Goal: Information Seeking & Learning: Learn about a topic

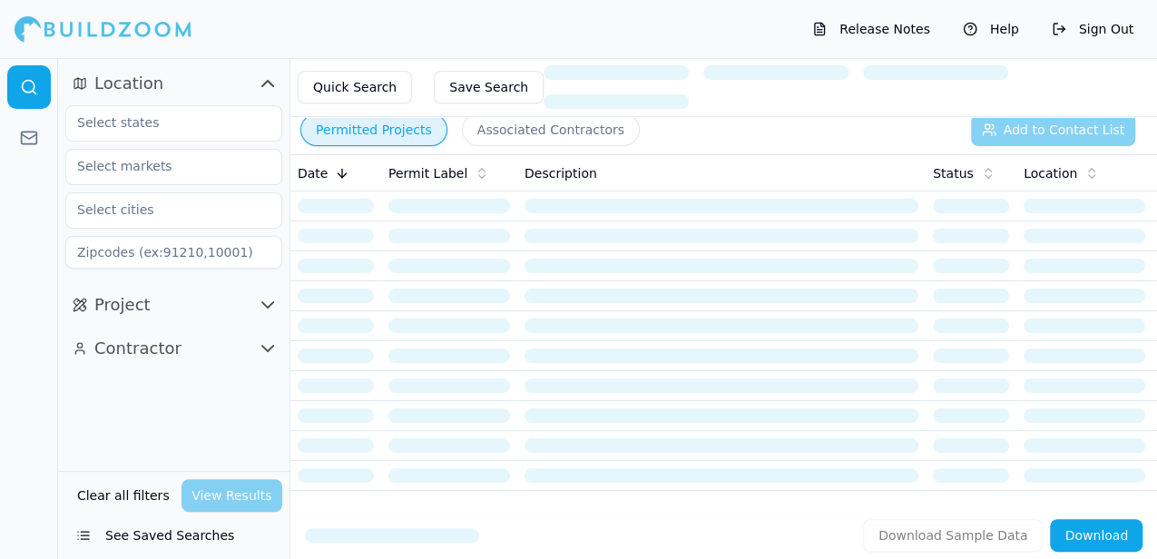
click at [389, 124] on button "Permitted Projects" at bounding box center [373, 129] width 147 height 33
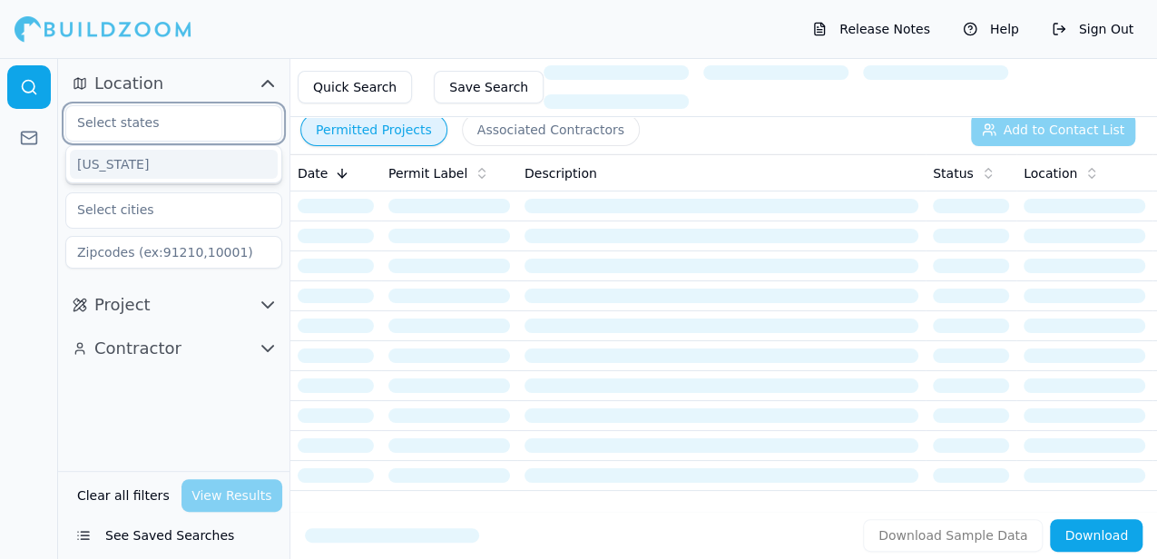
click at [133, 127] on input "text" at bounding box center [162, 122] width 192 height 33
click at [121, 163] on div "[US_STATE]" at bounding box center [174, 164] width 208 height 29
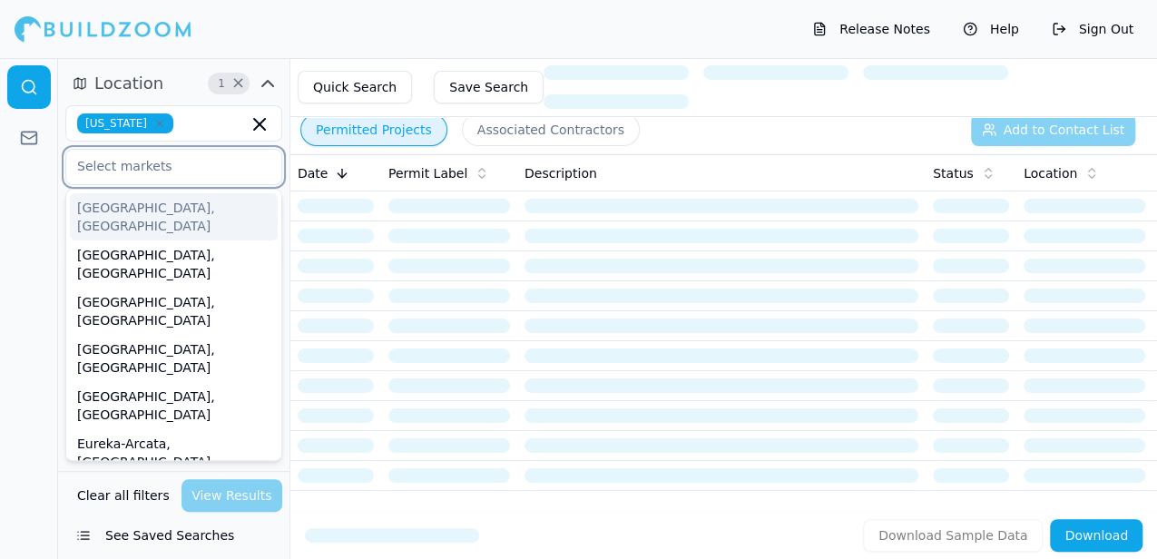
click at [110, 164] on input "text" at bounding box center [162, 166] width 192 height 33
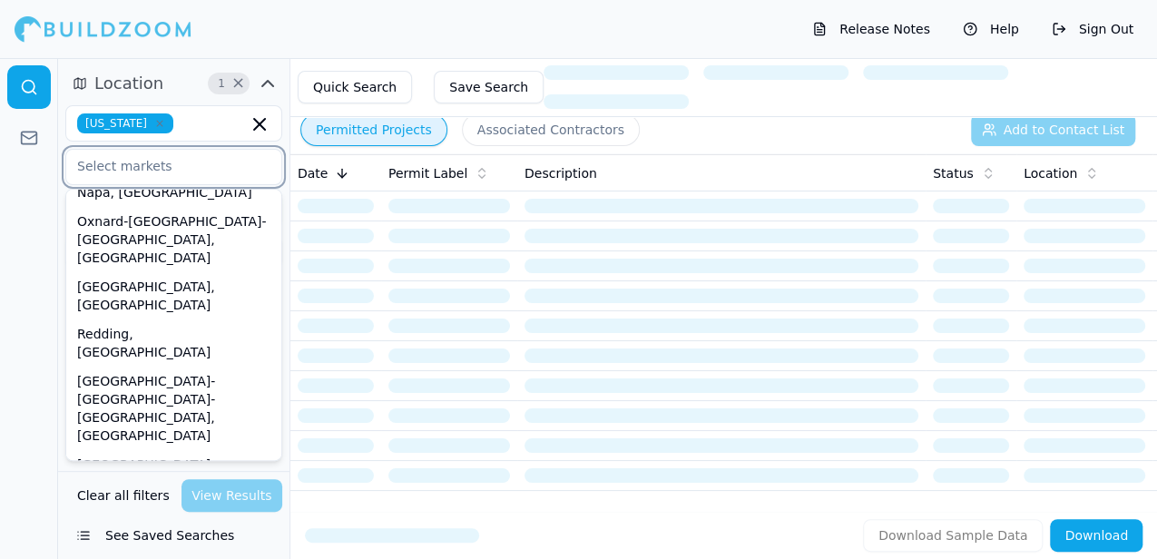
scroll to position [601, 0]
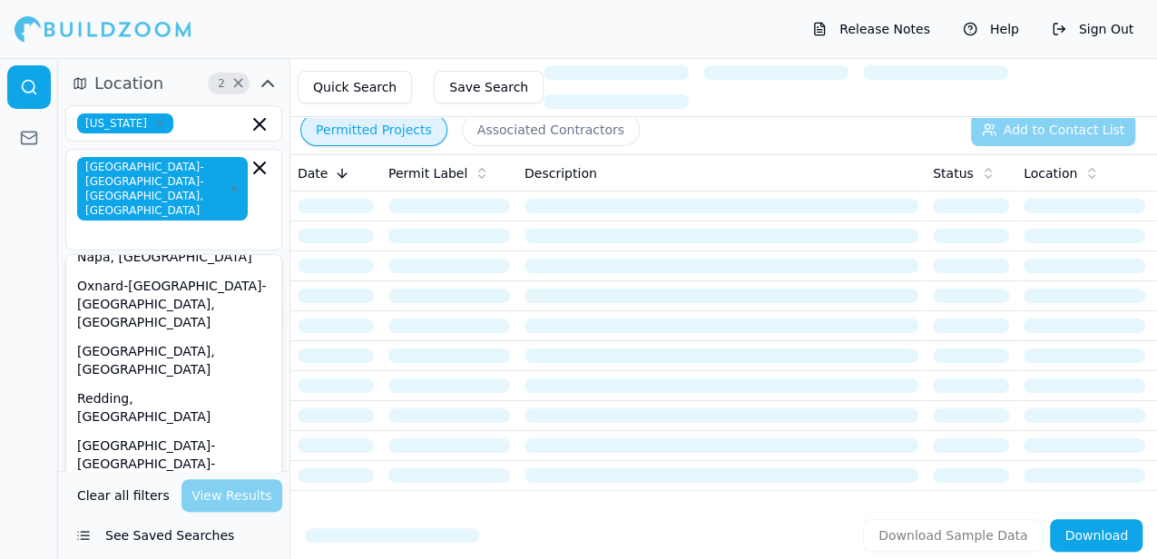
click at [40, 234] on div at bounding box center [29, 308] width 58 height 501
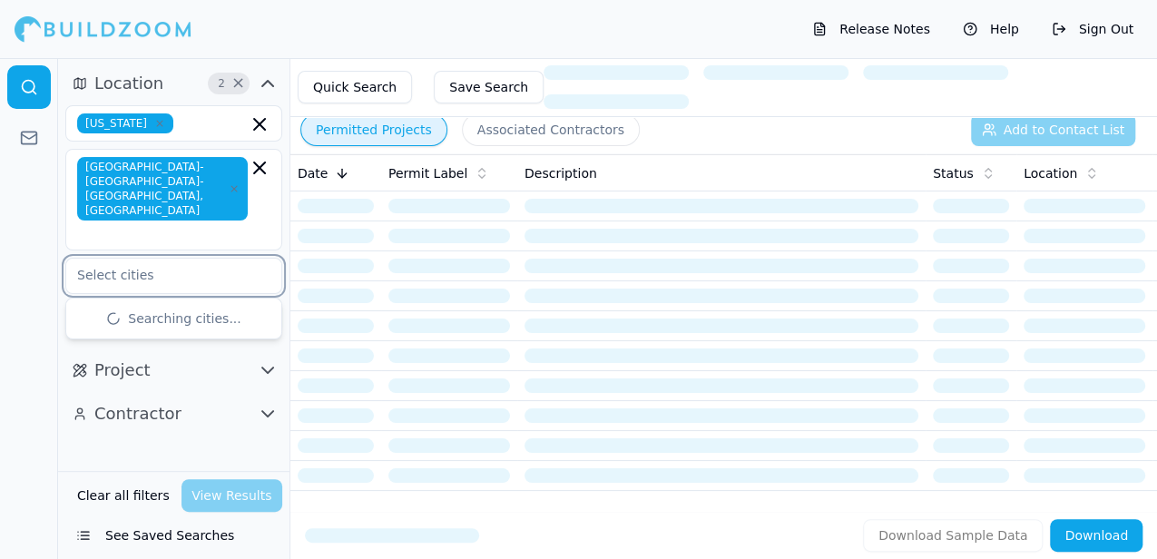
click at [131, 259] on input "text" at bounding box center [162, 275] width 192 height 33
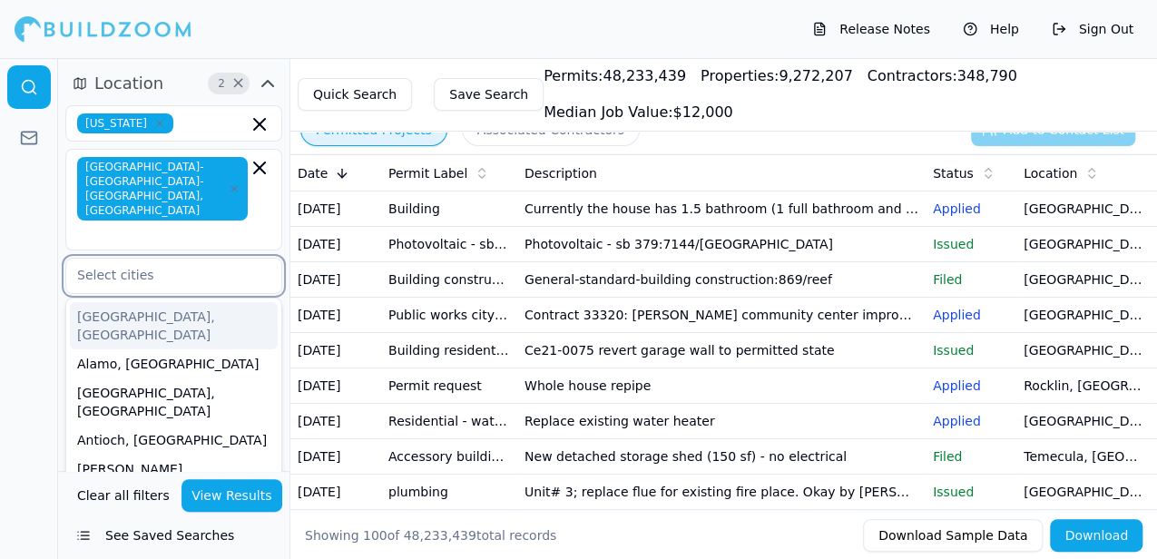
click at [105, 302] on div "[GEOGRAPHIC_DATA], [GEOGRAPHIC_DATA]" at bounding box center [174, 325] width 208 height 47
click at [113, 302] on div "[GEOGRAPHIC_DATA], [GEOGRAPHIC_DATA]" at bounding box center [174, 325] width 208 height 47
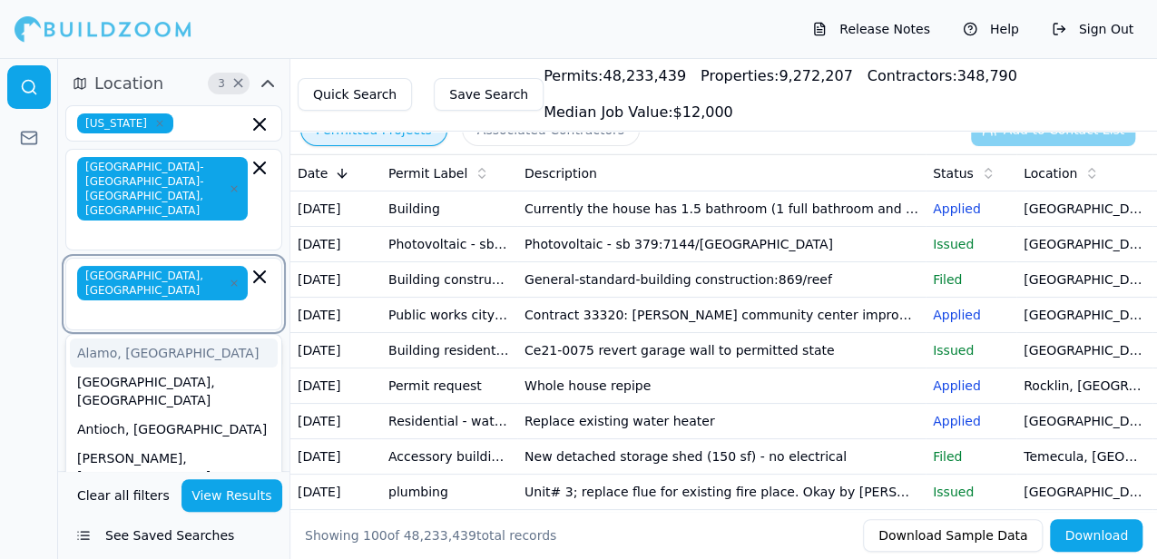
click at [107, 339] on div "Alamo, [GEOGRAPHIC_DATA]" at bounding box center [174, 353] width 208 height 29
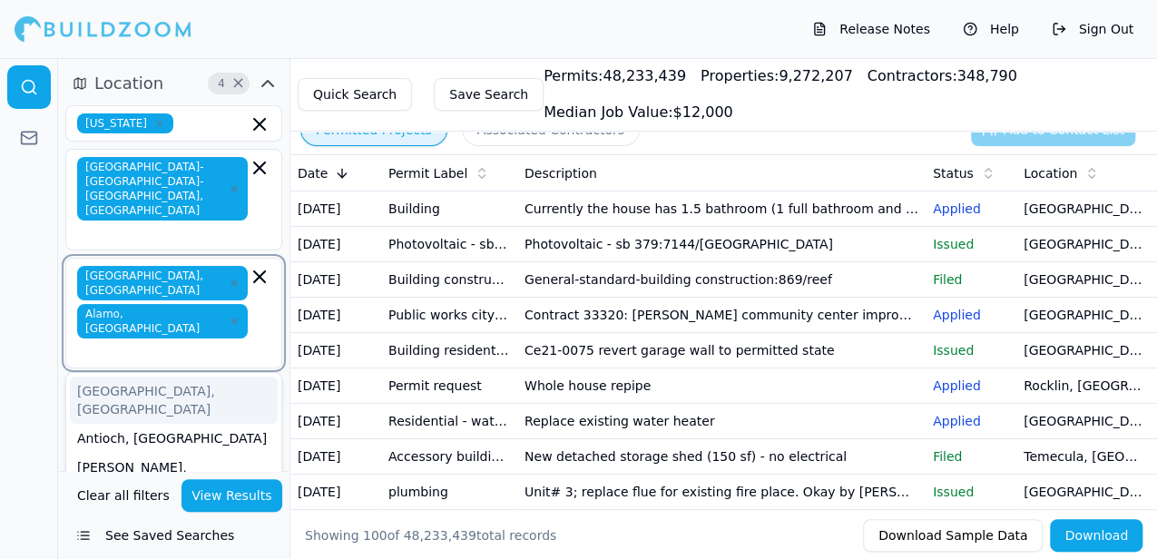
click at [118, 377] on div "[GEOGRAPHIC_DATA], [GEOGRAPHIC_DATA]" at bounding box center [174, 400] width 208 height 47
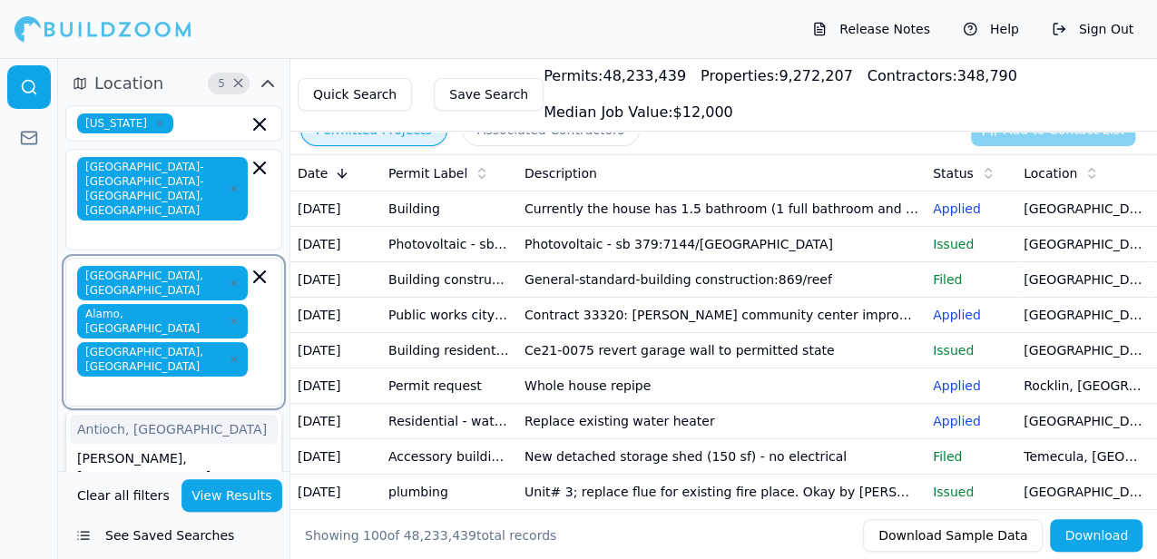
click at [118, 415] on div "Antioch, [GEOGRAPHIC_DATA]" at bounding box center [174, 429] width 208 height 29
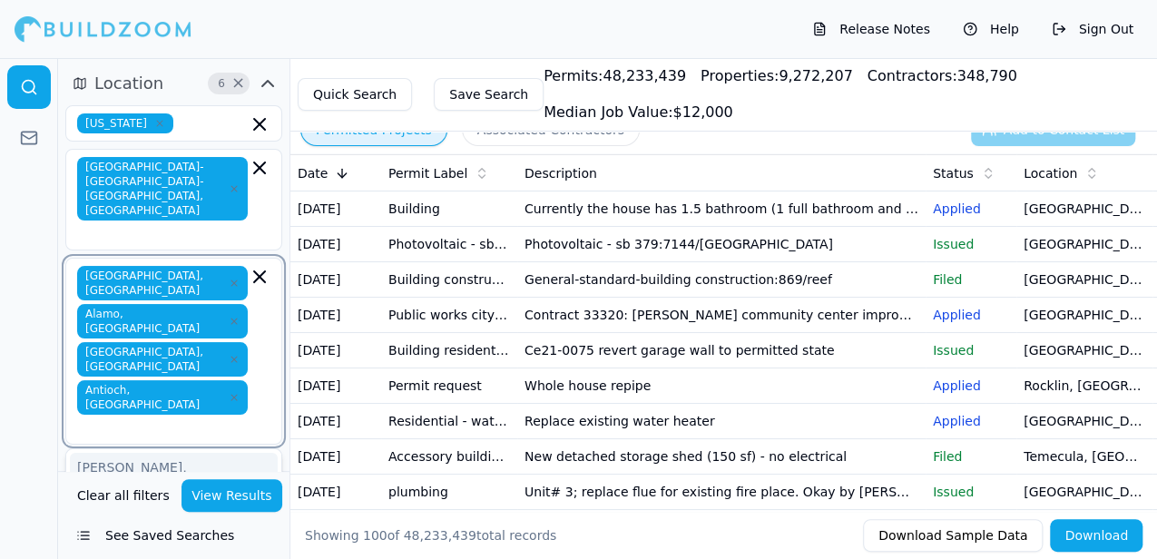
type input "b"
click at [109, 453] on div "[GEOGRAPHIC_DATA], [GEOGRAPHIC_DATA]" at bounding box center [174, 476] width 208 height 47
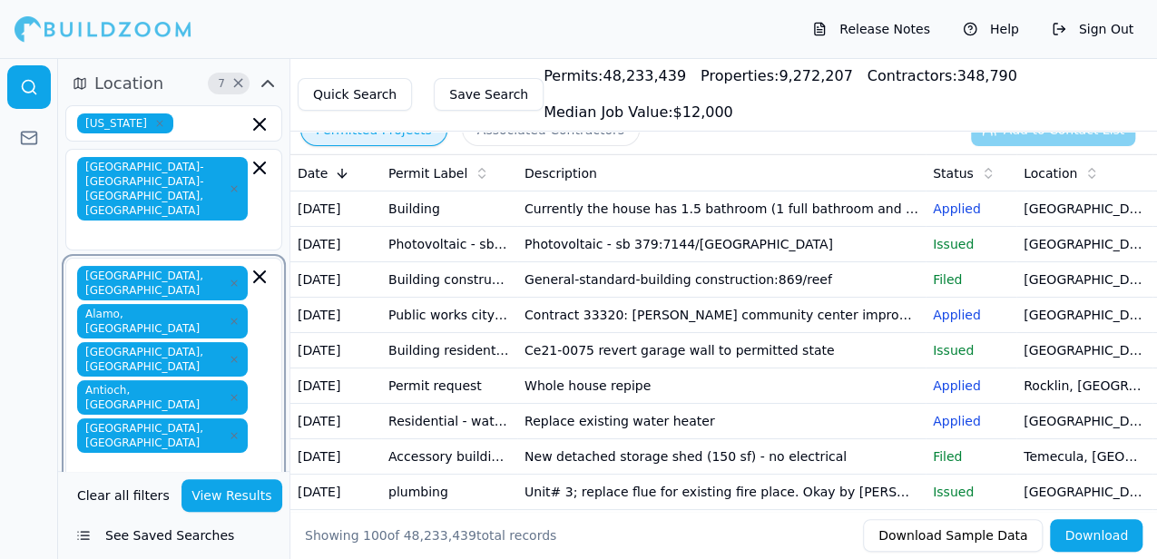
type input "b"
click at [129, 491] on div "Belvedere Tiburon, [GEOGRAPHIC_DATA]" at bounding box center [174, 514] width 208 height 47
type input "b"
click at [126, 529] on div "[GEOGRAPHIC_DATA], [GEOGRAPHIC_DATA]" at bounding box center [174, 552] width 208 height 47
type input "b"
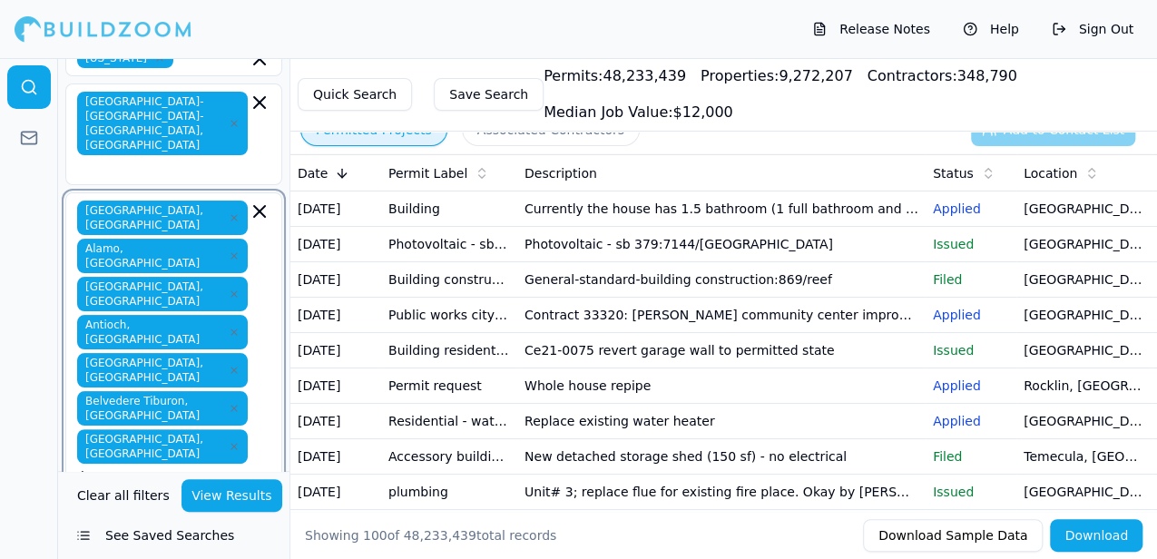
scroll to position [71, 0]
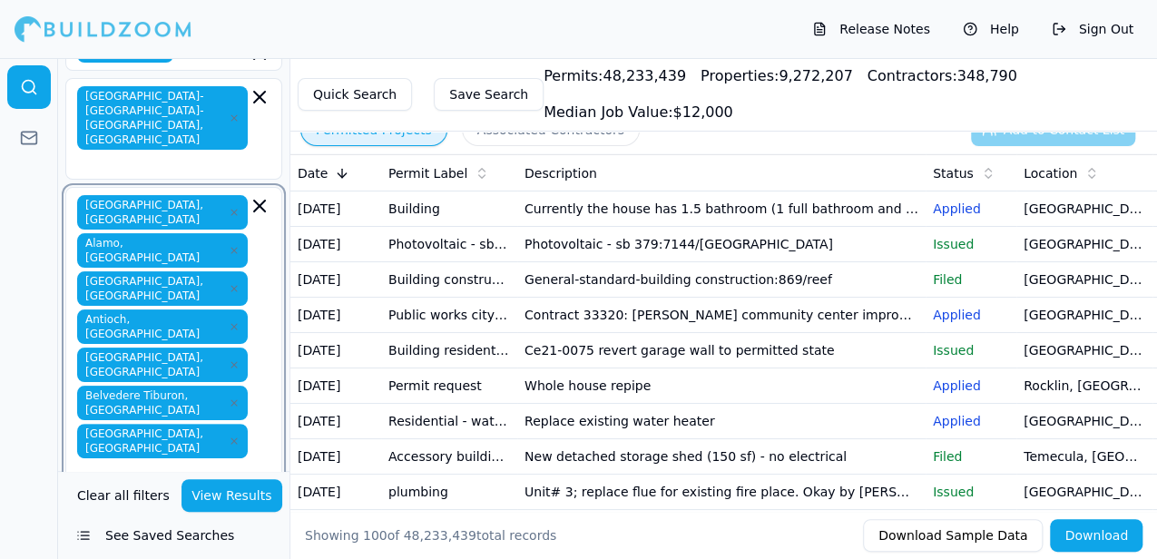
type input "c"
click at [132, 544] on div "[GEOGRAPHIC_DATA], [GEOGRAPHIC_DATA]" at bounding box center [174, 567] width 208 height 47
type input "c"
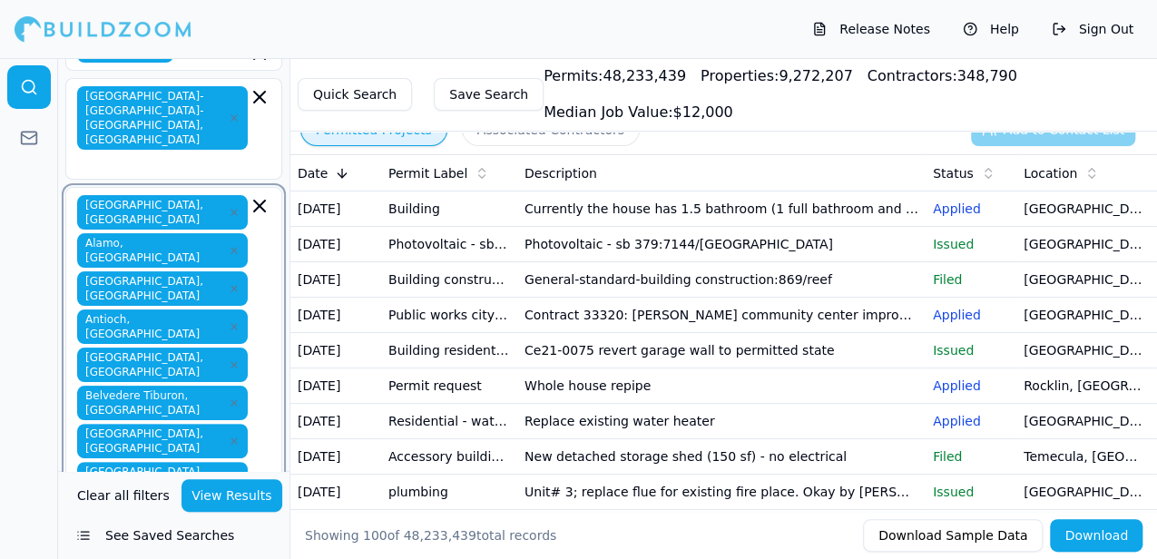
type input "c"
type input "d"
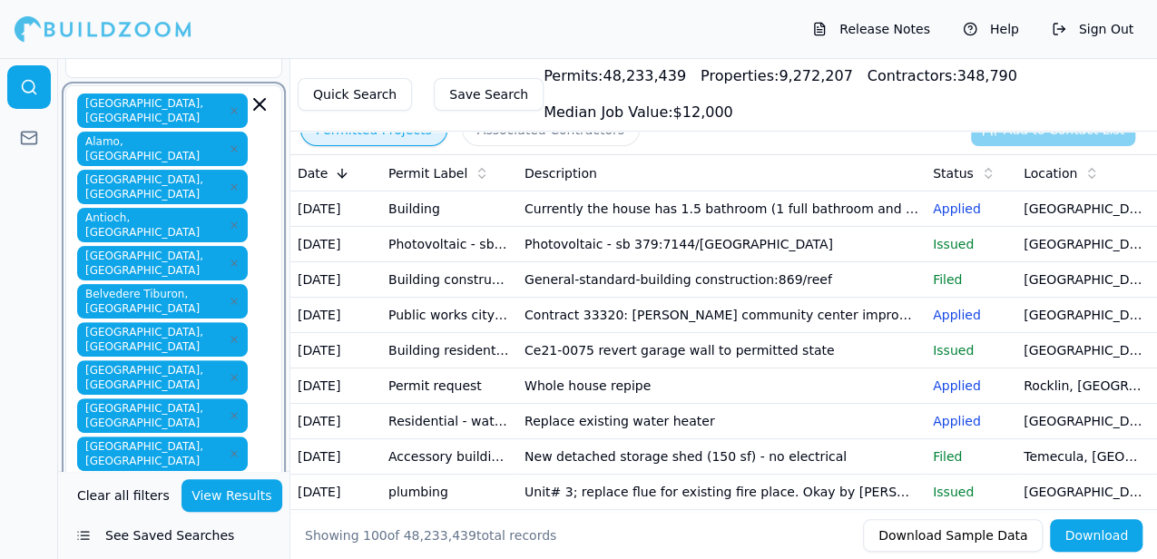
scroll to position [178, 0]
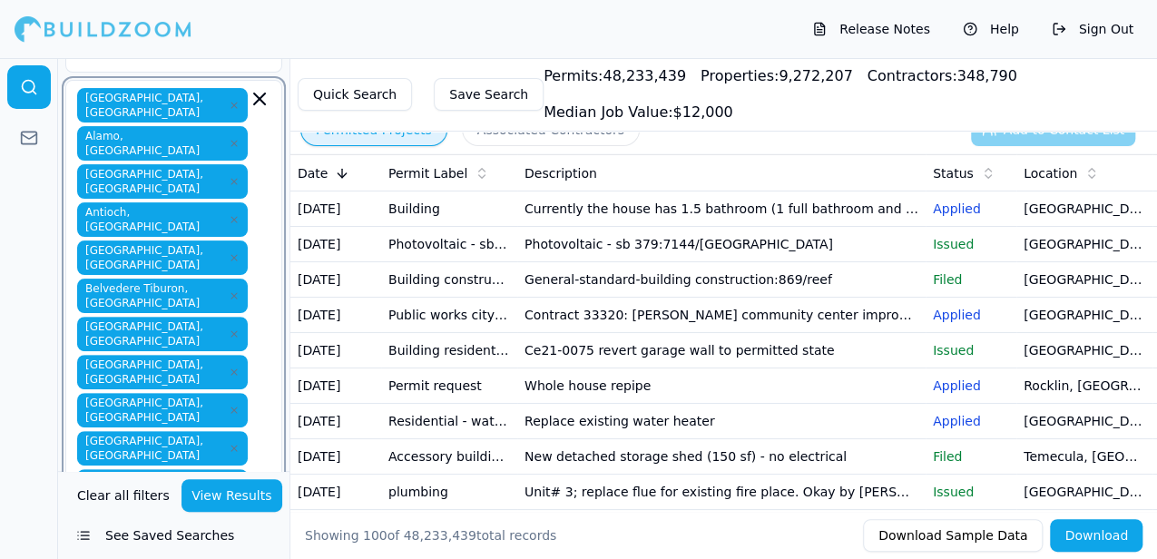
click at [121, 542] on div "Daly City, CA" at bounding box center [174, 565] width 208 height 47
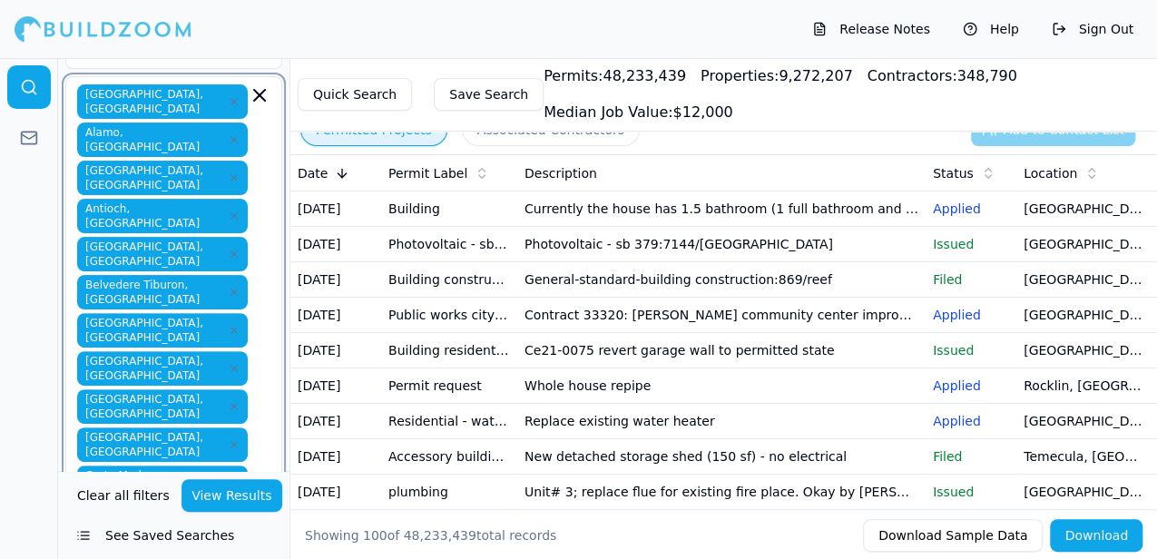
scroll to position [185, 0]
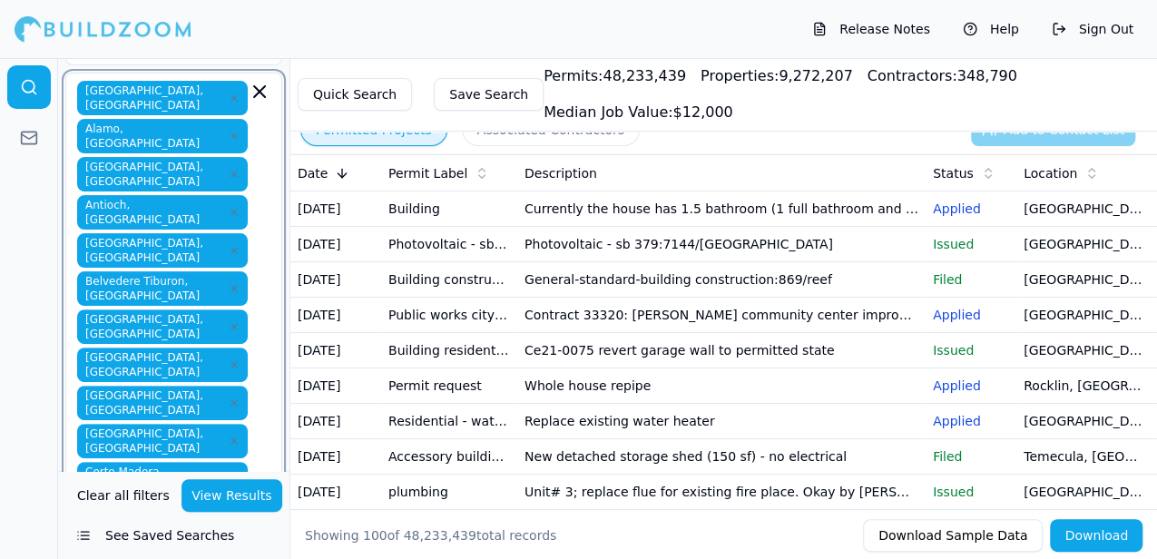
type input "c"
type input "d"
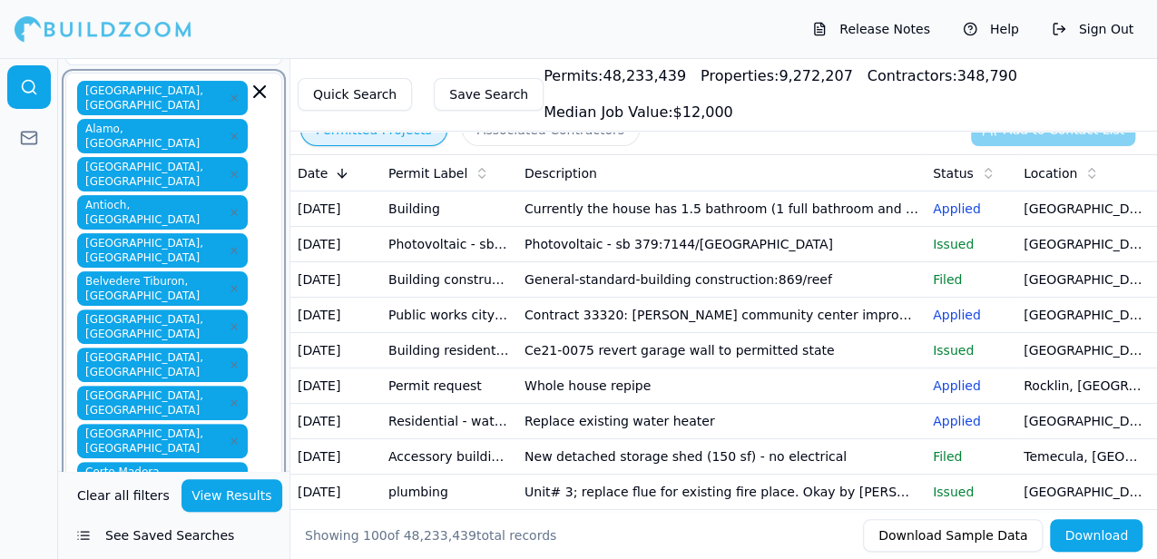
type input "d"
type input "e"
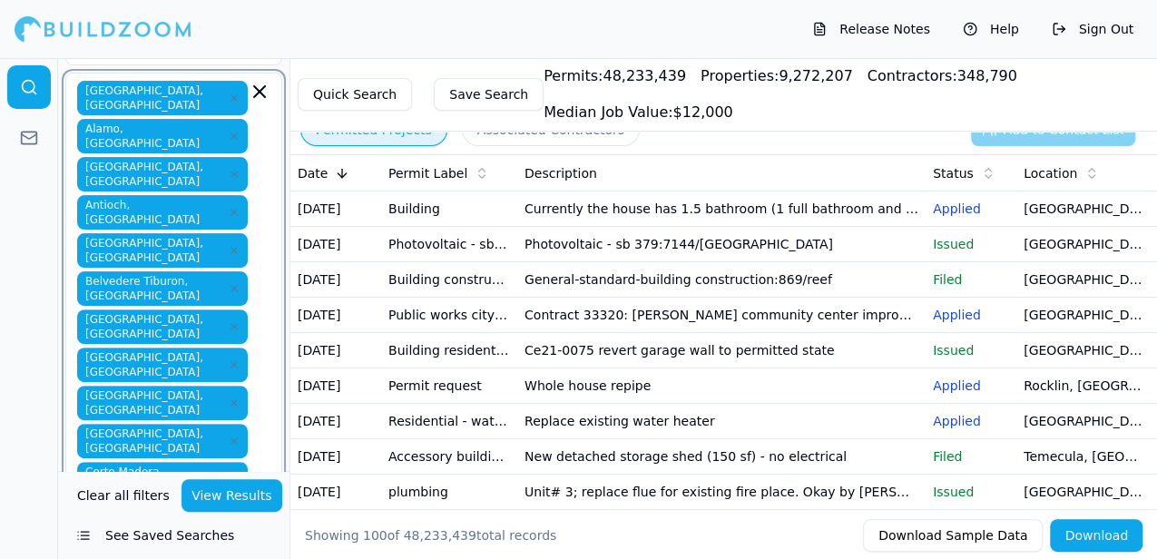
type input "e"
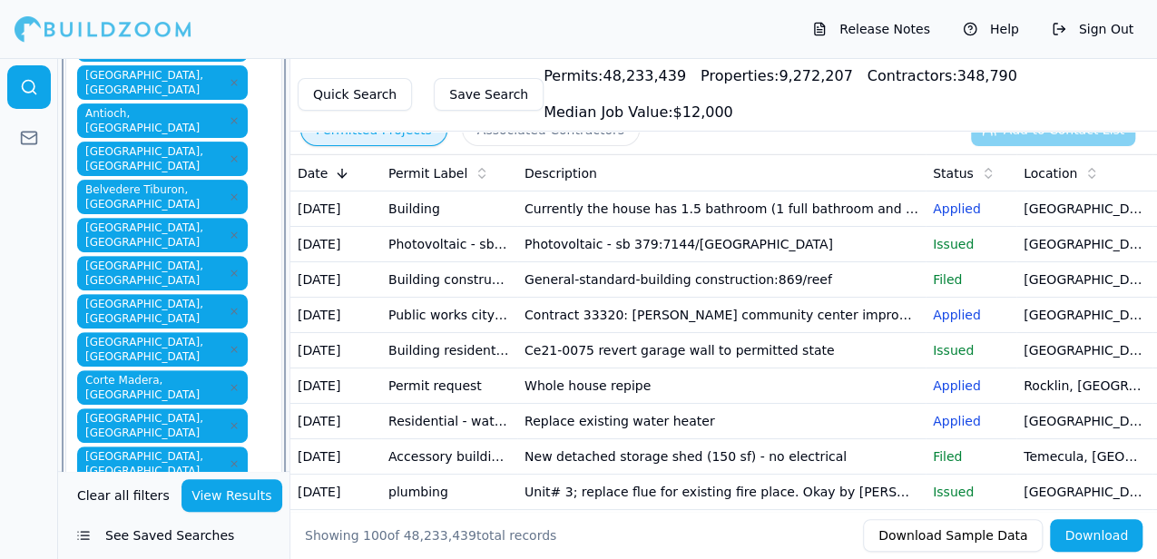
scroll to position [300, 0]
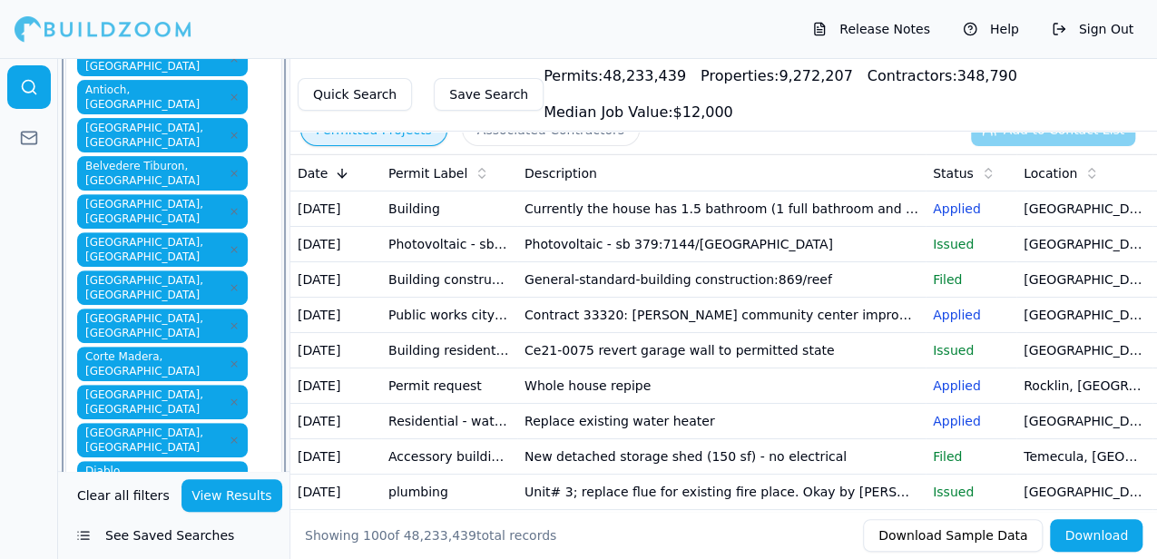
type input "f"
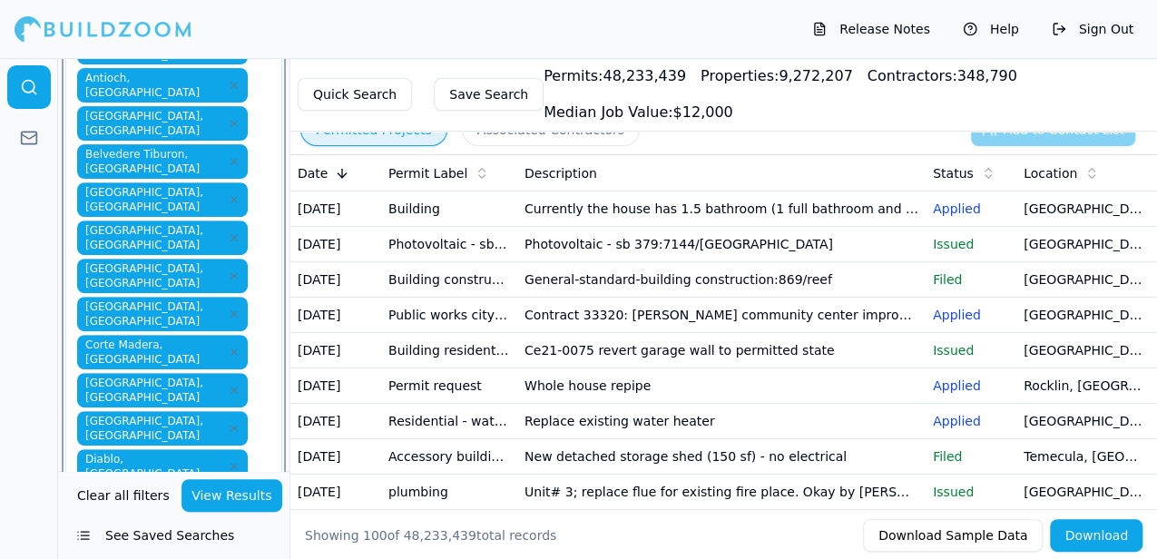
scroll to position [323, 0]
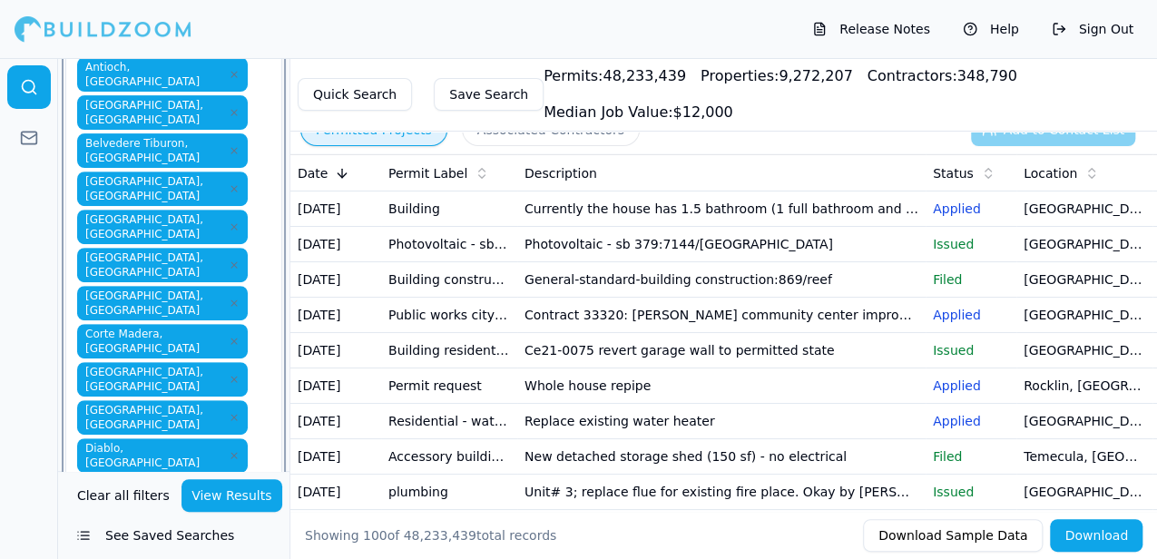
type input "f"
type input "g"
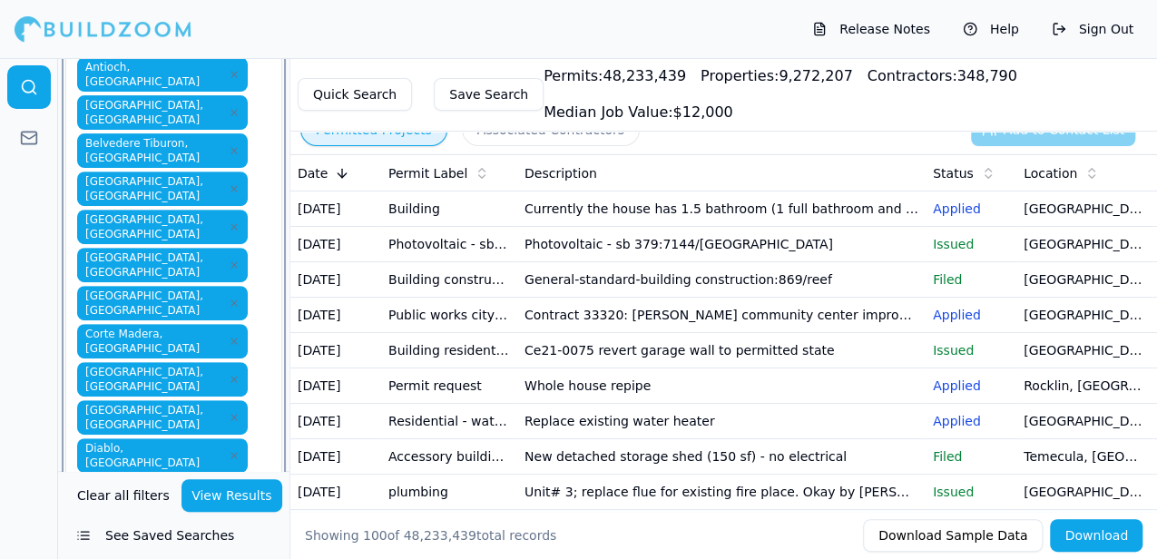
type input "h"
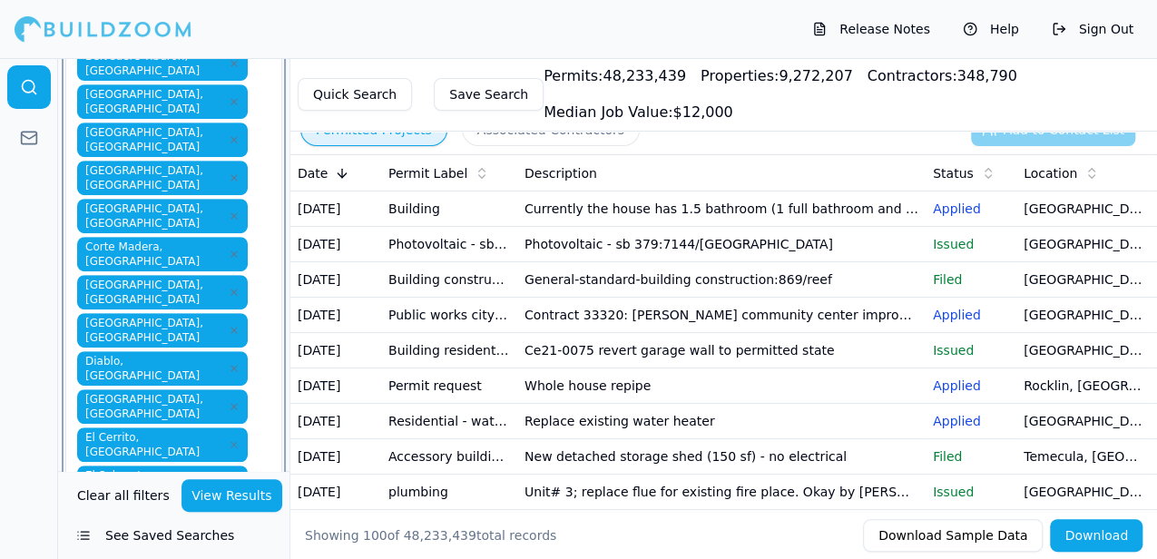
scroll to position [416, 0]
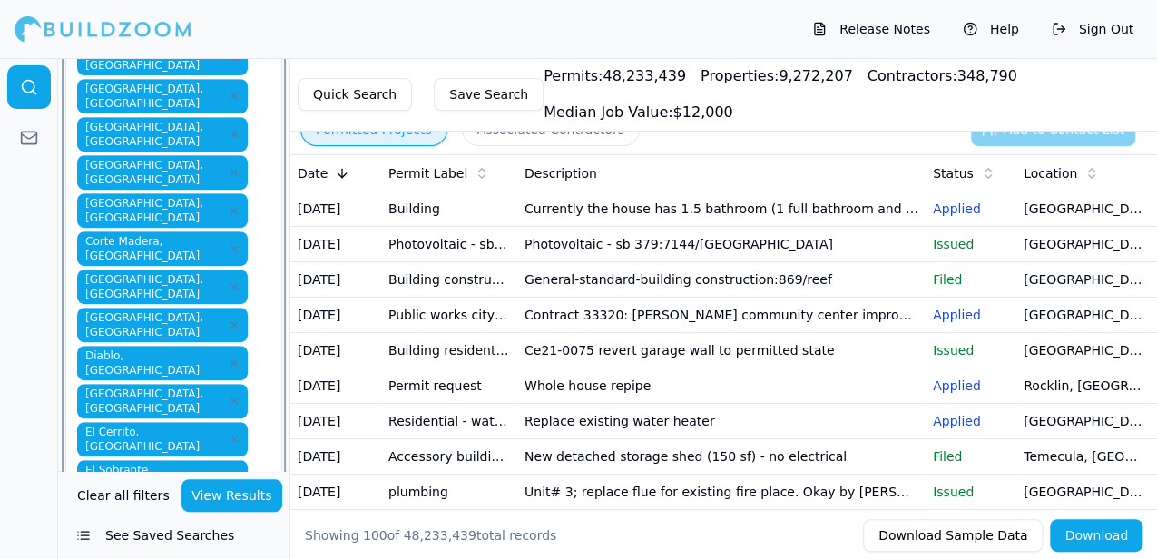
type input "i"
type input "j"
type input "k"
type input "l"
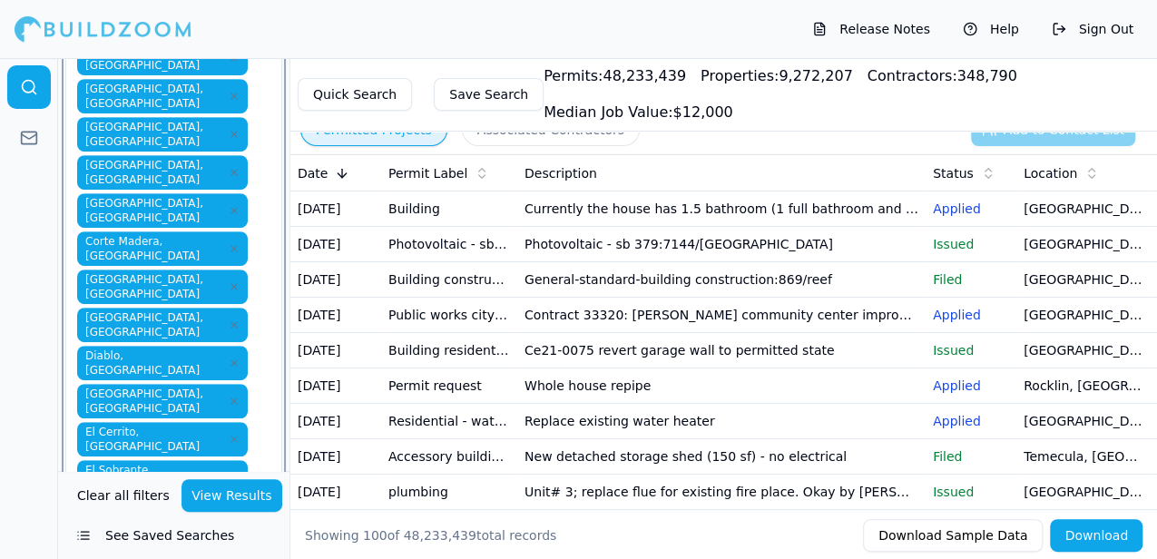
type input "l"
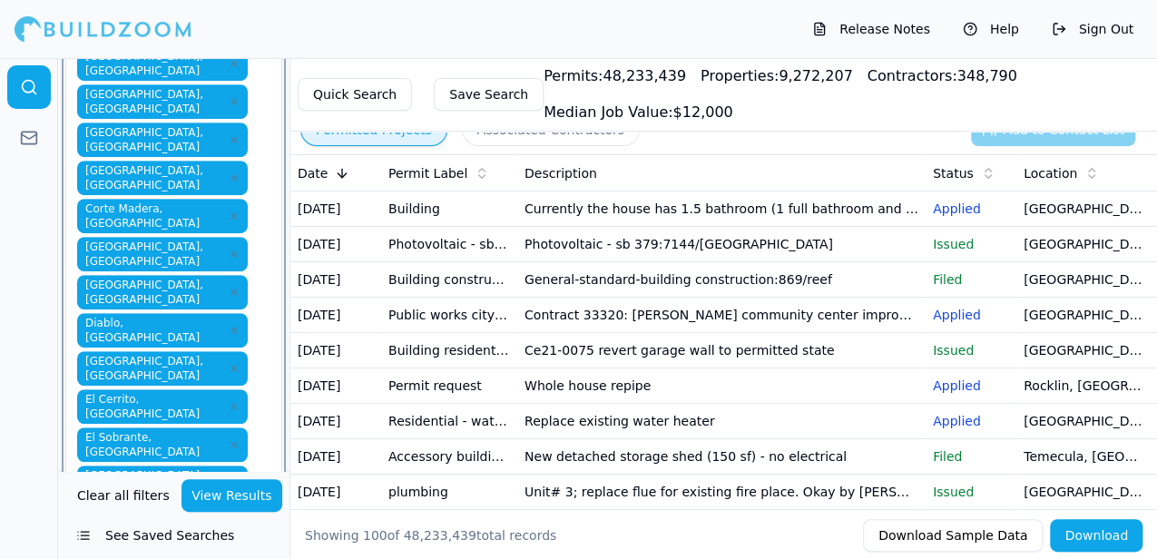
scroll to position [454, 0]
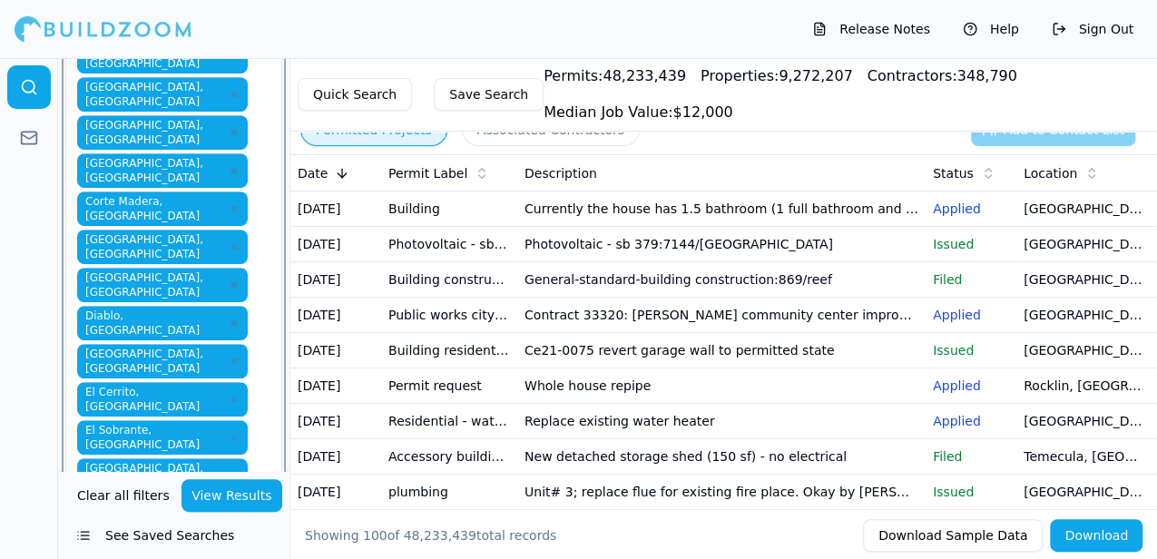
type input "l"
type input "m"
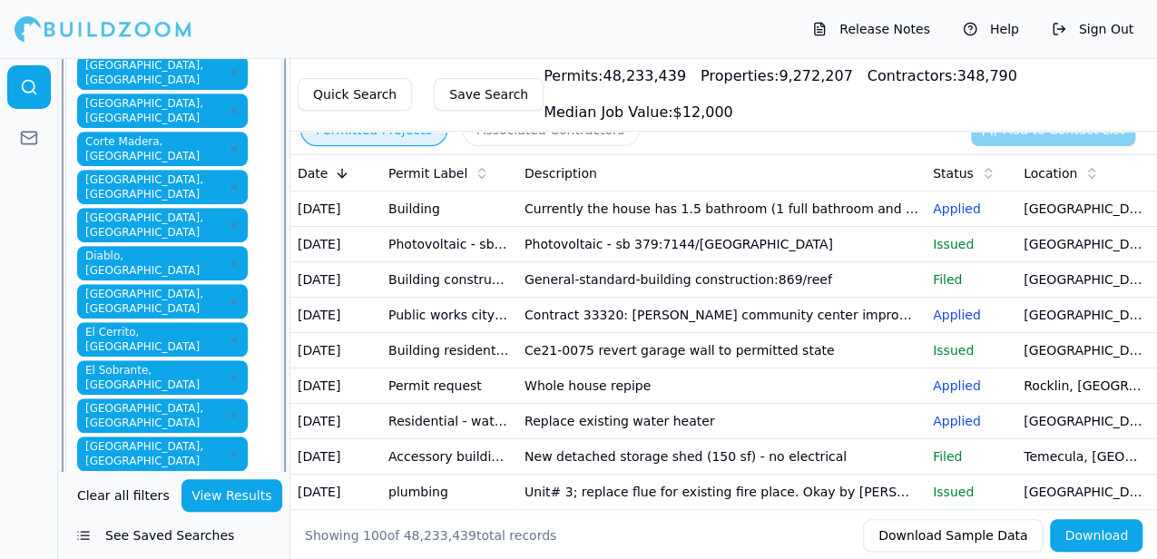
scroll to position [530, 0]
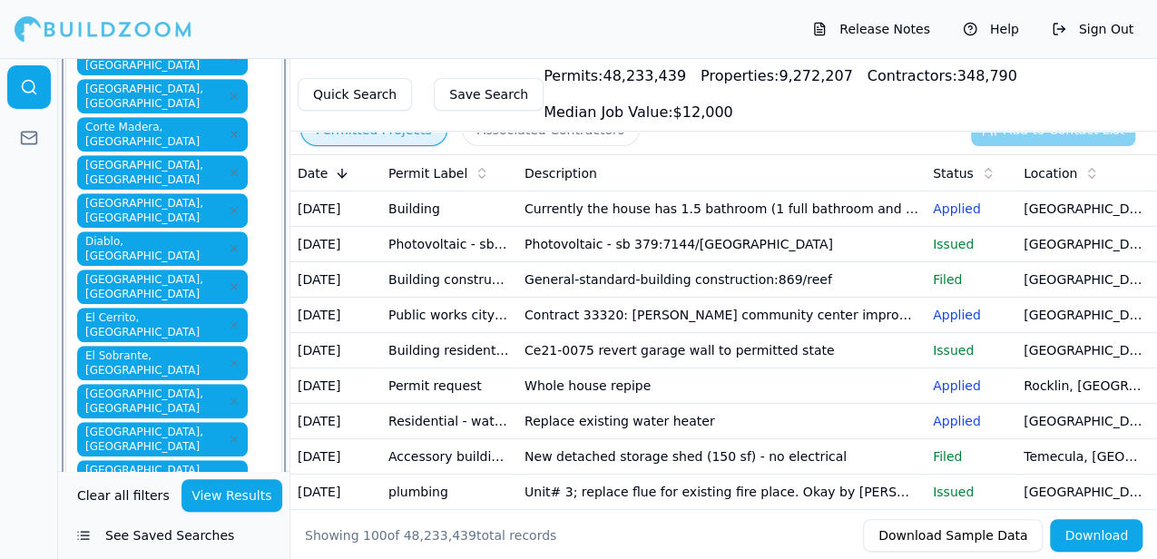
type input "m"
type input "n"
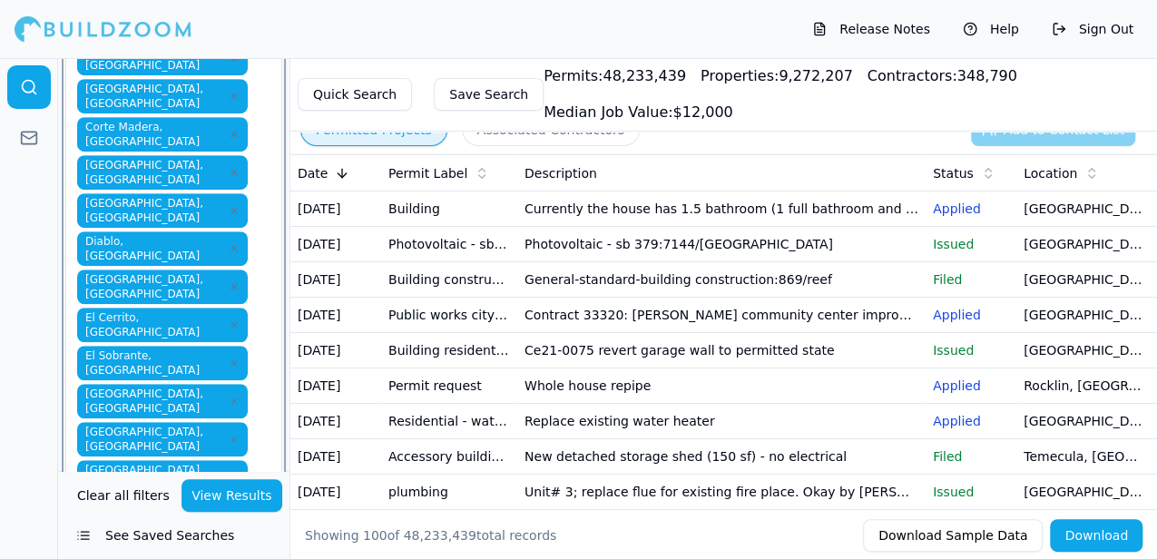
type input "n"
type input "o"
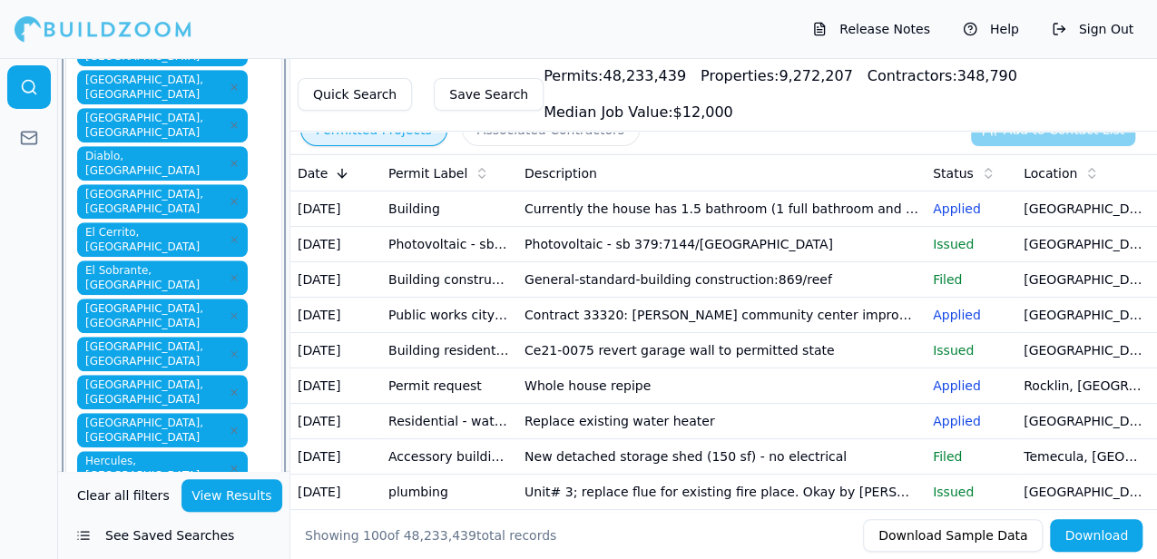
scroll to position [645, 0]
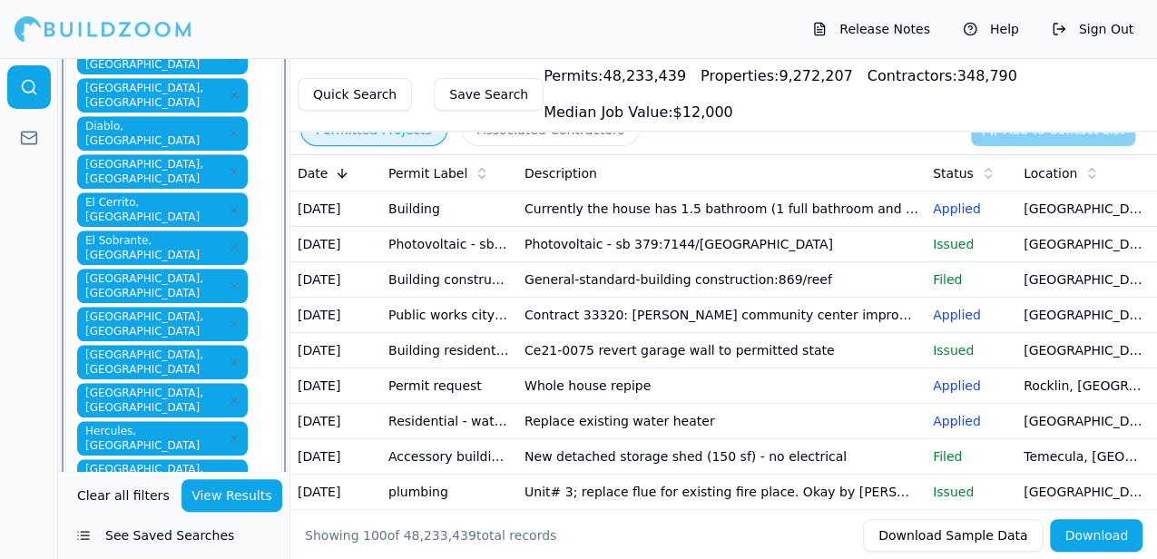
type input "o"
type input "p"
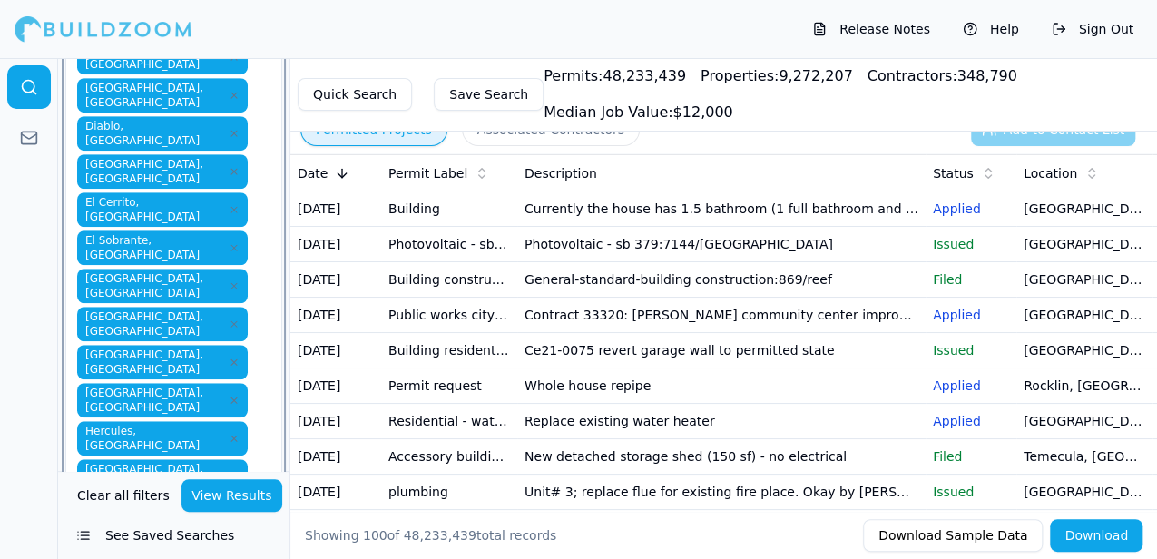
type input "p"
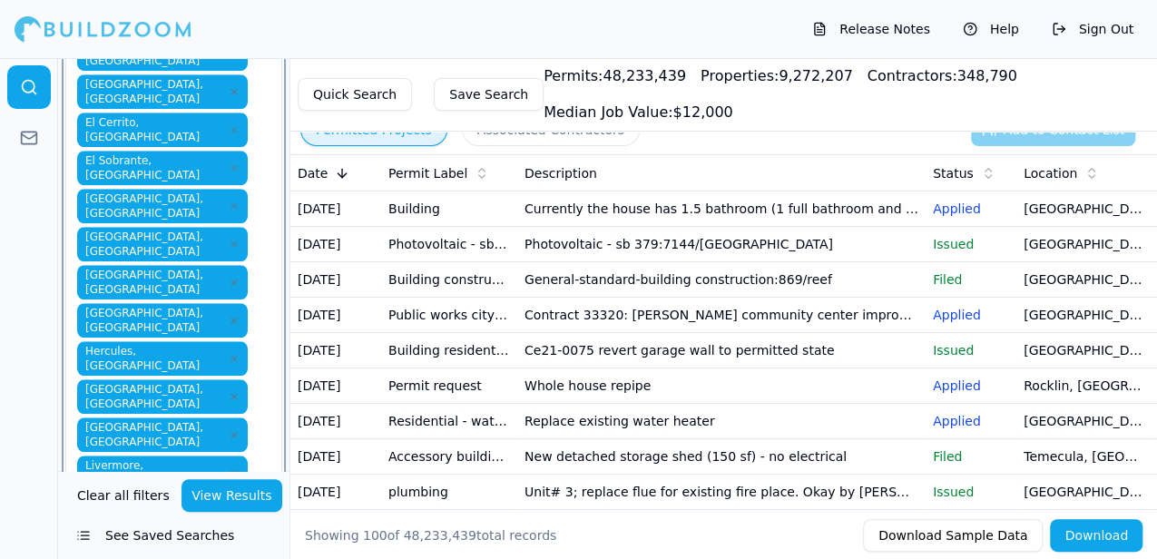
scroll to position [730, 0]
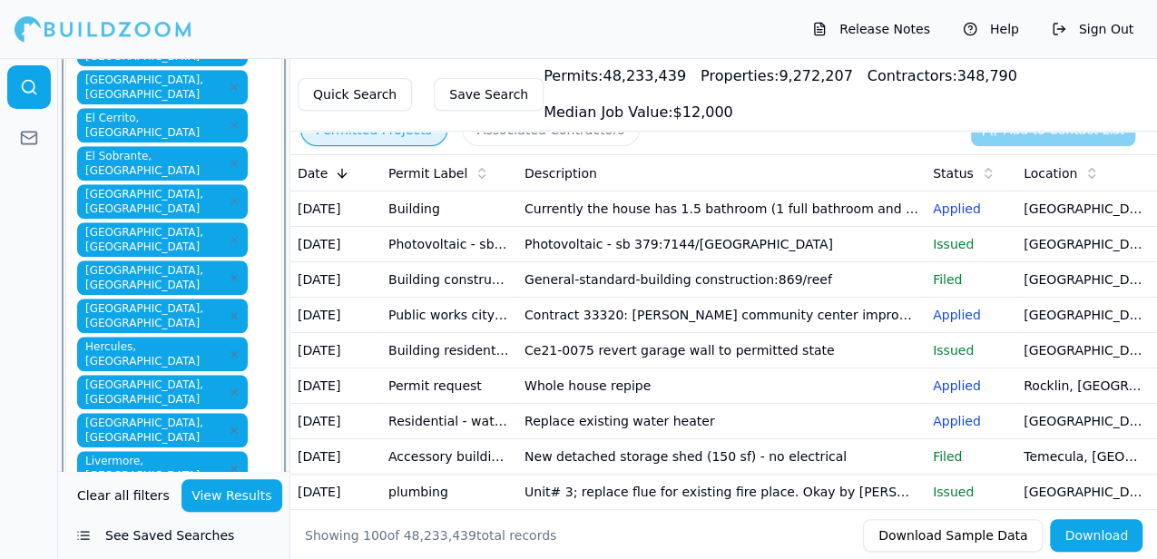
type input "p"
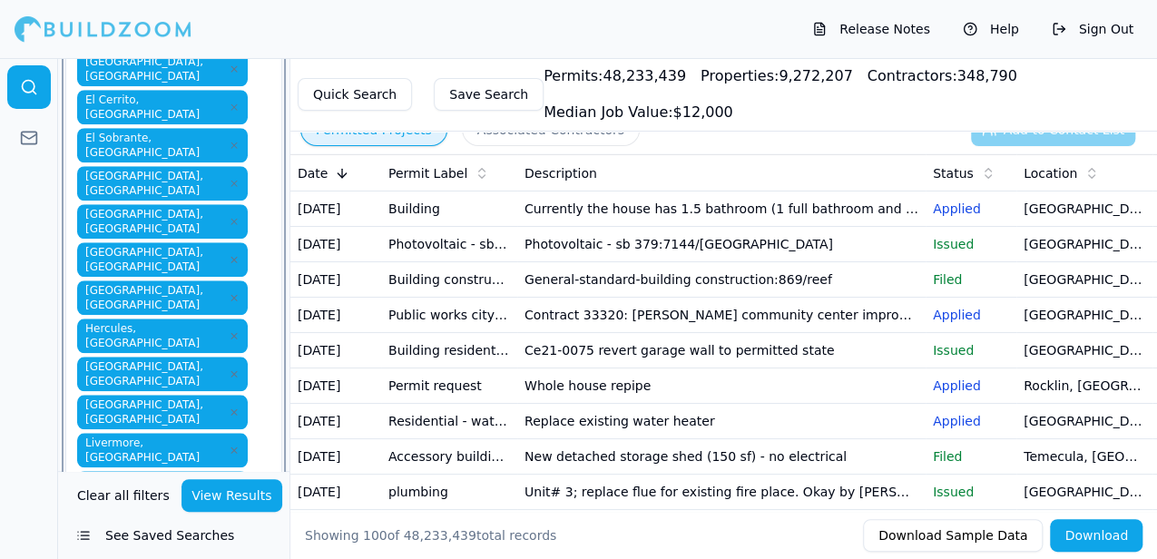
scroll to position [748, 0]
type input "p"
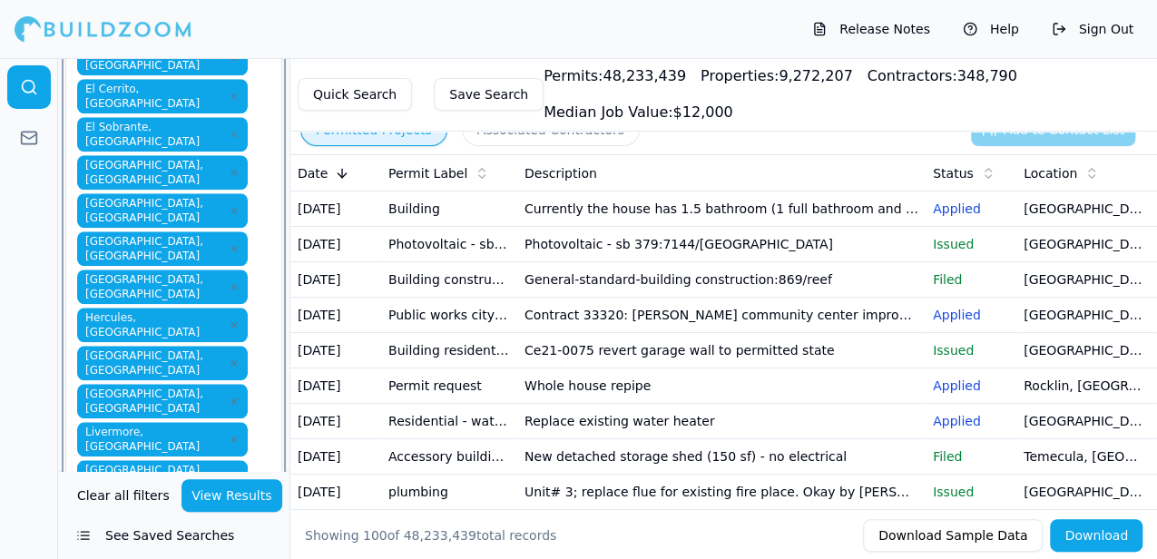
scroll to position [761, 0]
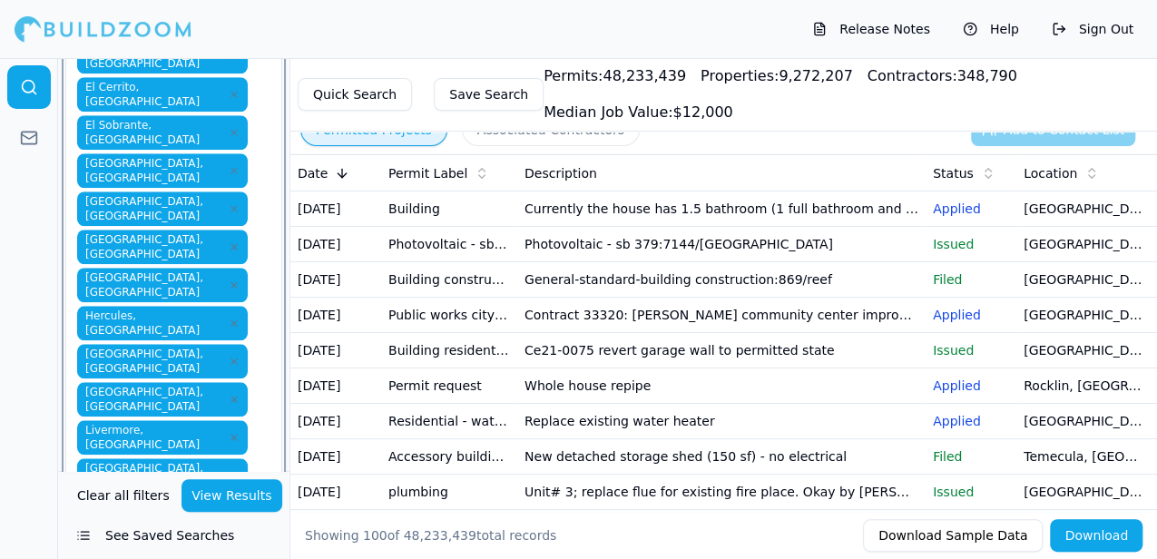
type input "q"
type input "t"
type input "u"
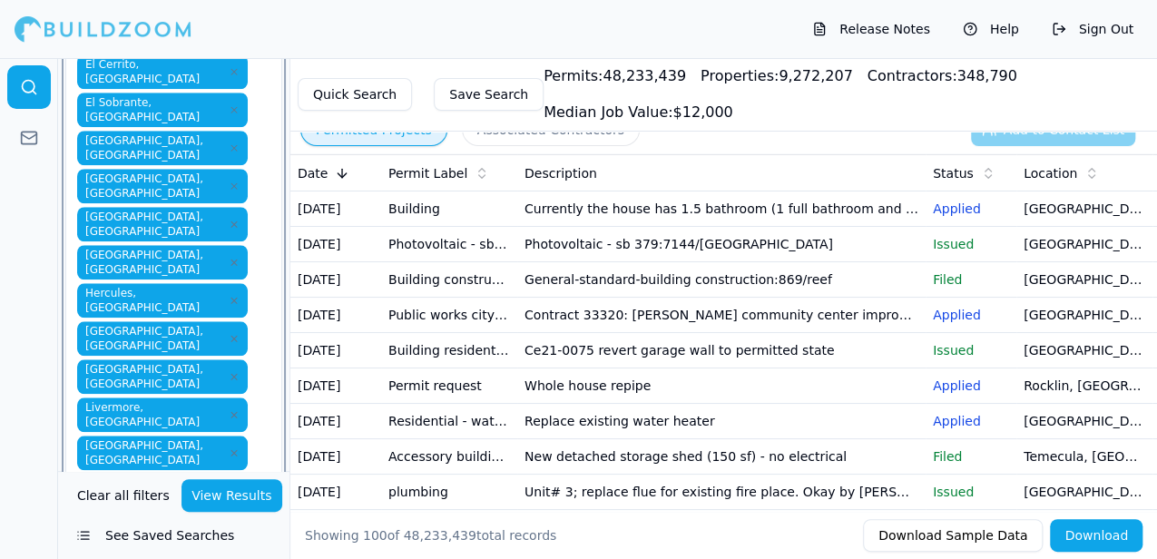
type input "v"
type input "w"
type input "x"
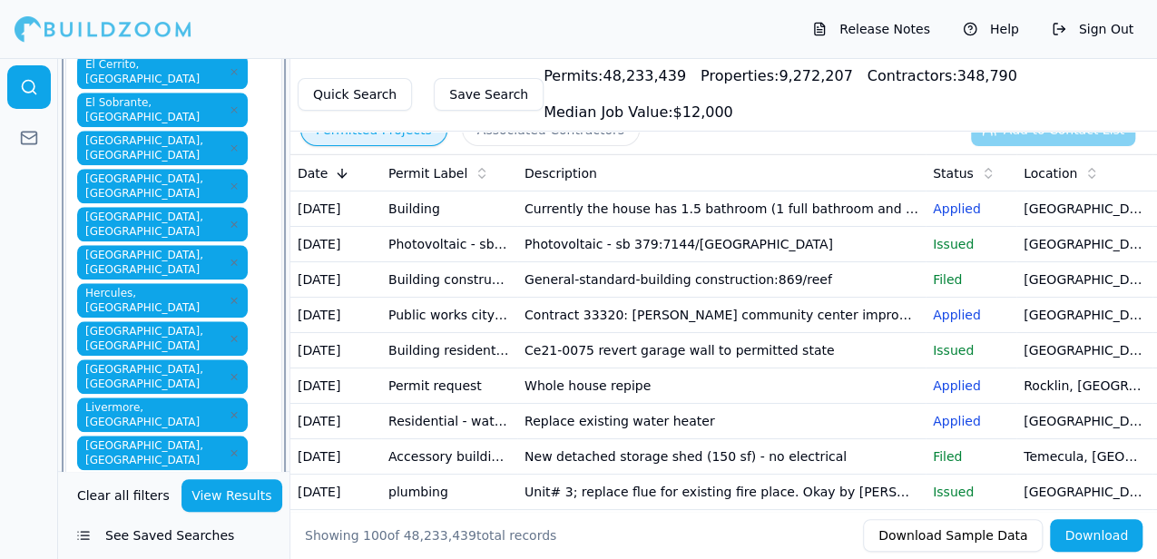
type input "y"
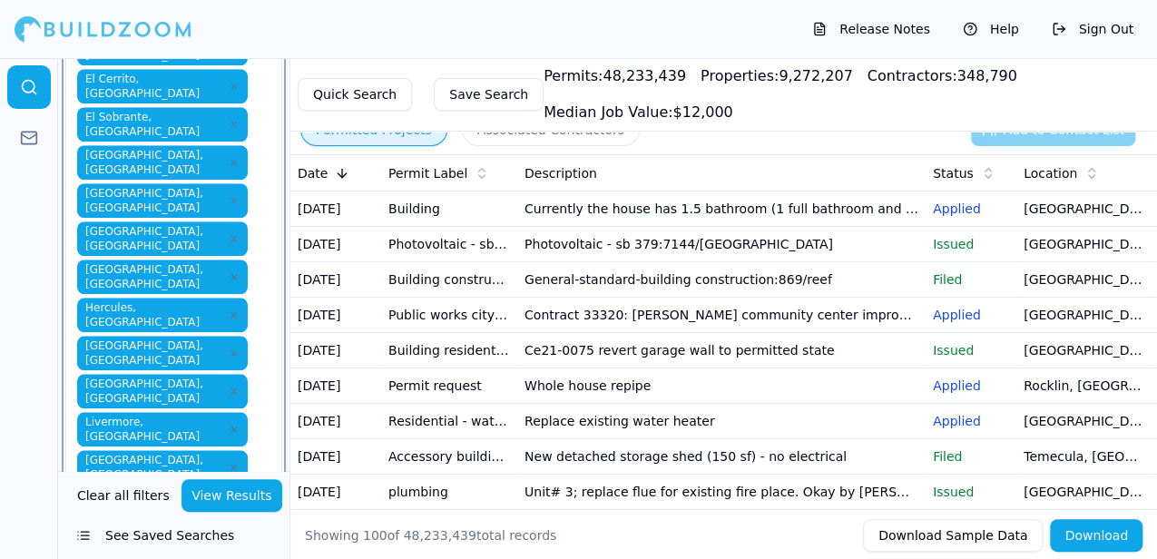
scroll to position [806, 0]
type input "z"
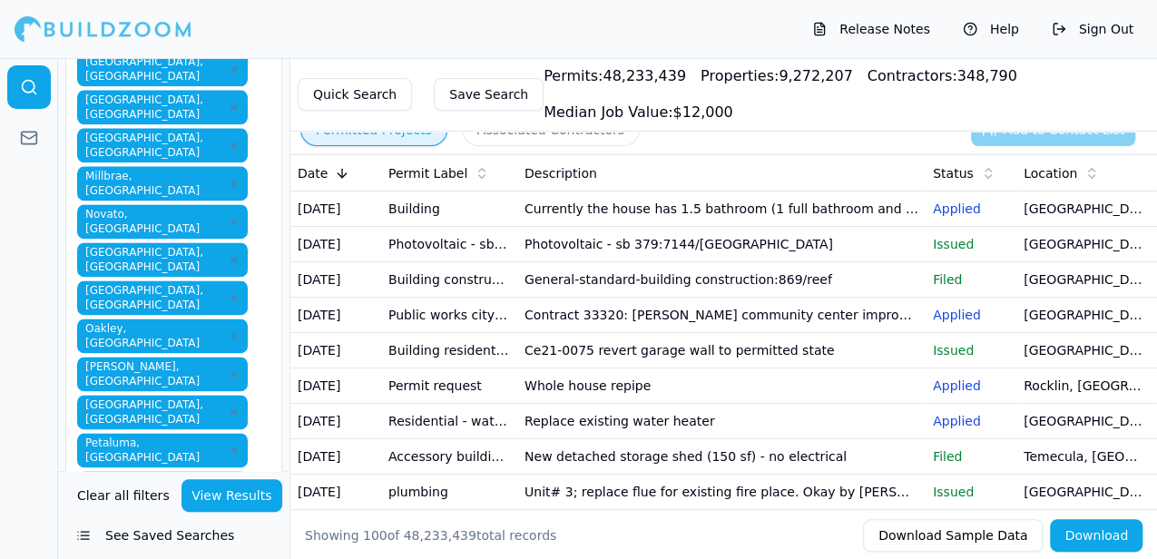
scroll to position [1168, 0]
type input "d"
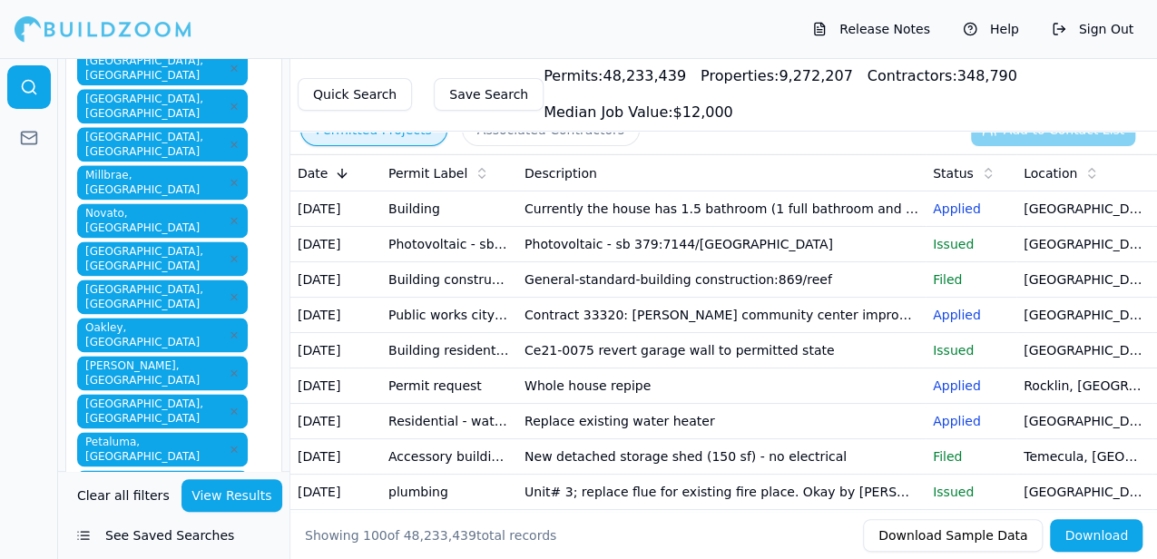
type input "b"
type input "d"
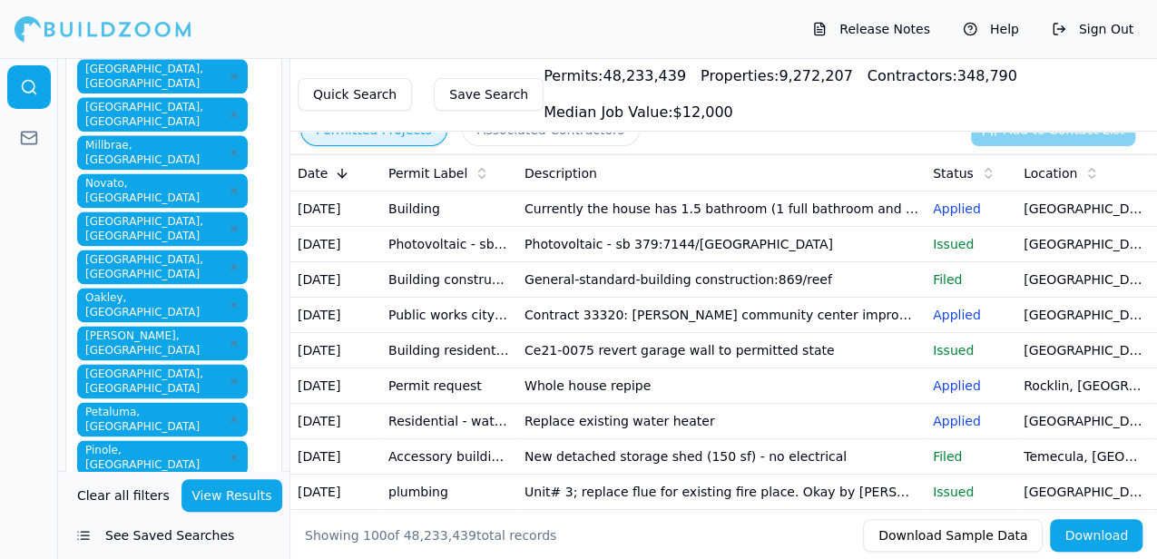
scroll to position [1198, 0]
click at [496, 35] on div "Release Notes Help Sign Out" at bounding box center [578, 29] width 1157 height 58
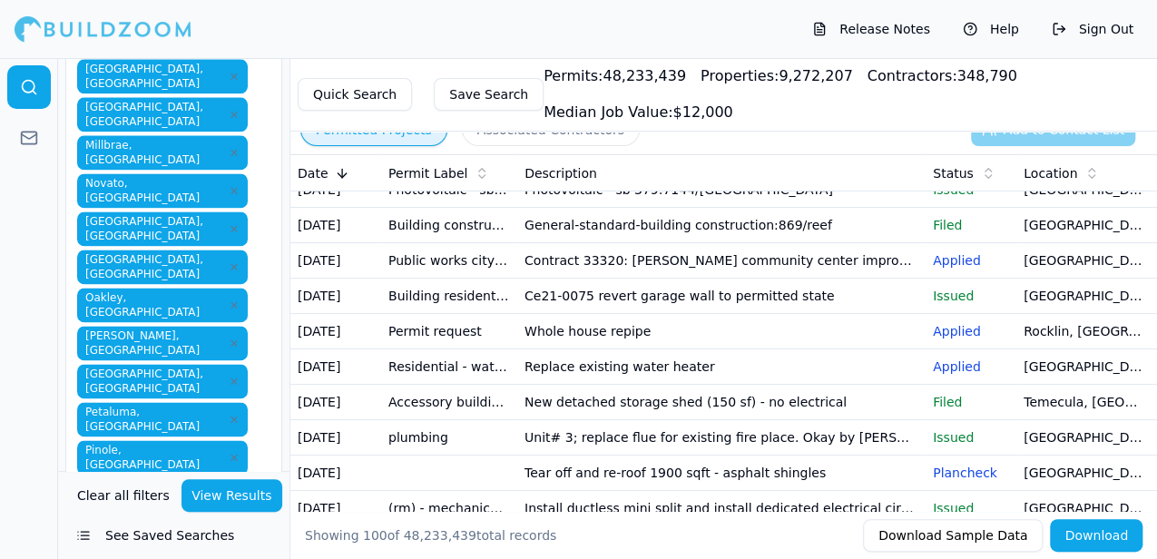
scroll to position [0, 0]
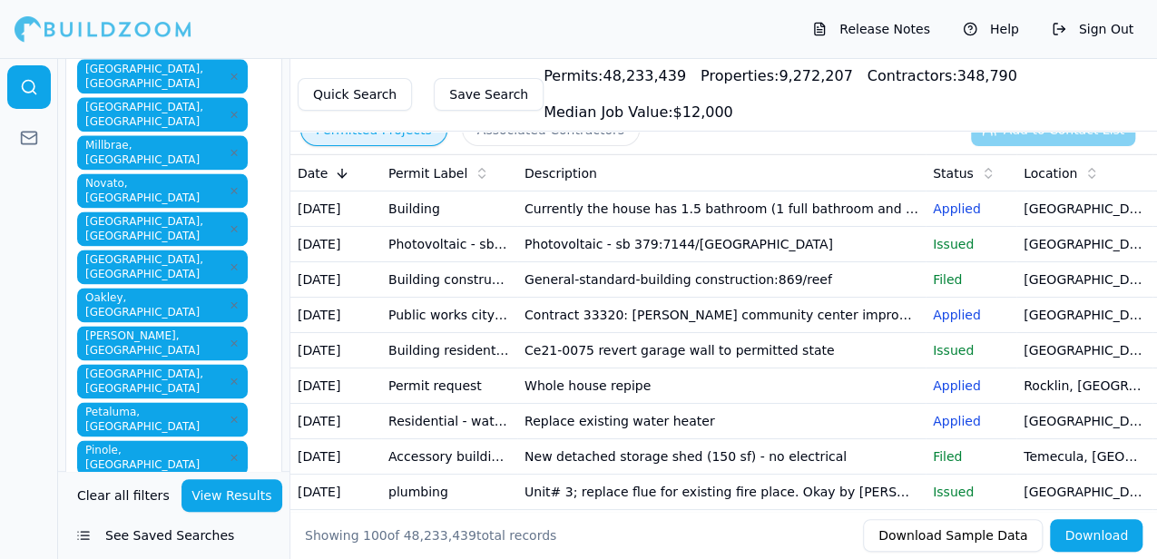
click at [158, 534] on button "See Saved Searches" at bounding box center [173, 535] width 217 height 33
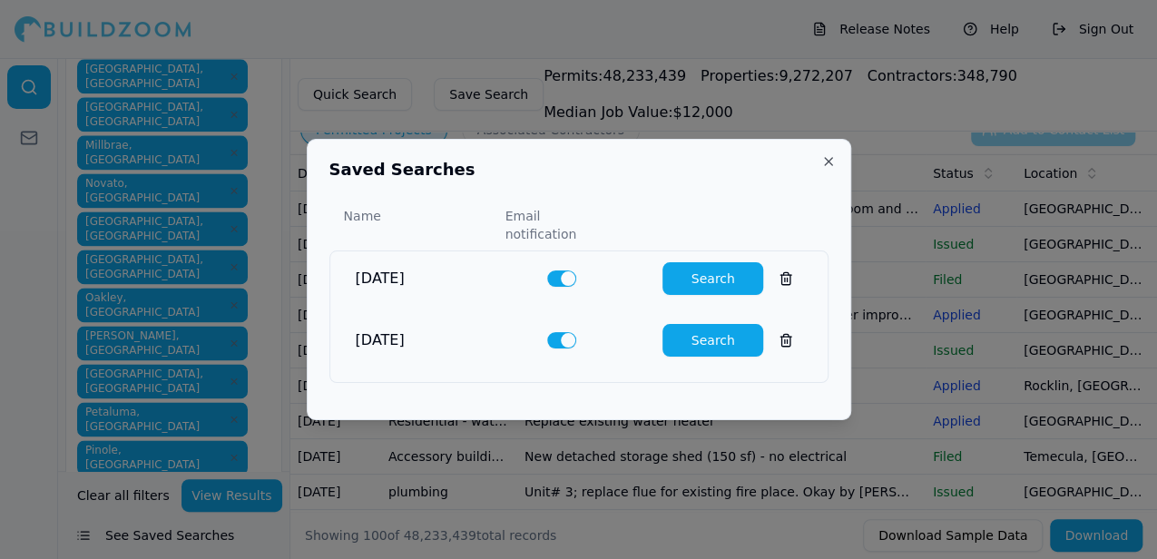
click at [775, 329] on button at bounding box center [786, 340] width 33 height 33
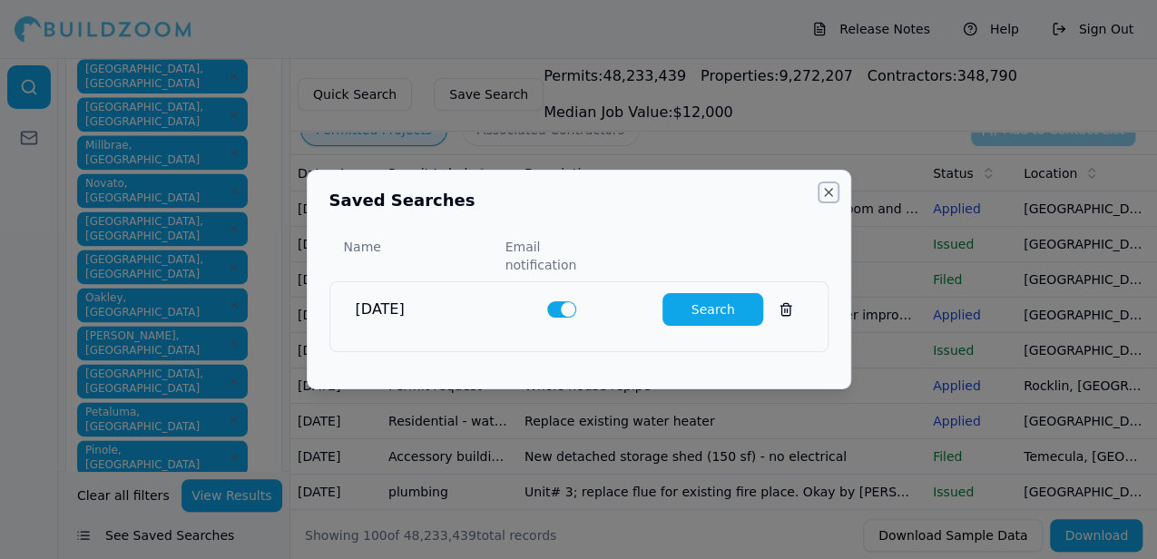
click at [828, 200] on button "Close" at bounding box center [828, 192] width 15 height 15
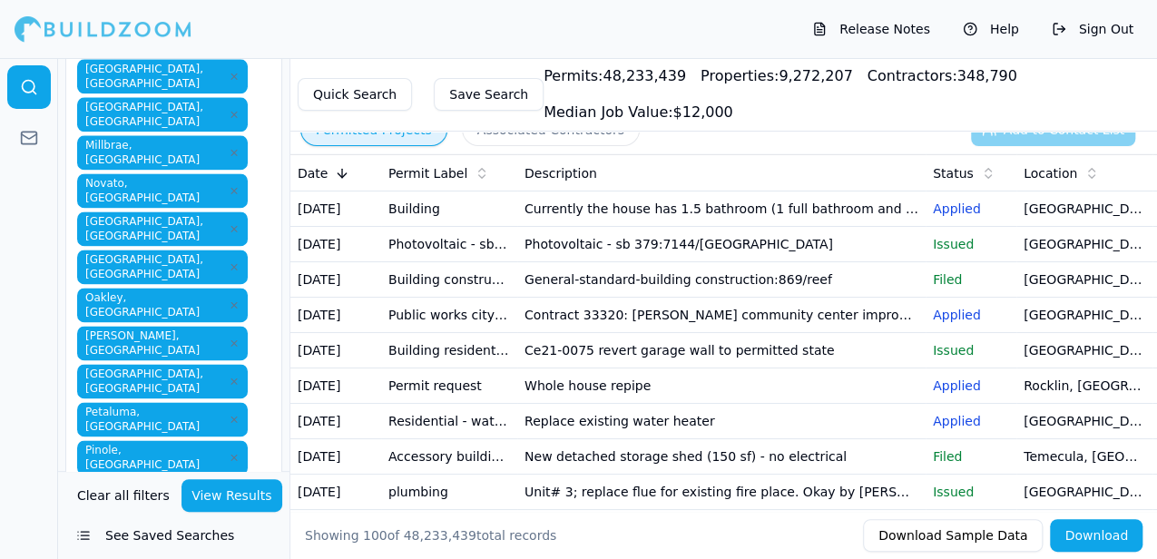
click at [476, 93] on button "Save Search" at bounding box center [489, 94] width 110 height 33
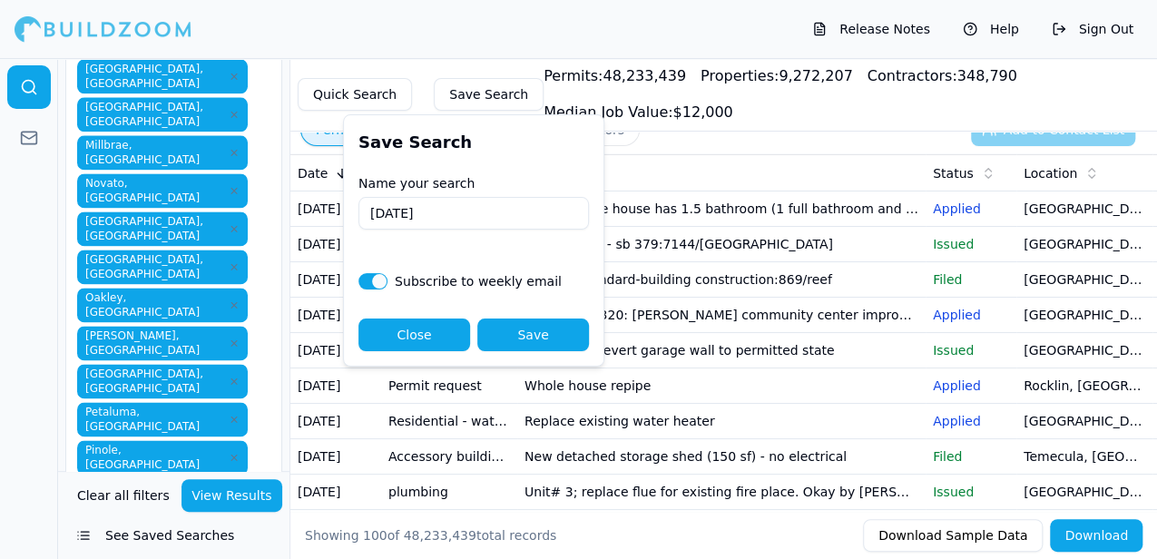
type input "11/10/25"
click at [554, 338] on button "Save" at bounding box center [533, 335] width 112 height 33
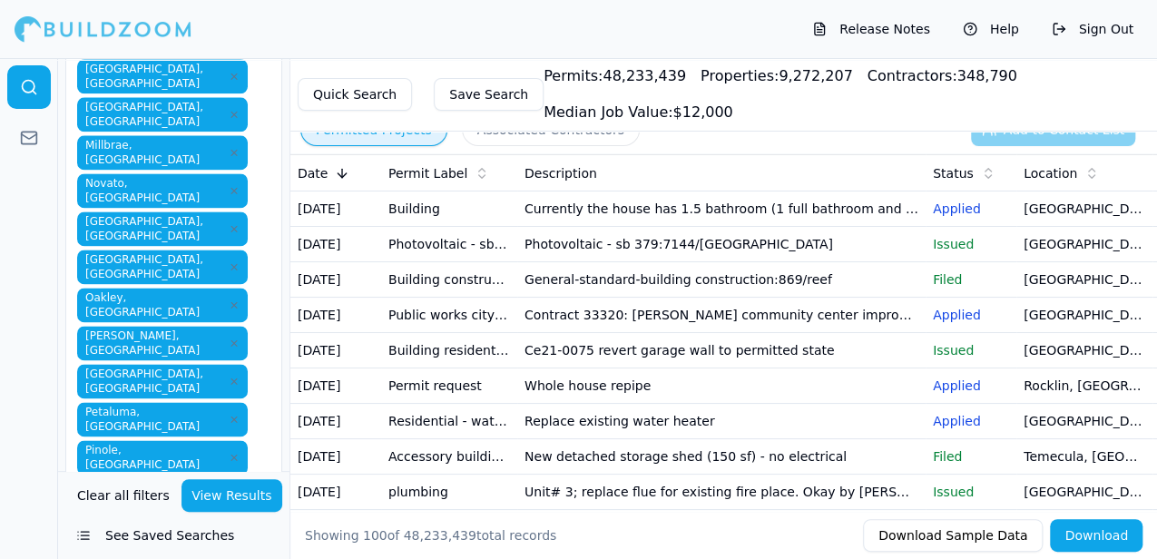
click at [232, 496] on button "View Results" at bounding box center [233, 495] width 102 height 33
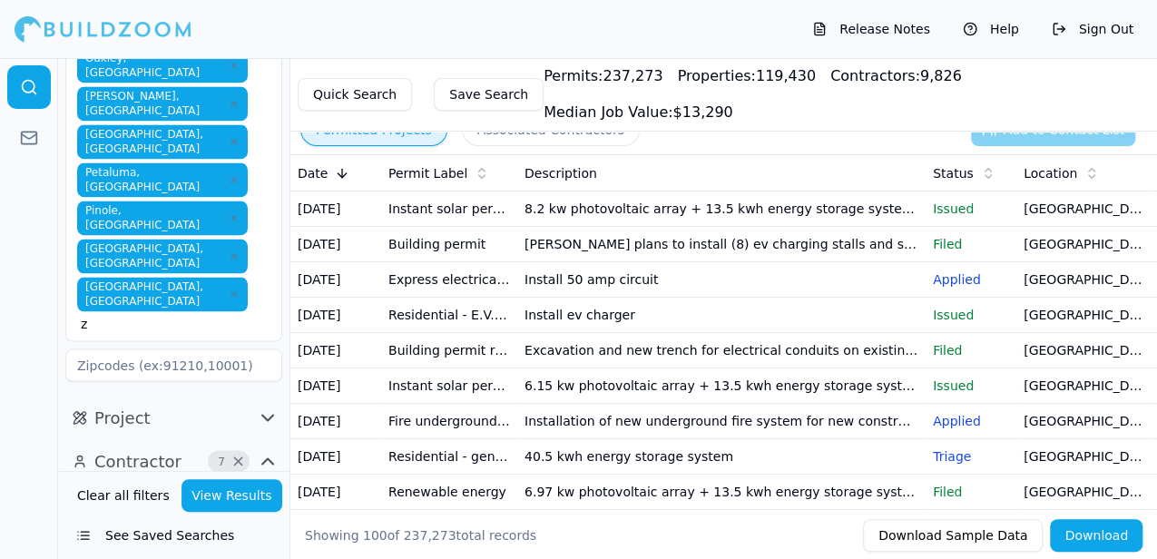
scroll to position [1438, 0]
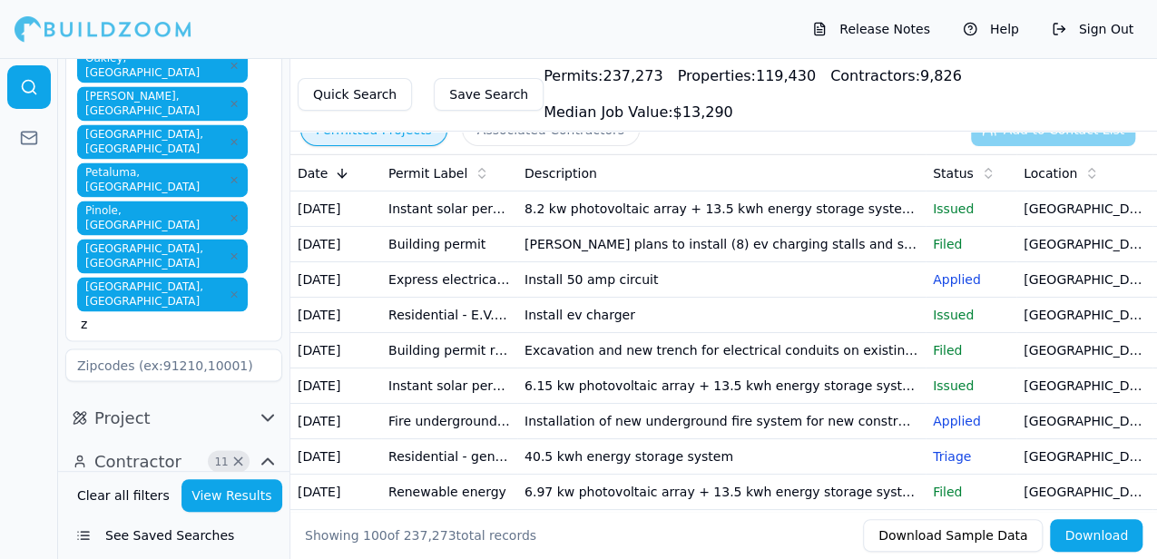
type input "27"
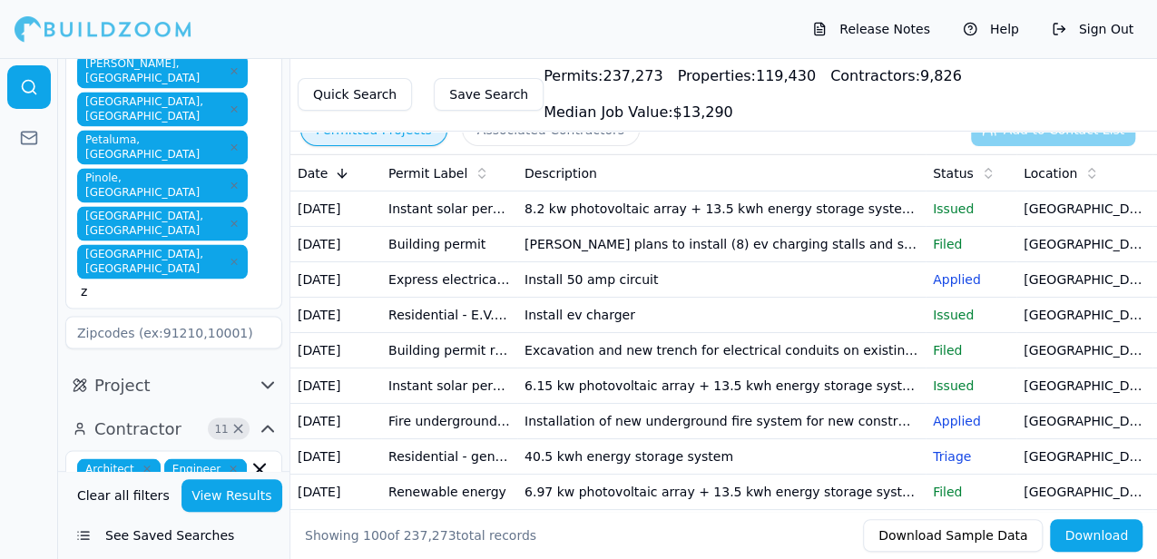
scroll to position [1472, 0]
drag, startPoint x: 227, startPoint y: 494, endPoint x: 42, endPoint y: 467, distance: 187.0
click at [42, 467] on div "Location 41 × California San Francisco-Oakland-Berkeley, CA Alameda, CA Alamo, …" at bounding box center [578, 308] width 1157 height 501
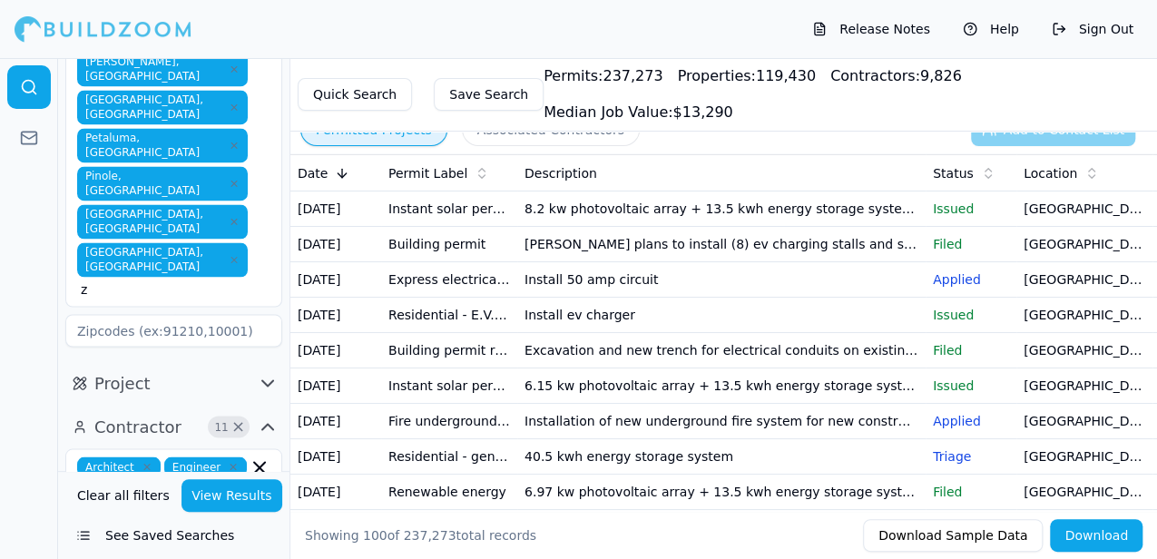
click at [239, 495] on button "View Results" at bounding box center [233, 495] width 102 height 33
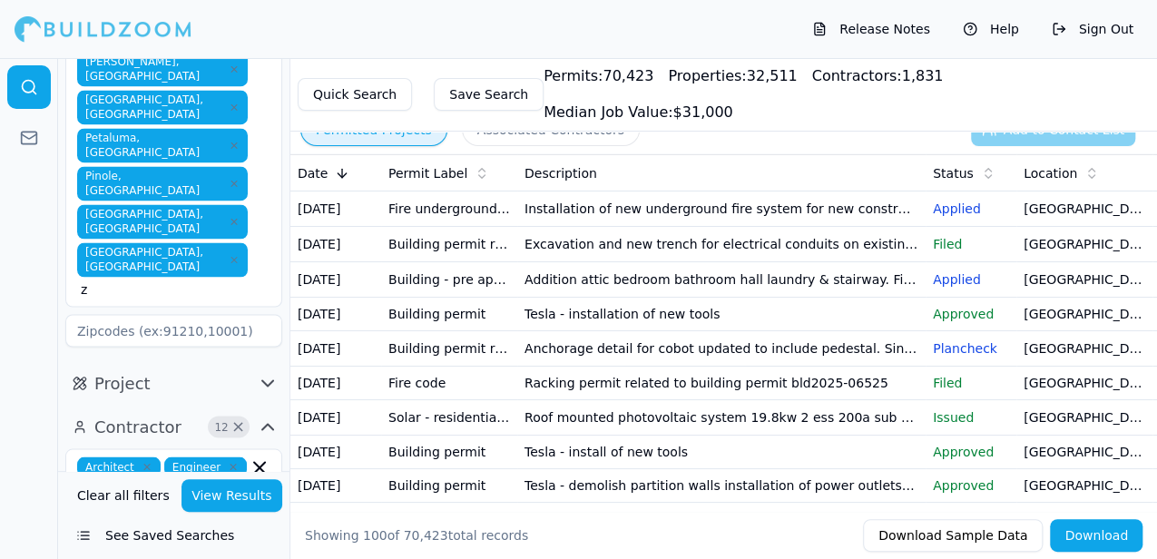
click at [233, 490] on button "View Results" at bounding box center [233, 495] width 102 height 33
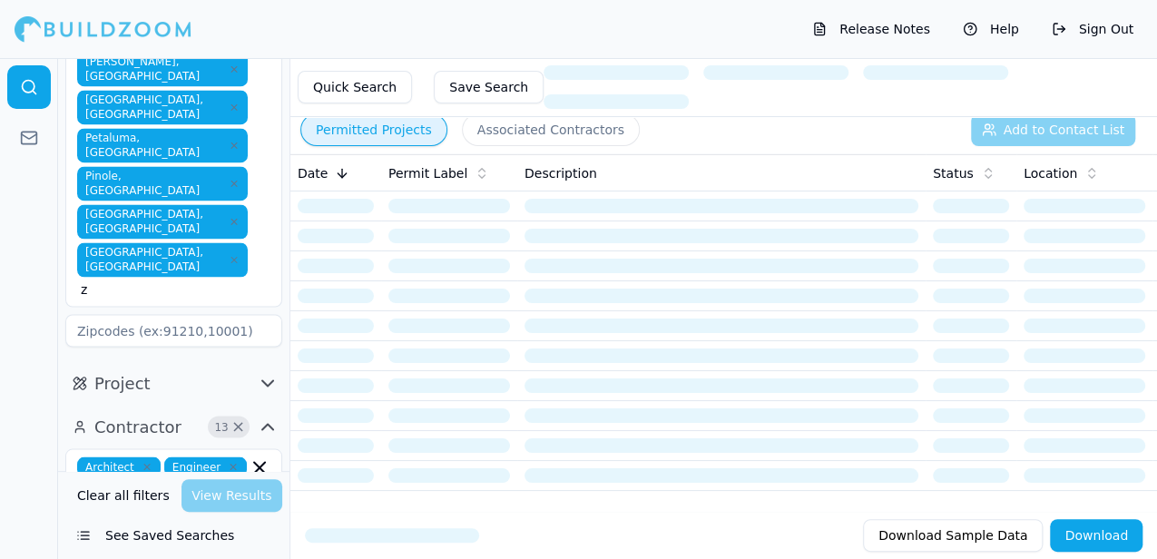
click at [461, 81] on button "Save Search" at bounding box center [489, 87] width 110 height 33
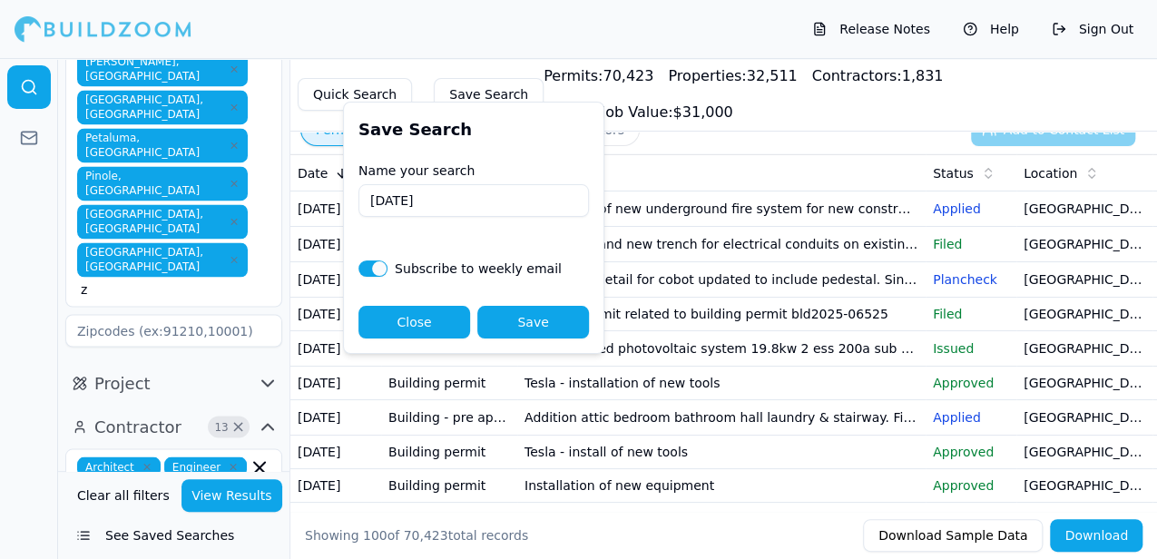
drag, startPoint x: 430, startPoint y: 199, endPoint x: 439, endPoint y: 201, distance: 9.3
click at [432, 200] on input "11/10/25" at bounding box center [473, 200] width 231 height 33
click at [530, 327] on button "Save" at bounding box center [533, 322] width 112 height 33
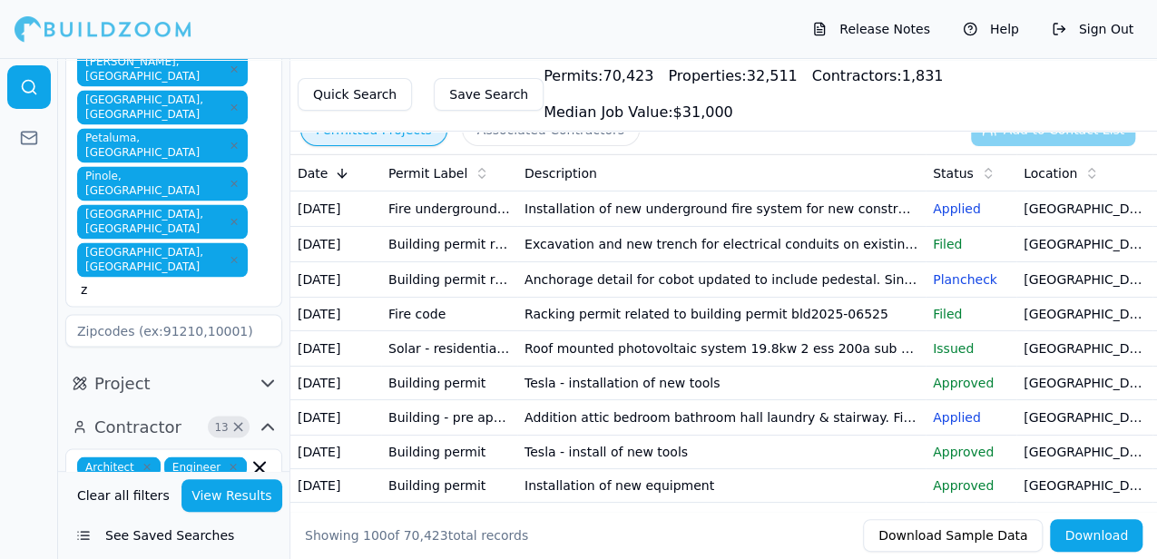
click at [364, 131] on button "Permitted Projects" at bounding box center [373, 129] width 147 height 33
click at [760, 212] on td "Installation of new underground fire system for new construction" at bounding box center [721, 208] width 408 height 35
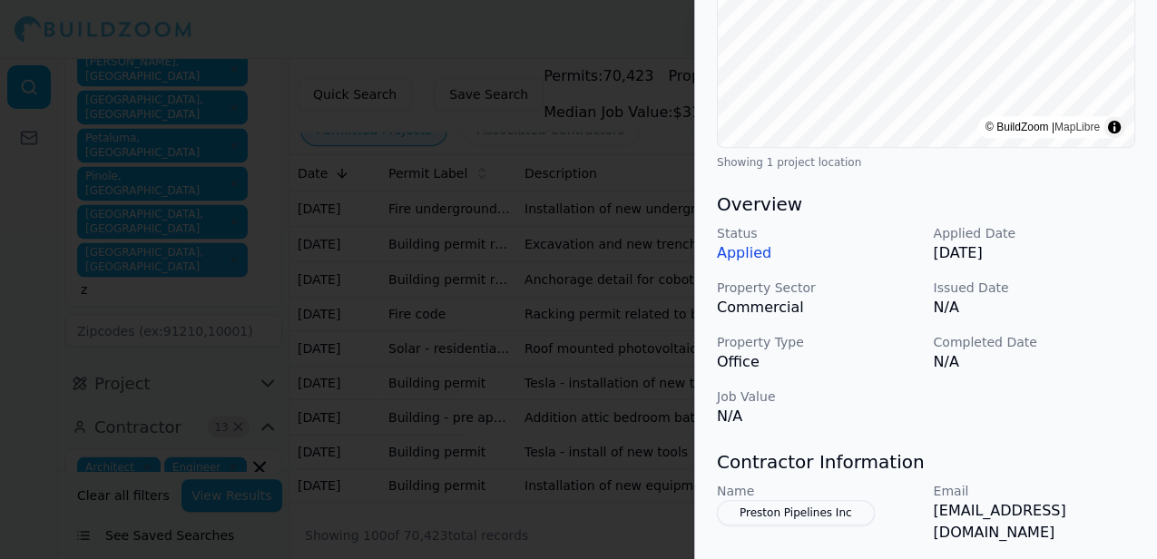
scroll to position [382, 0]
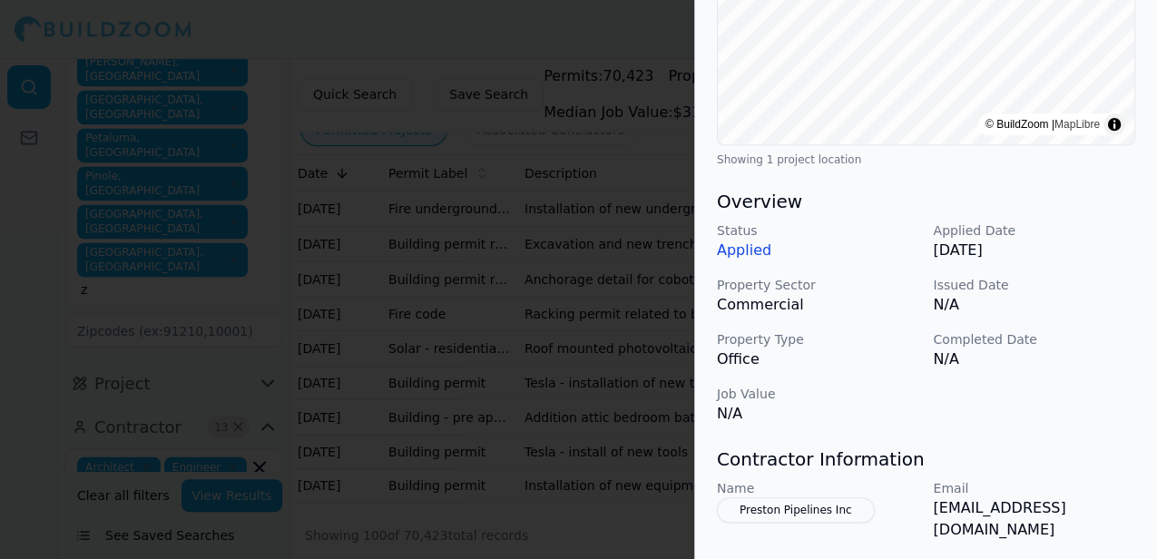
click at [615, 34] on div at bounding box center [578, 279] width 1157 height 559
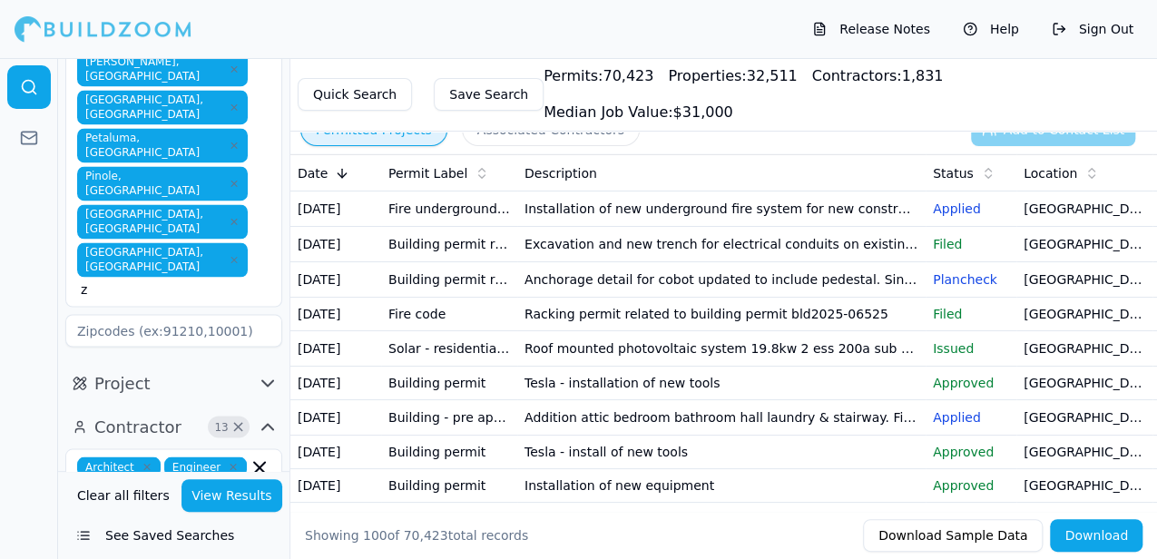
click at [1048, 260] on td "[GEOGRAPHIC_DATA], [GEOGRAPHIC_DATA]" at bounding box center [1084, 244] width 136 height 35
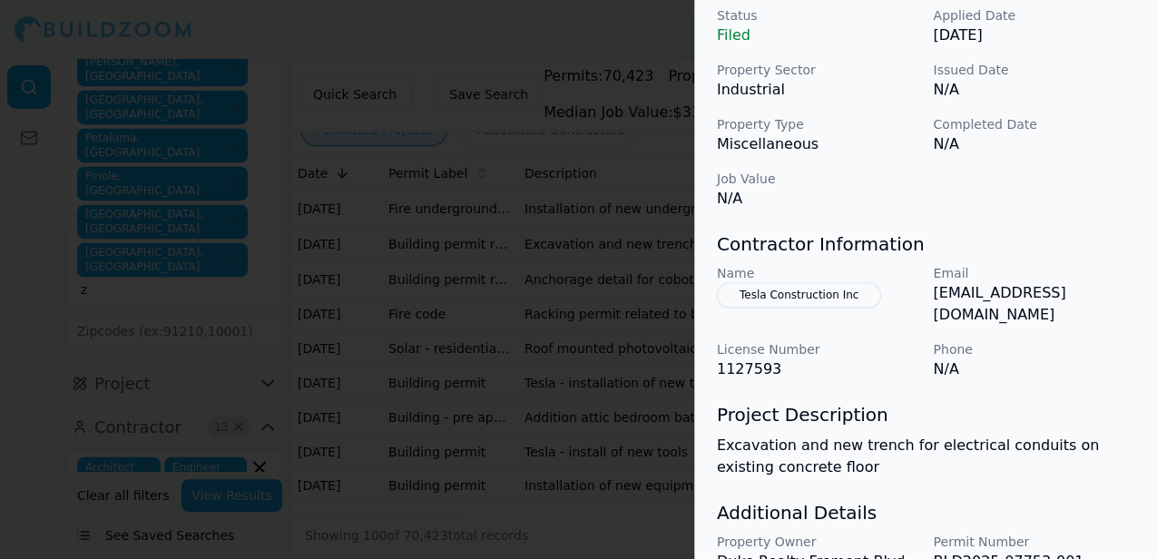
scroll to position [599, 0]
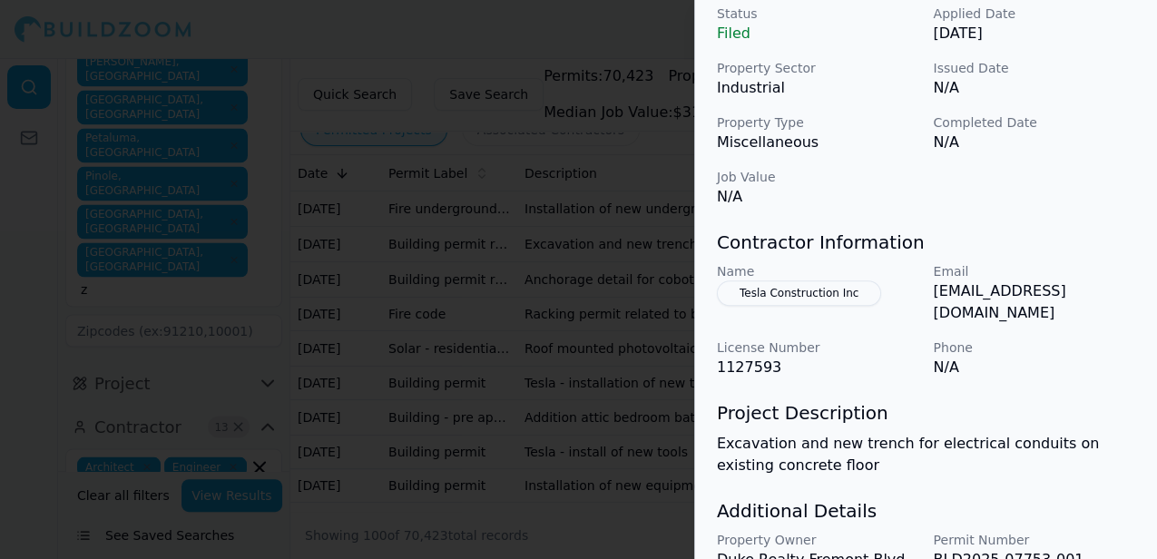
click at [585, 26] on div at bounding box center [578, 279] width 1157 height 559
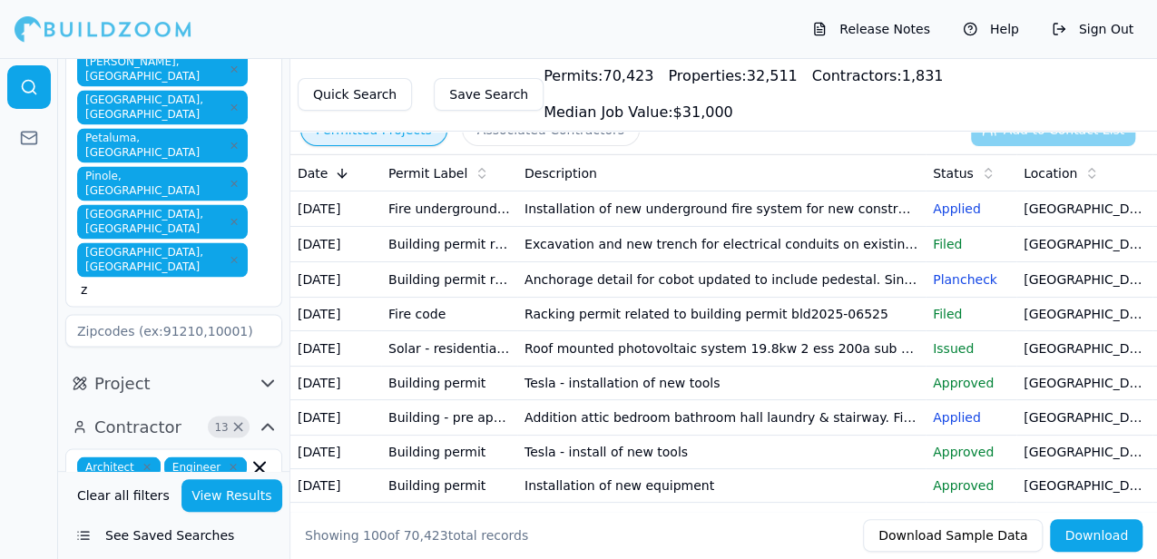
click at [1064, 298] on td "[GEOGRAPHIC_DATA], [GEOGRAPHIC_DATA]" at bounding box center [1084, 279] width 136 height 35
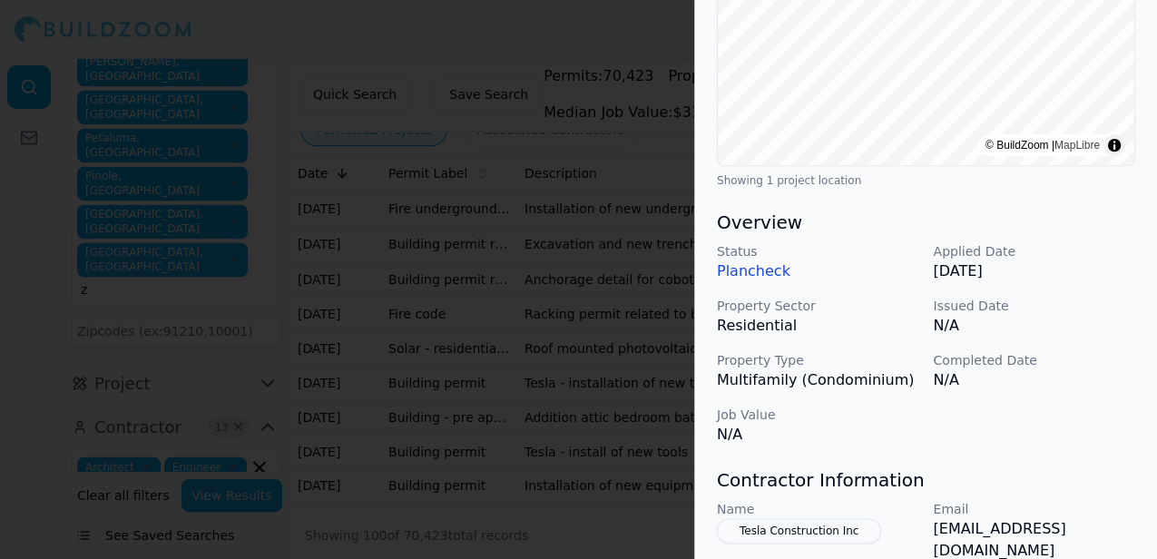
scroll to position [363, 0]
click at [575, 22] on div at bounding box center [578, 279] width 1157 height 559
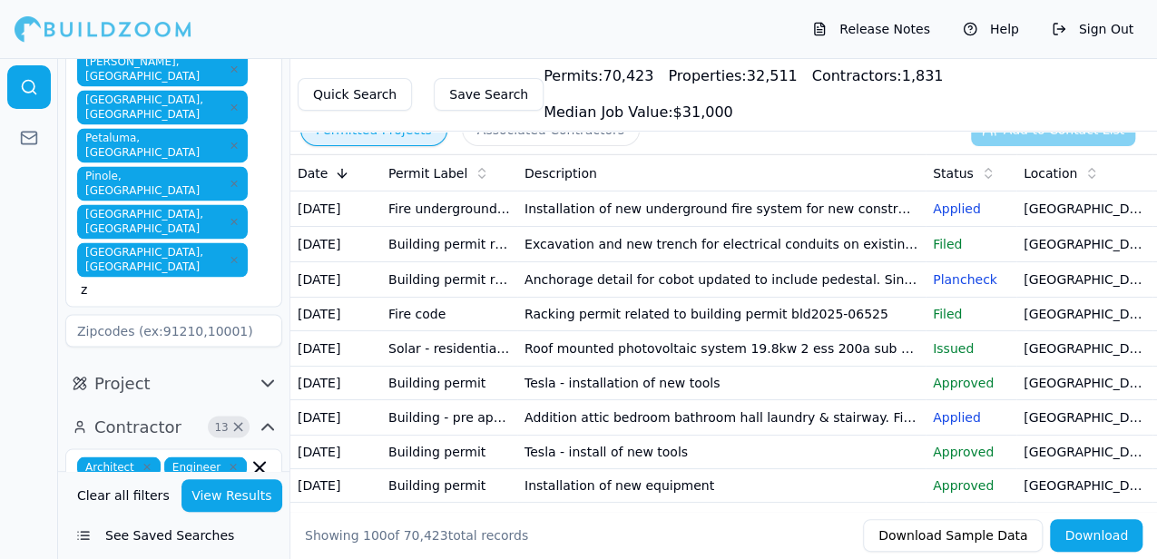
click at [1055, 331] on td "[GEOGRAPHIC_DATA], [GEOGRAPHIC_DATA]" at bounding box center [1084, 315] width 136 height 34
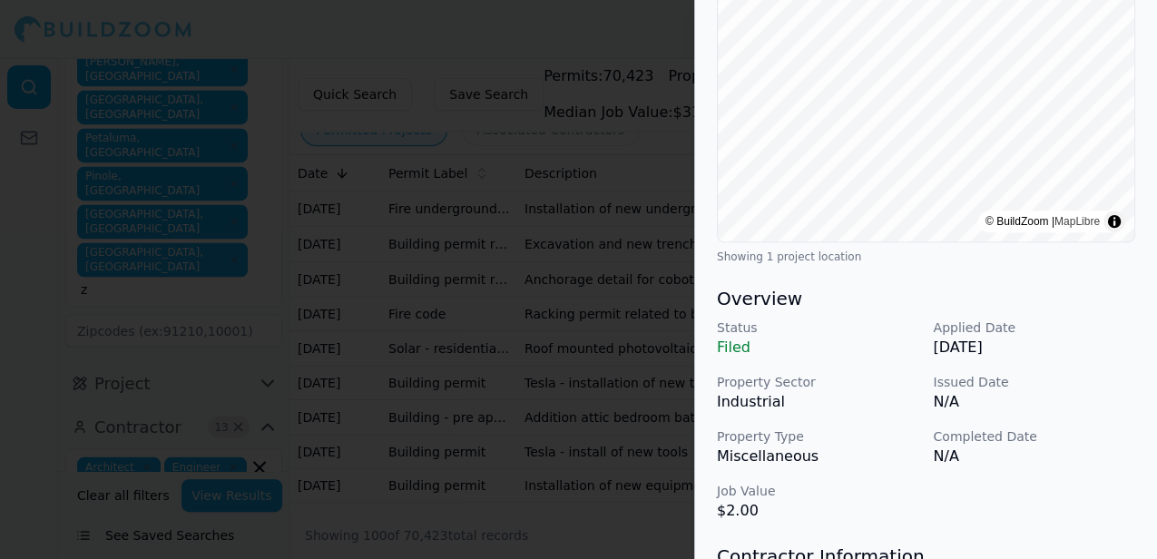
scroll to position [240, 0]
click at [565, 15] on div at bounding box center [578, 279] width 1157 height 559
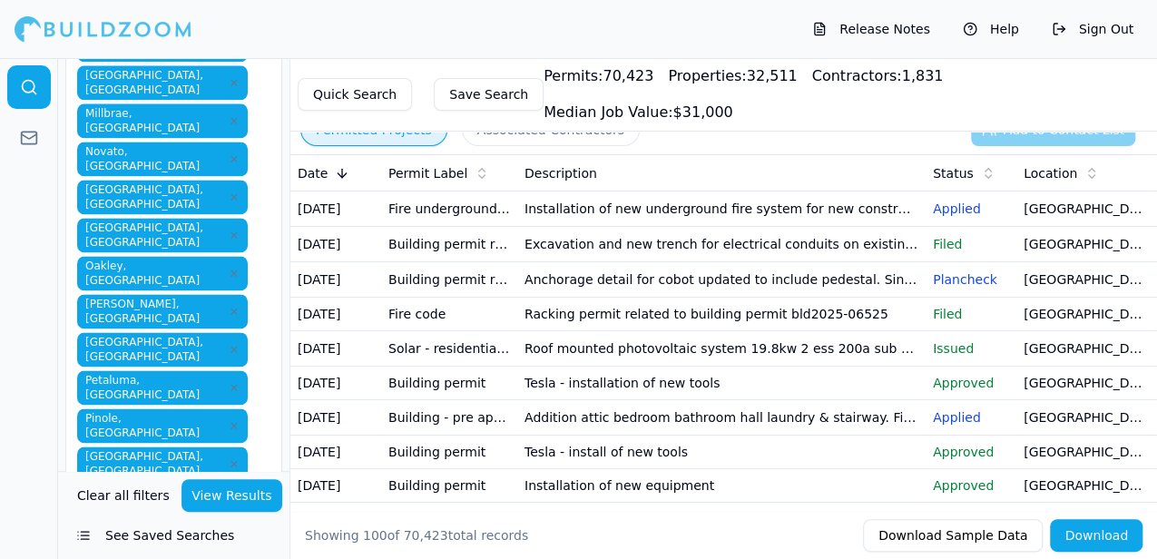
scroll to position [1231, 0]
click at [1060, 367] on td "[GEOGRAPHIC_DATA], [GEOGRAPHIC_DATA]" at bounding box center [1084, 348] width 136 height 35
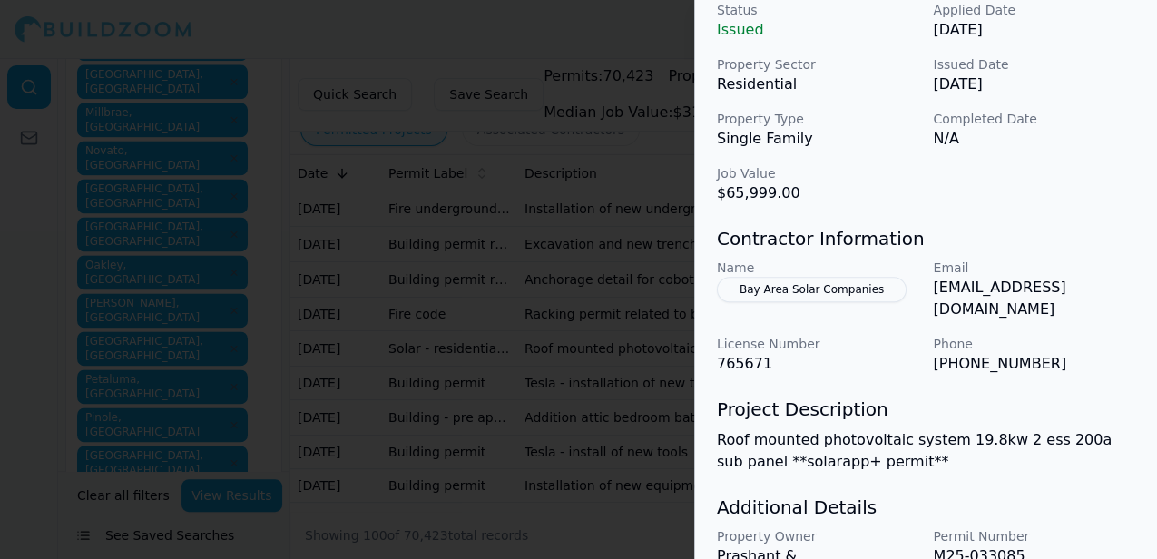
scroll to position [604, 0]
click at [802, 289] on button "Bay Area Solar Companies" at bounding box center [812, 288] width 190 height 25
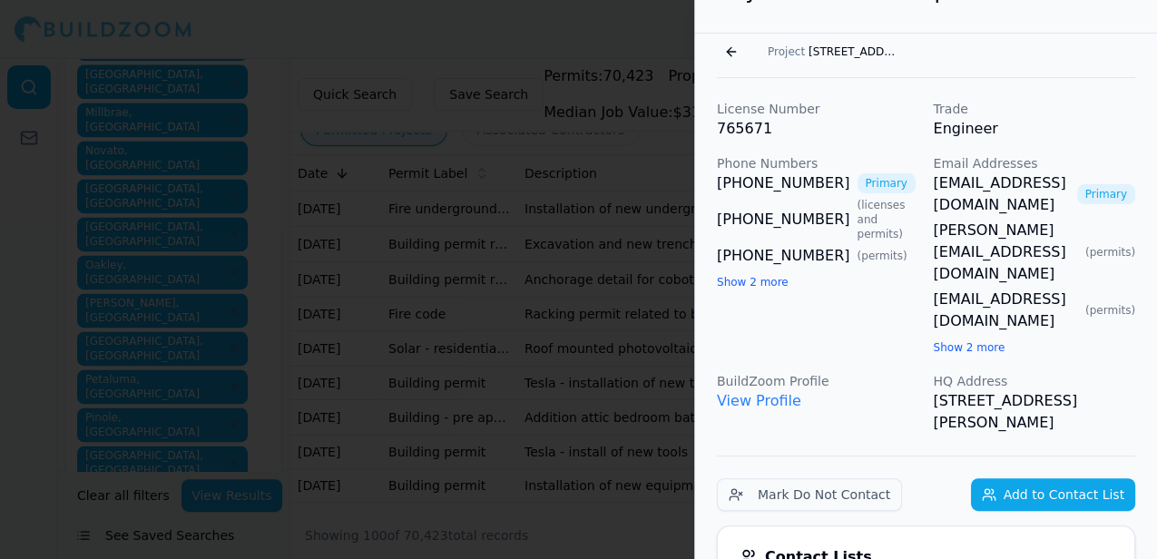
scroll to position [45, 0]
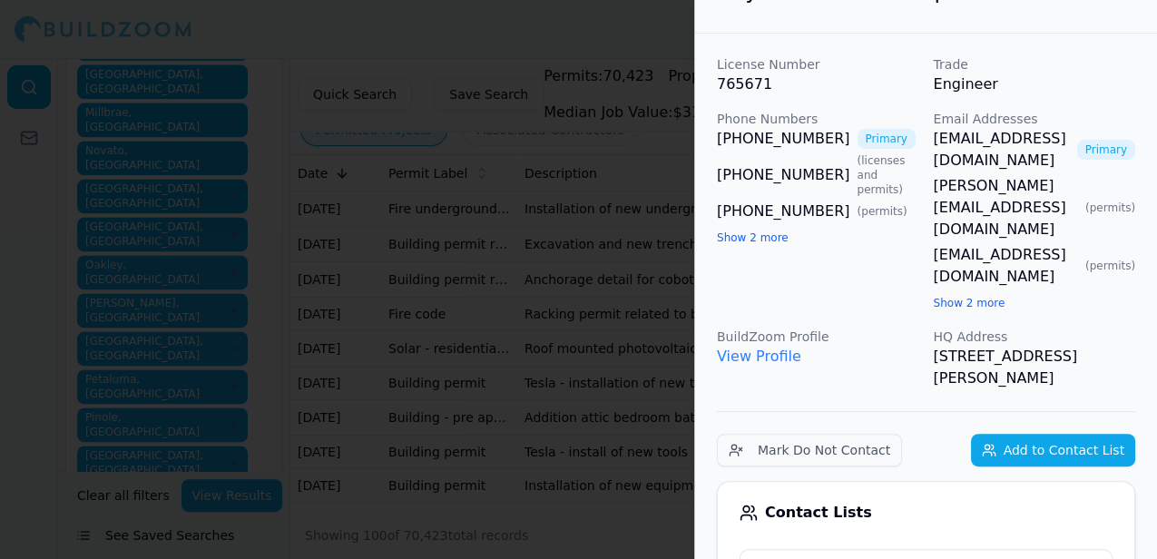
click at [643, 45] on div at bounding box center [578, 279] width 1157 height 559
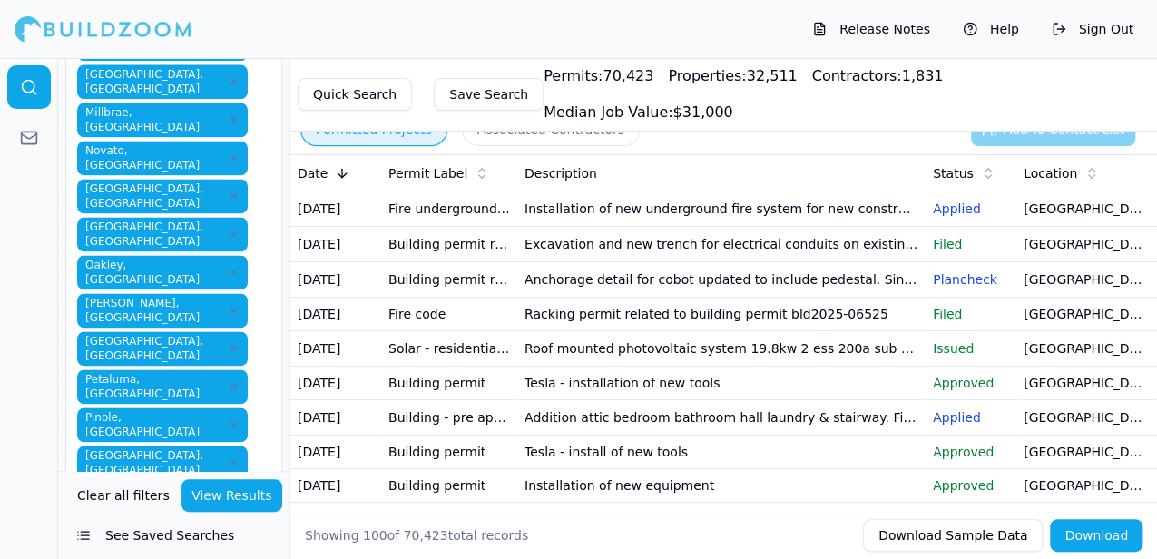
click at [1035, 400] on td "[GEOGRAPHIC_DATA], [GEOGRAPHIC_DATA]" at bounding box center [1084, 384] width 136 height 34
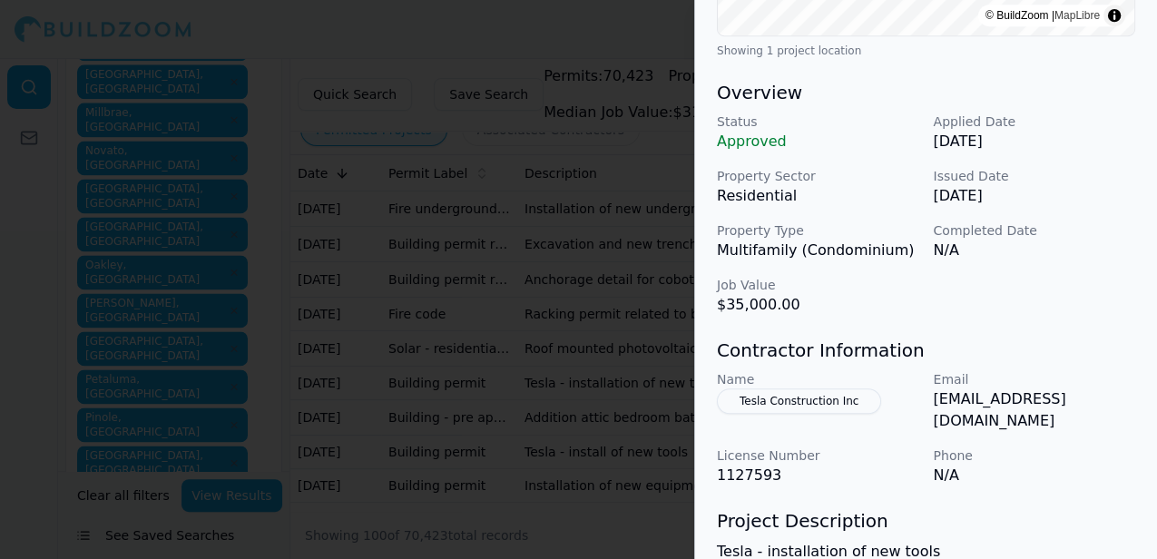
scroll to position [447, 0]
click at [821, 400] on button "Tesla Construction Inc" at bounding box center [799, 400] width 164 height 25
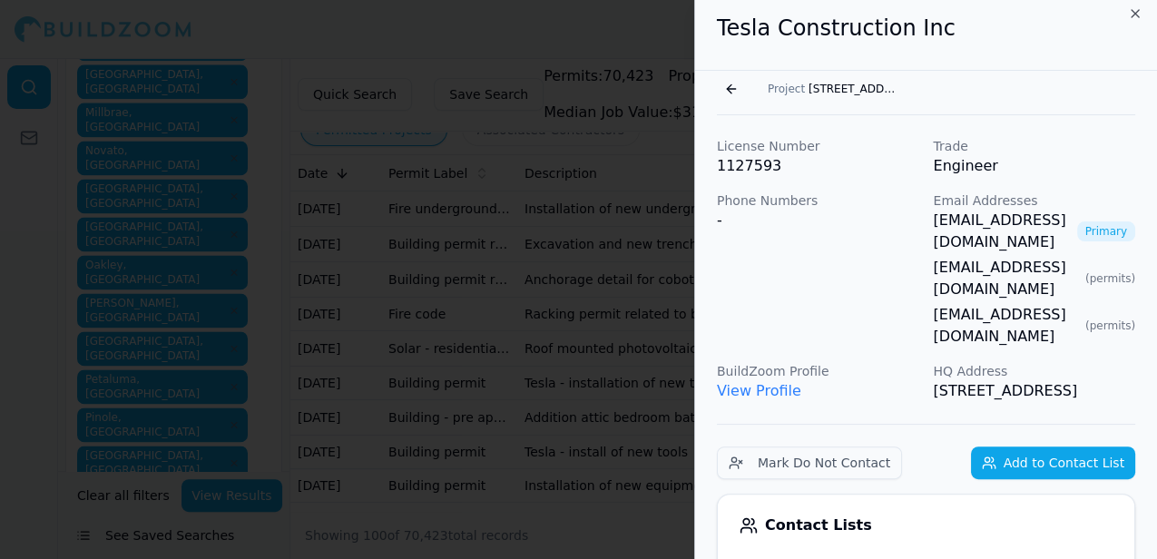
scroll to position [7, 0]
click at [755, 383] on link "View Profile" at bounding box center [759, 391] width 84 height 17
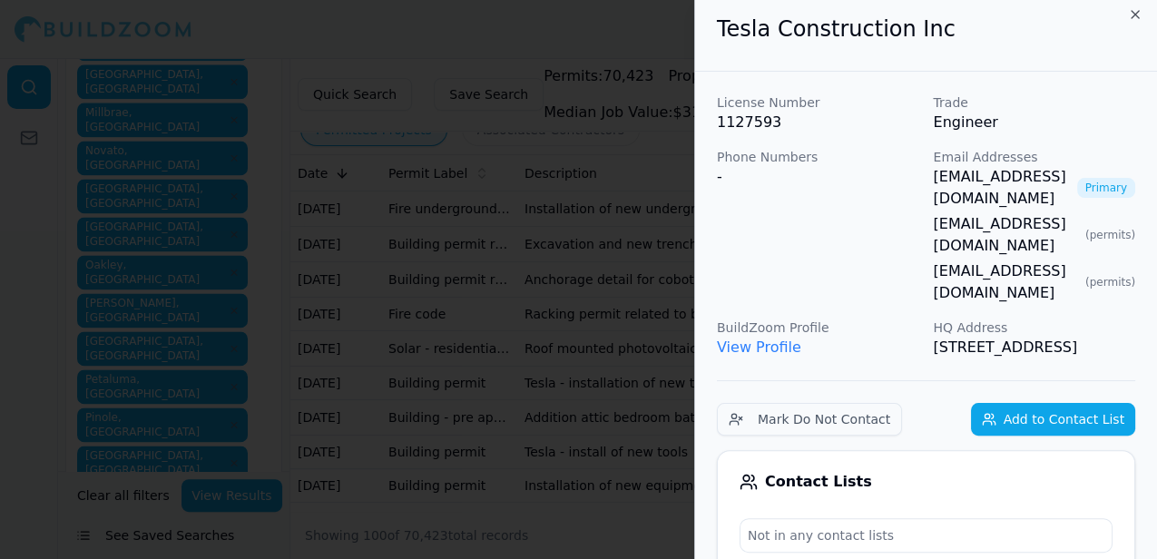
click at [633, 31] on div at bounding box center [578, 279] width 1157 height 559
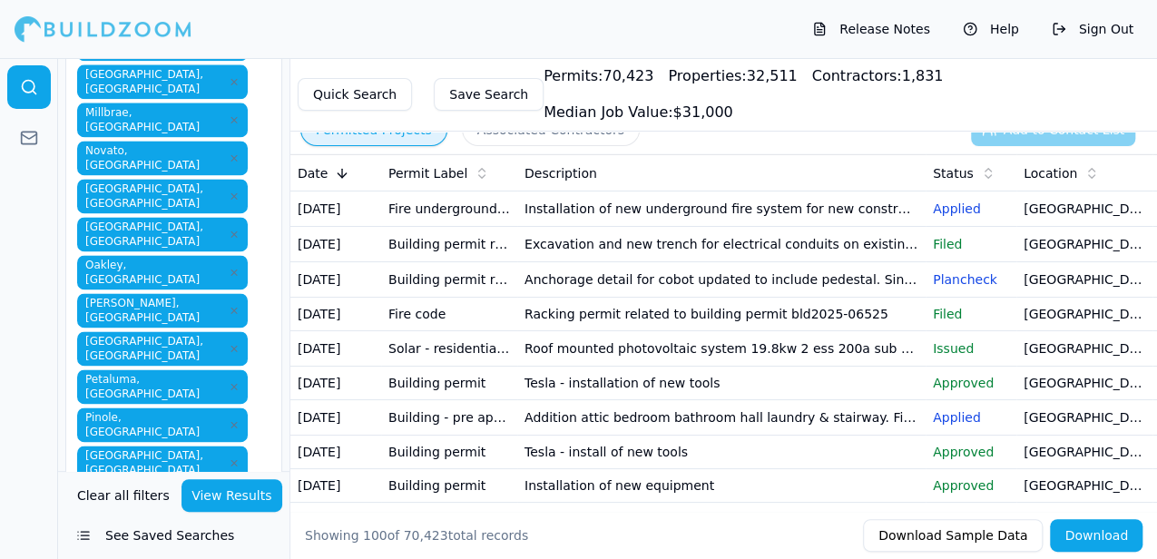
click at [1053, 436] on td "[GEOGRAPHIC_DATA], [GEOGRAPHIC_DATA]" at bounding box center [1084, 417] width 136 height 35
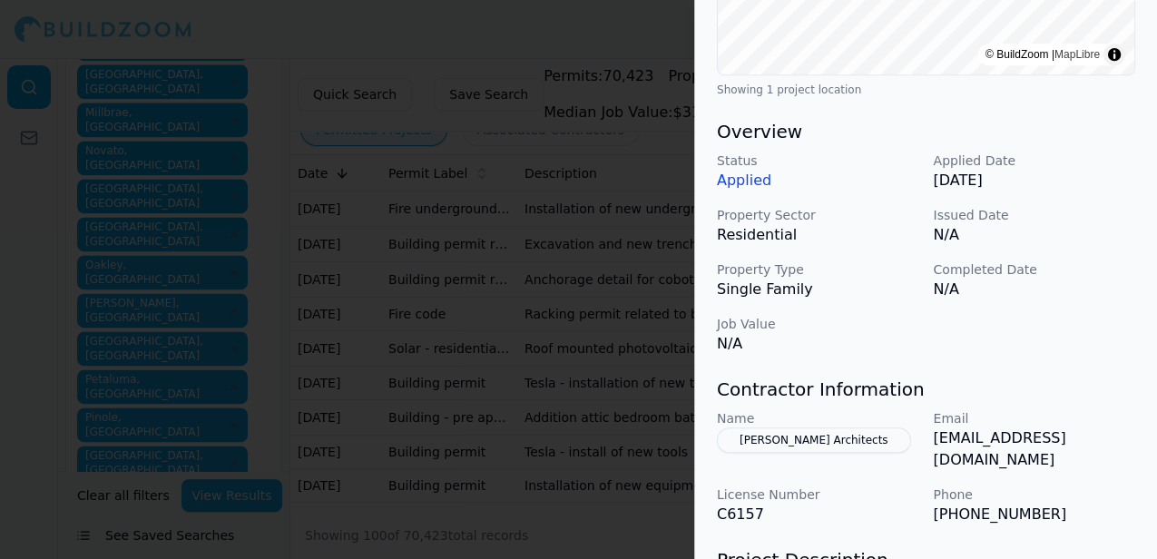
scroll to position [476, 0]
click at [775, 440] on button "Jarvis Architects" at bounding box center [814, 439] width 194 height 25
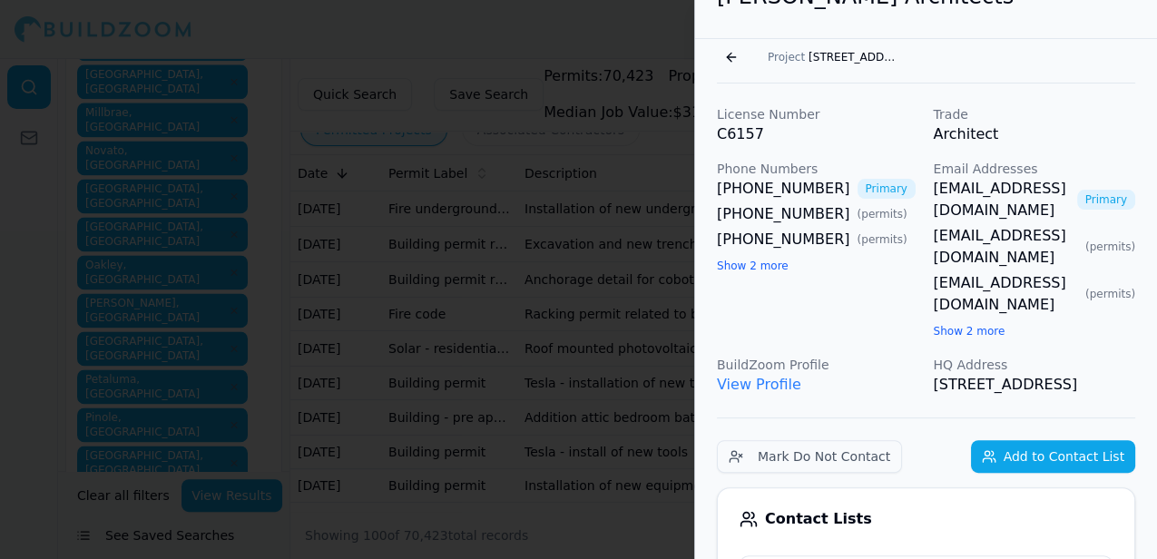
scroll to position [39, 0]
click at [760, 377] on link "View Profile" at bounding box center [759, 385] width 84 height 17
click at [724, 53] on button "Go back" at bounding box center [731, 58] width 29 height 29
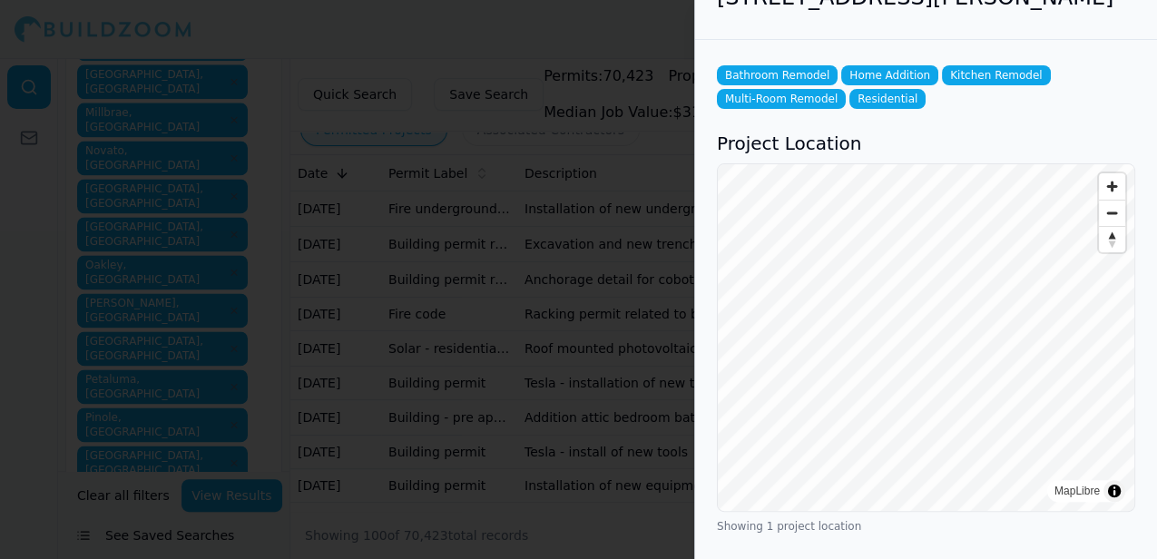
click at [648, 36] on div at bounding box center [578, 279] width 1157 height 559
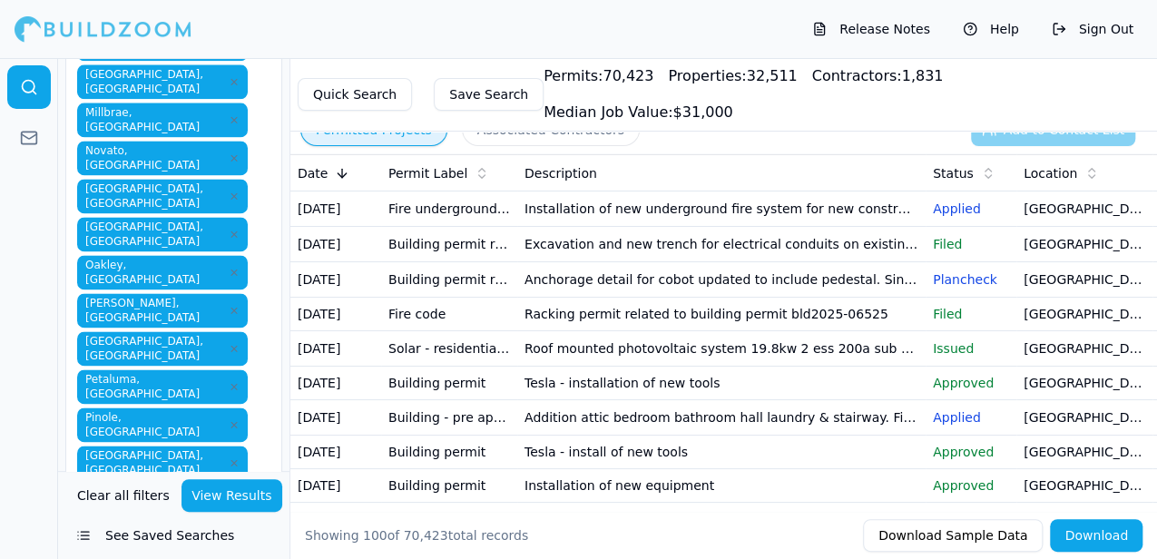
click at [951, 427] on p "Applied" at bounding box center [971, 417] width 76 height 18
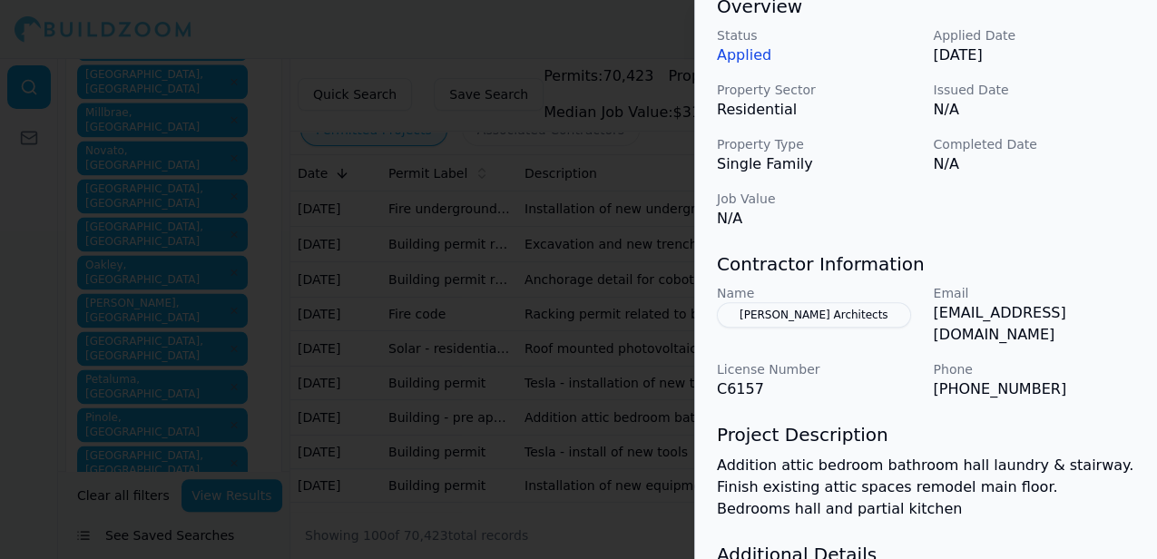
scroll to position [602, 0]
click at [644, 15] on div at bounding box center [578, 279] width 1157 height 559
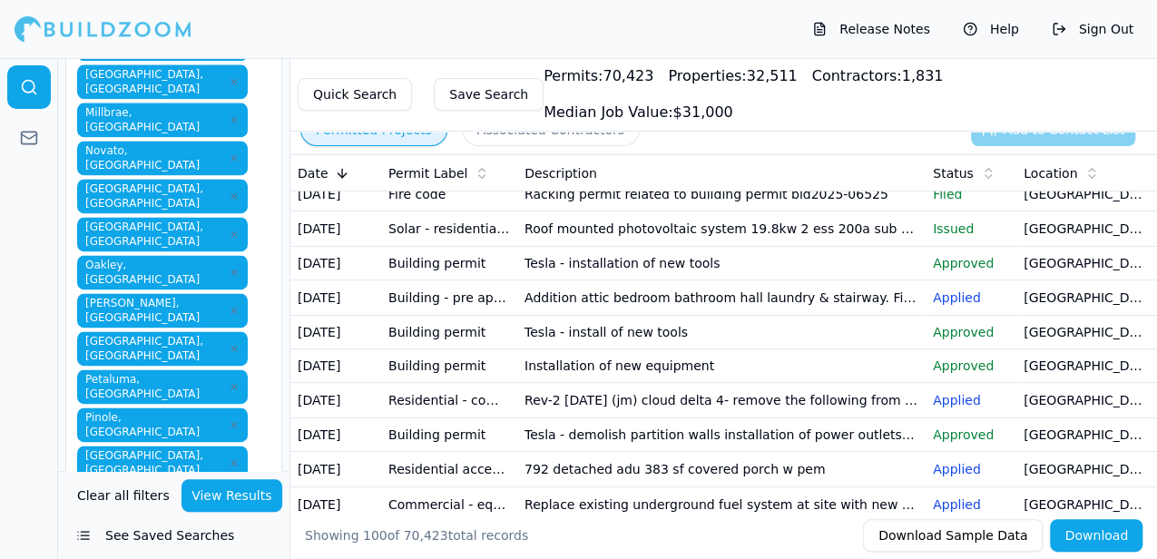
scroll to position [121, 0]
click at [961, 340] on p "Approved" at bounding box center [971, 331] width 76 height 18
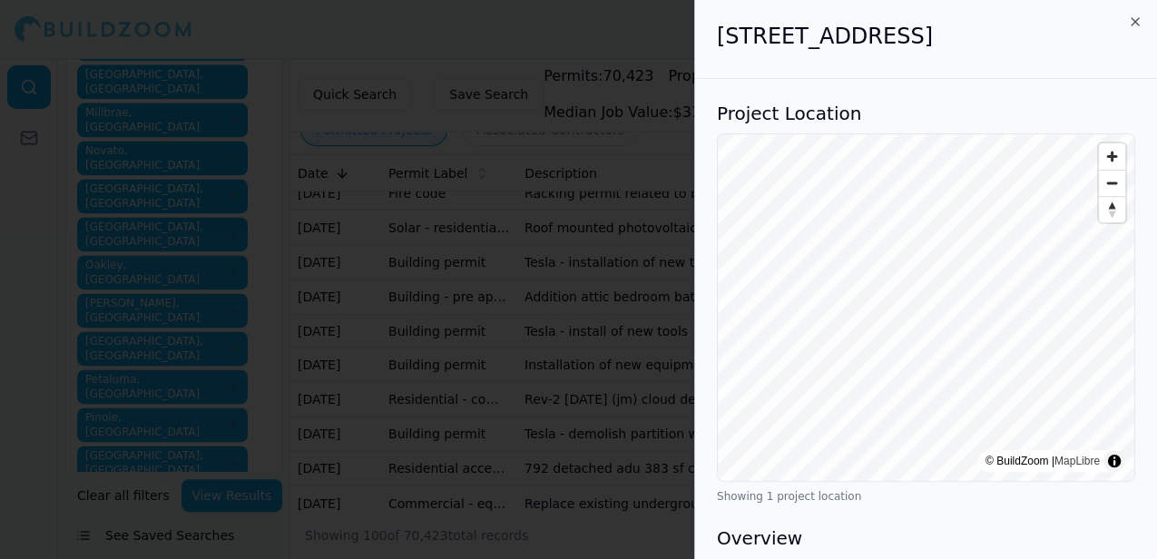
click at [623, 21] on div at bounding box center [578, 279] width 1157 height 559
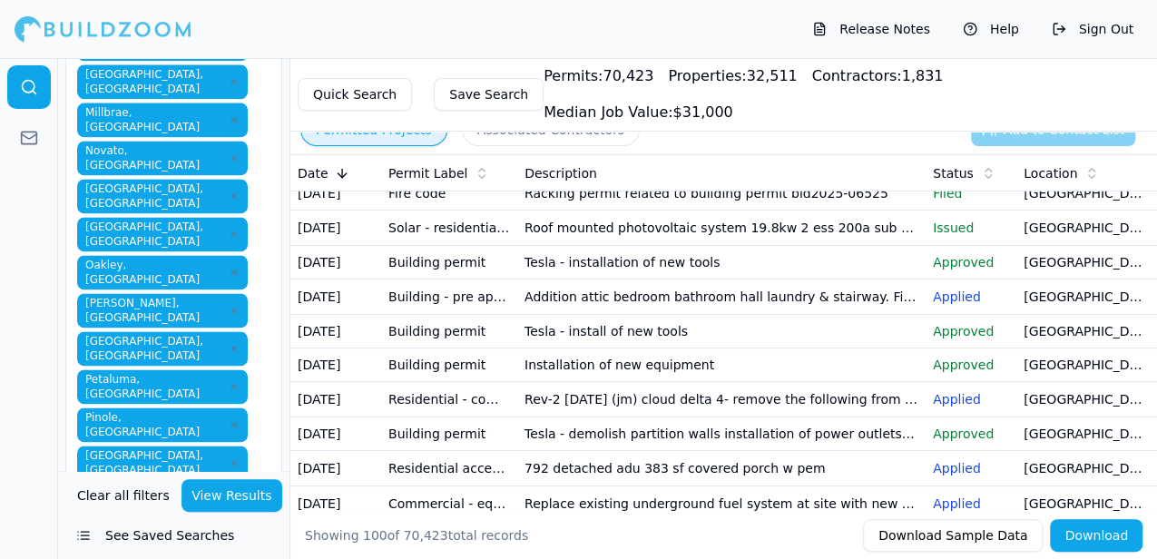
click at [958, 408] on p "Applied" at bounding box center [971, 399] width 76 height 18
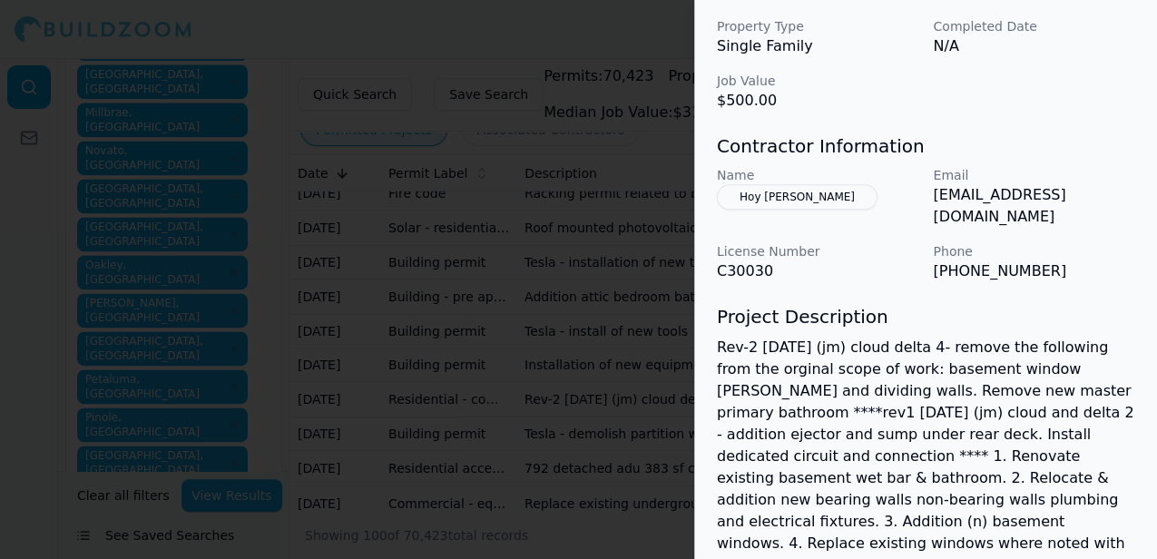
scroll to position [720, 0]
click at [668, 42] on div at bounding box center [578, 279] width 1157 height 559
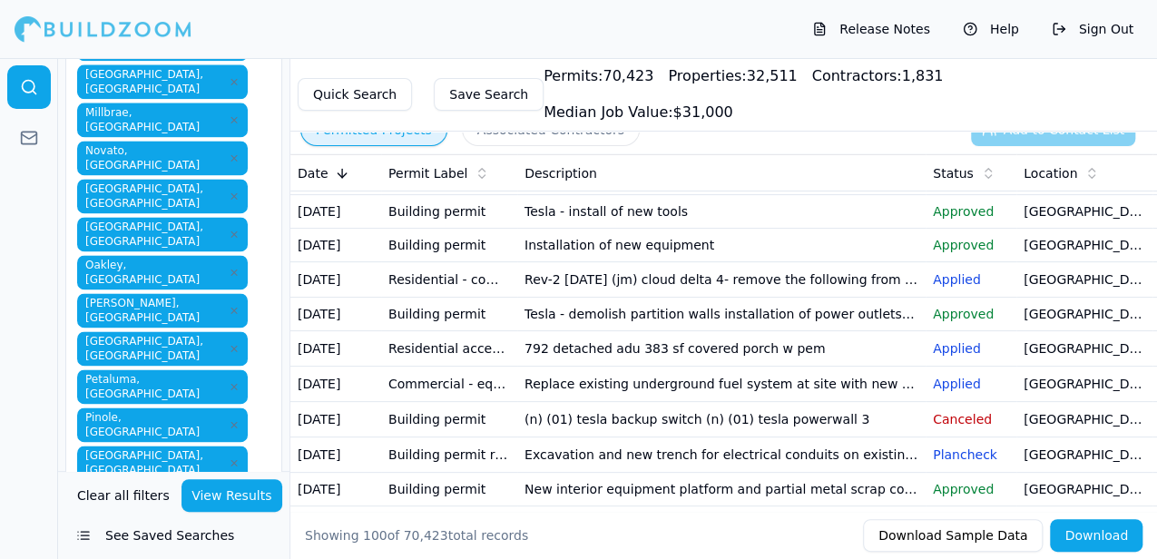
scroll to position [241, 0]
click at [1047, 366] on td "[GEOGRAPHIC_DATA], [GEOGRAPHIC_DATA]" at bounding box center [1084, 347] width 136 height 35
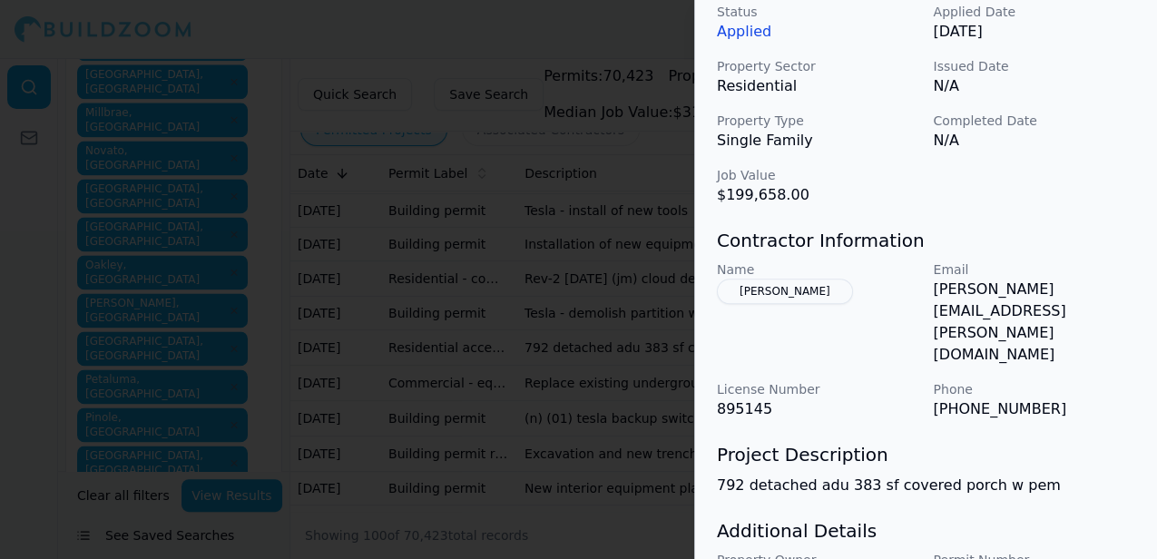
scroll to position [602, 0]
click at [795, 291] on button "Charles Schembri" at bounding box center [785, 290] width 136 height 25
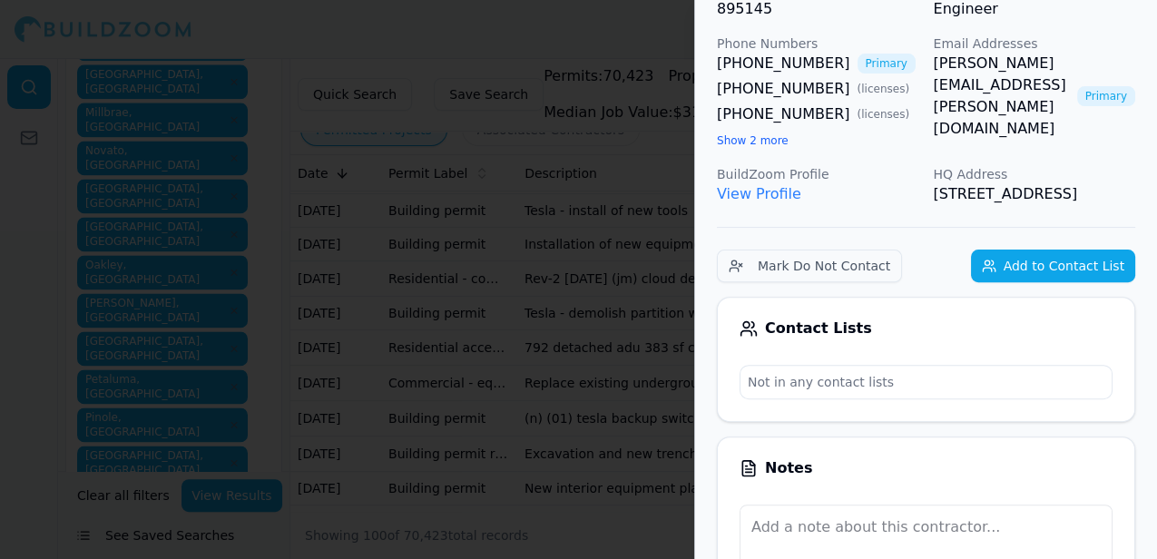
scroll to position [163, 0]
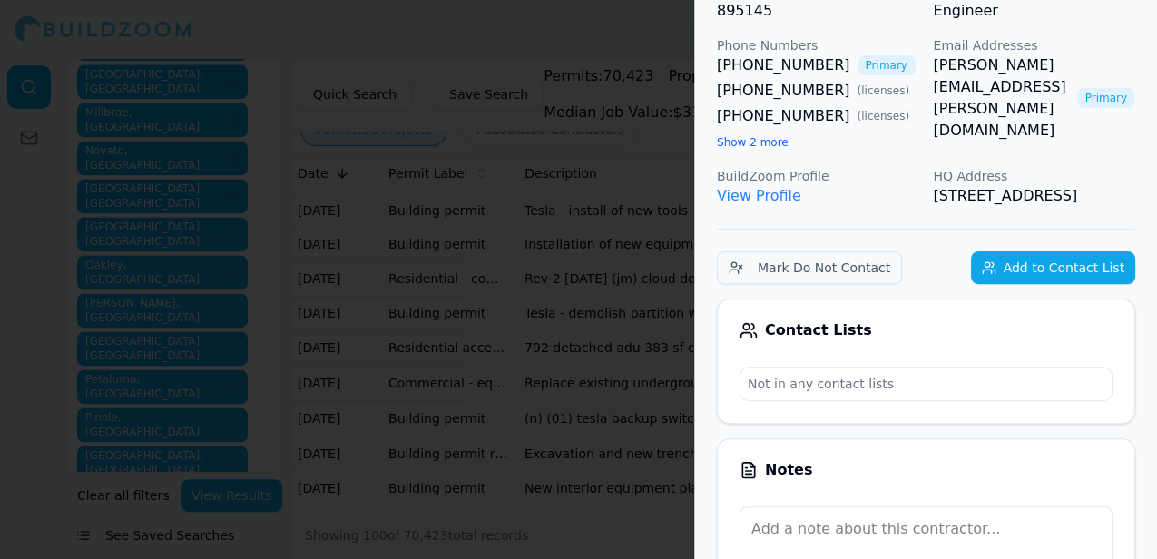
click at [773, 198] on link "View Profile" at bounding box center [759, 195] width 84 height 17
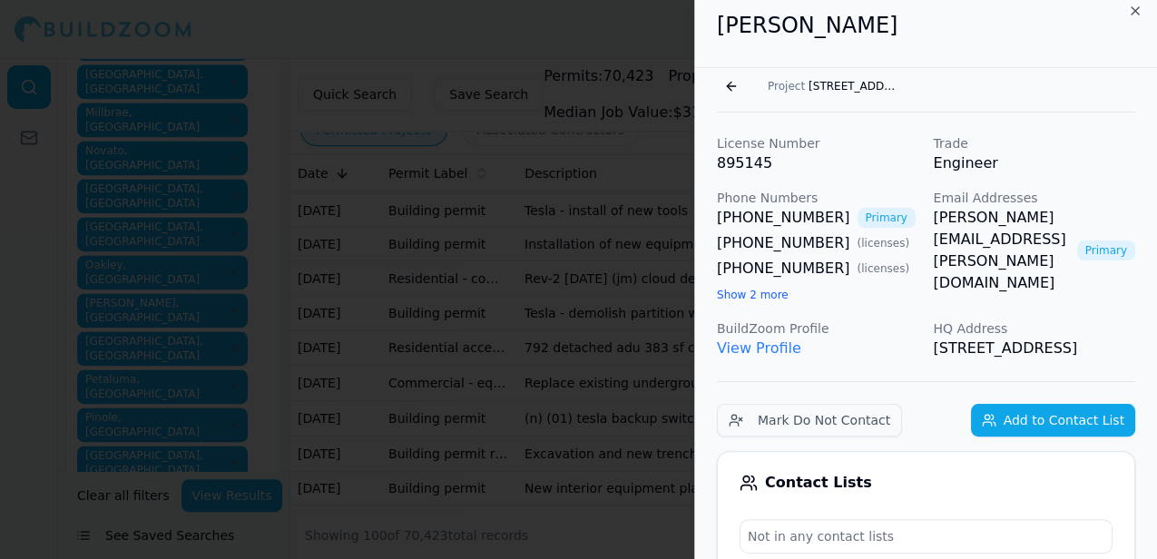
scroll to position [0, 0]
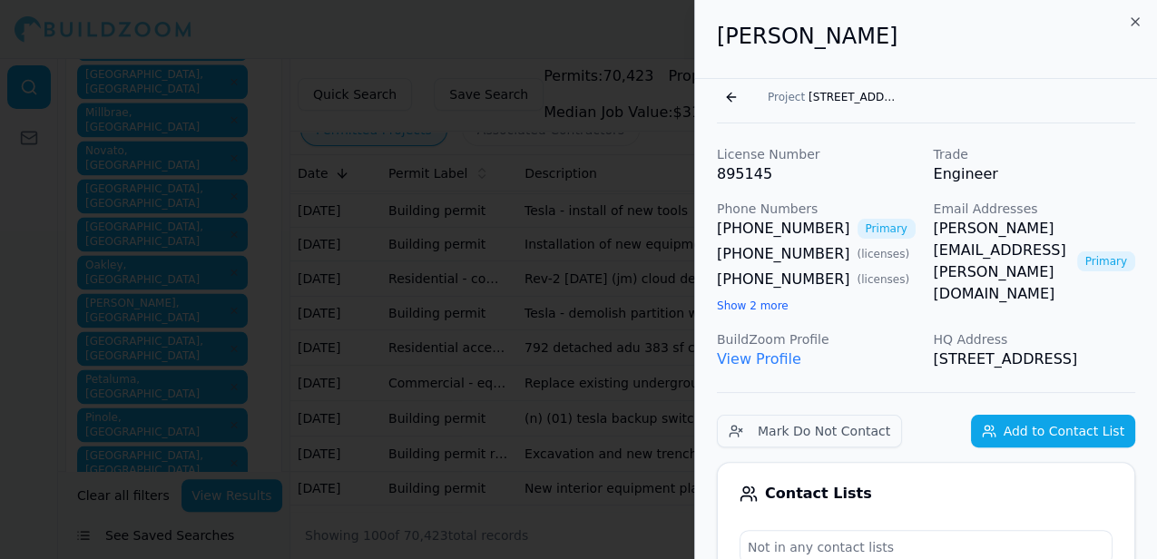
click at [670, 44] on div at bounding box center [578, 279] width 1157 height 559
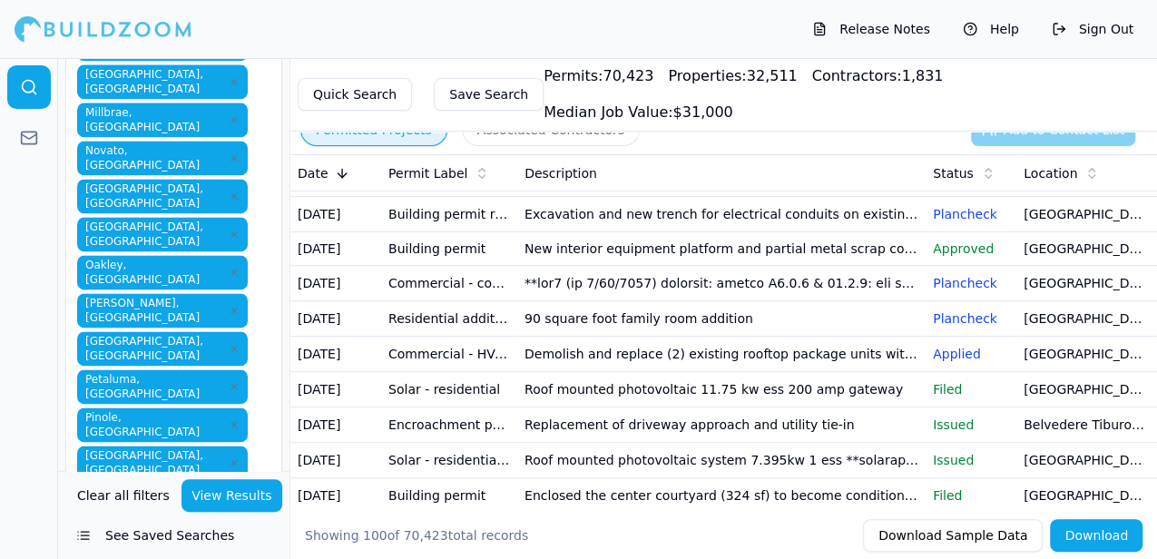
scroll to position [482, 0]
click at [1044, 336] on td "[GEOGRAPHIC_DATA], [GEOGRAPHIC_DATA]" at bounding box center [1084, 317] width 136 height 35
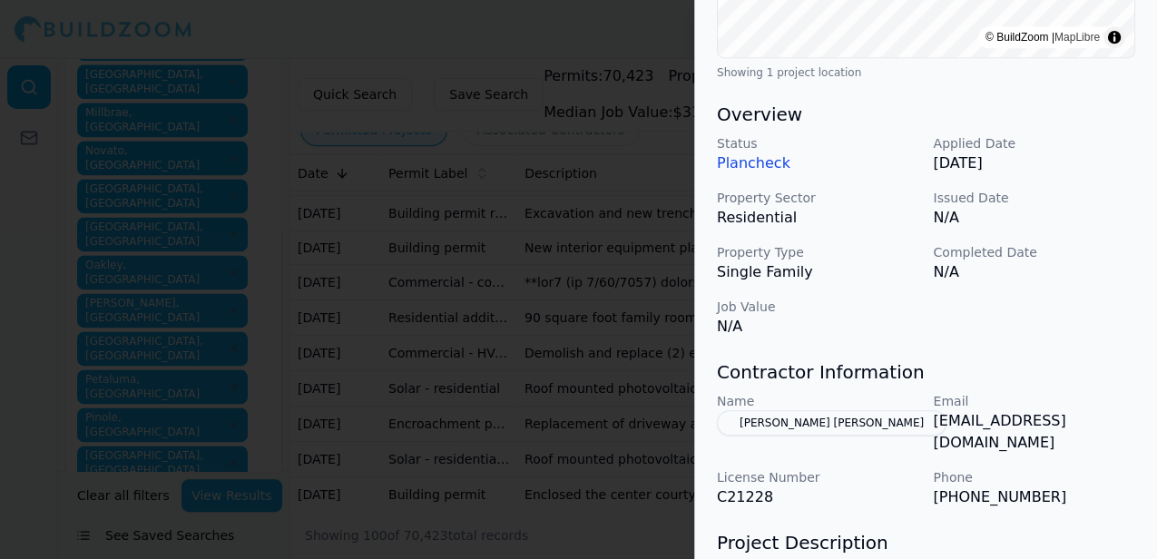
scroll to position [470, 0]
click at [552, 27] on div at bounding box center [578, 279] width 1157 height 559
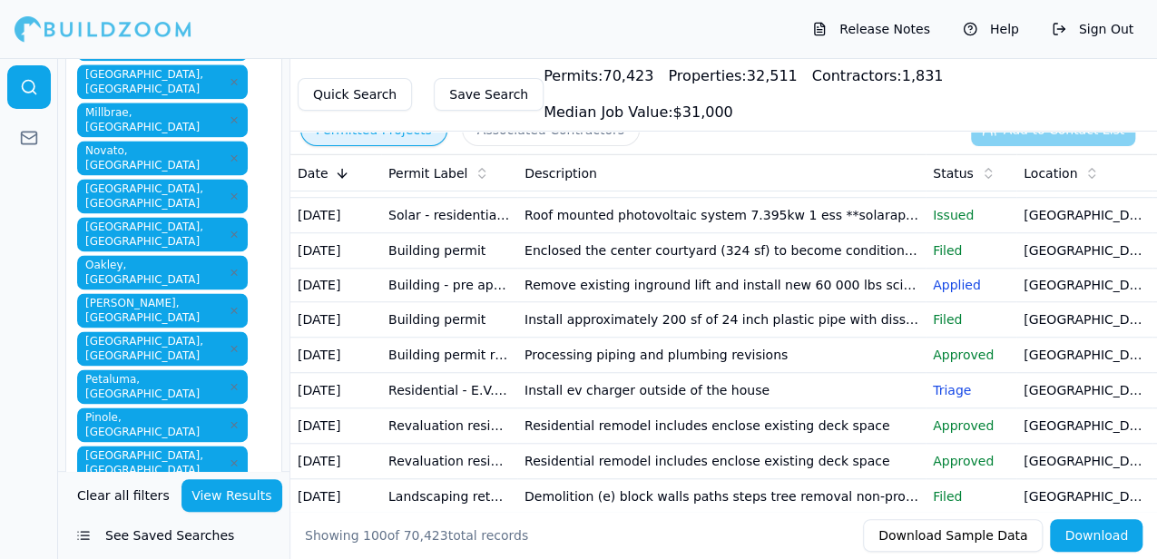
scroll to position [727, 0]
click at [1062, 268] on td "[GEOGRAPHIC_DATA], [GEOGRAPHIC_DATA]" at bounding box center [1084, 249] width 136 height 35
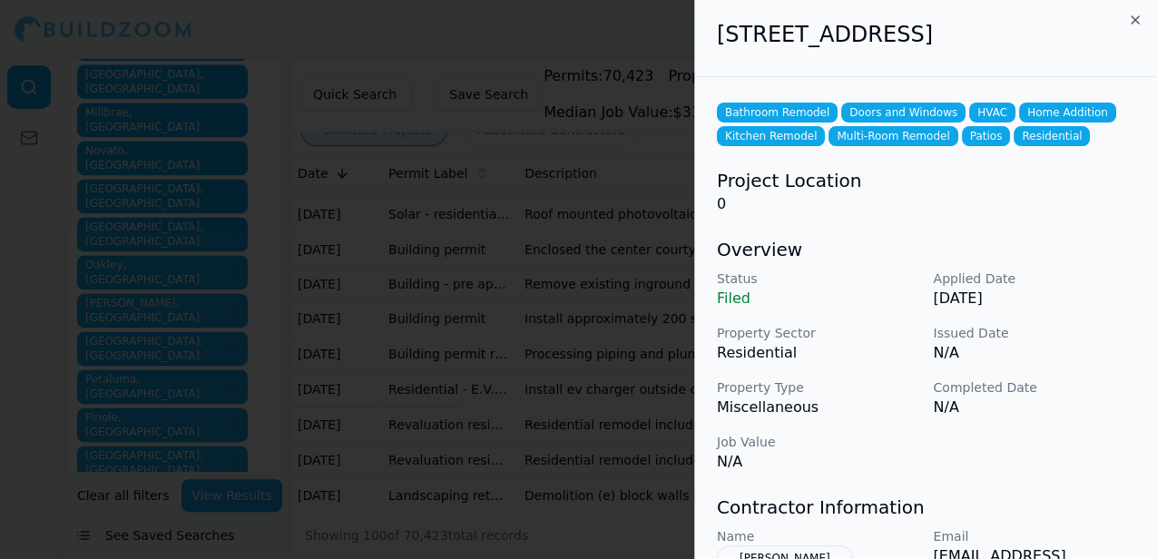
scroll to position [0, 0]
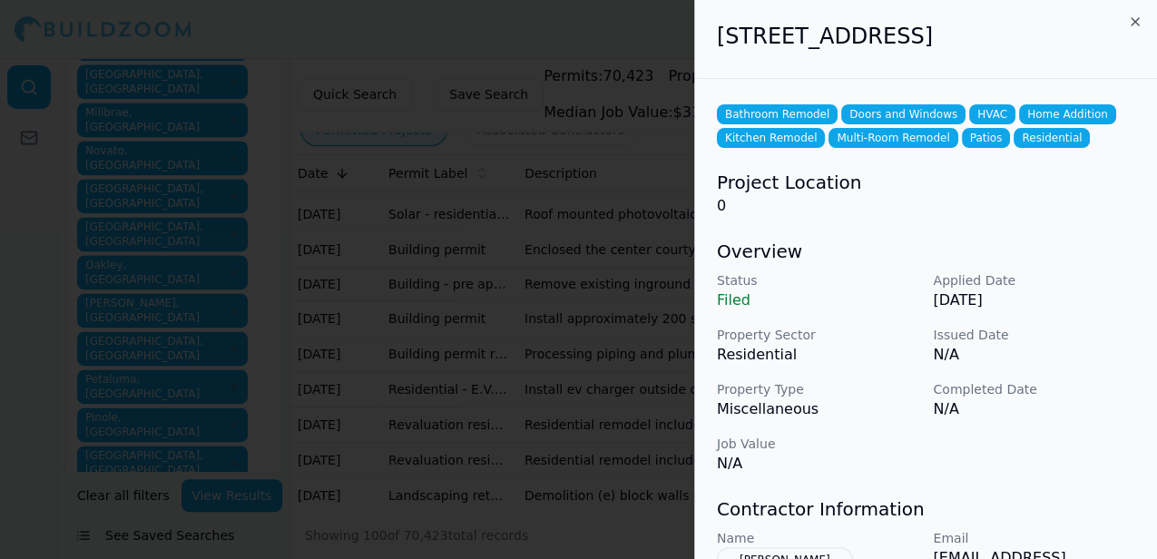
click at [630, 19] on div at bounding box center [578, 279] width 1157 height 559
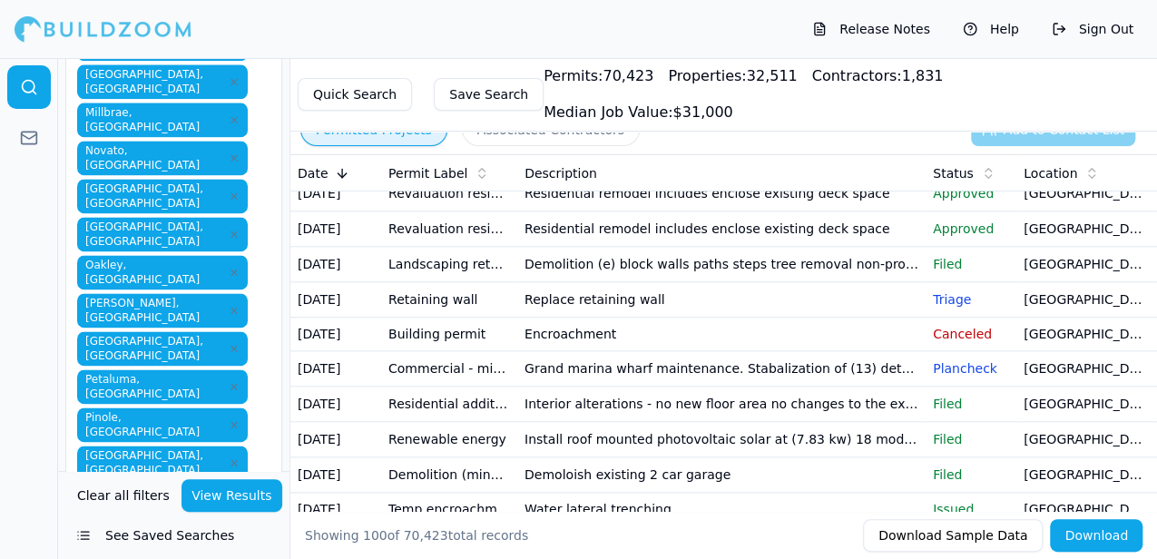
scroll to position [960, 0]
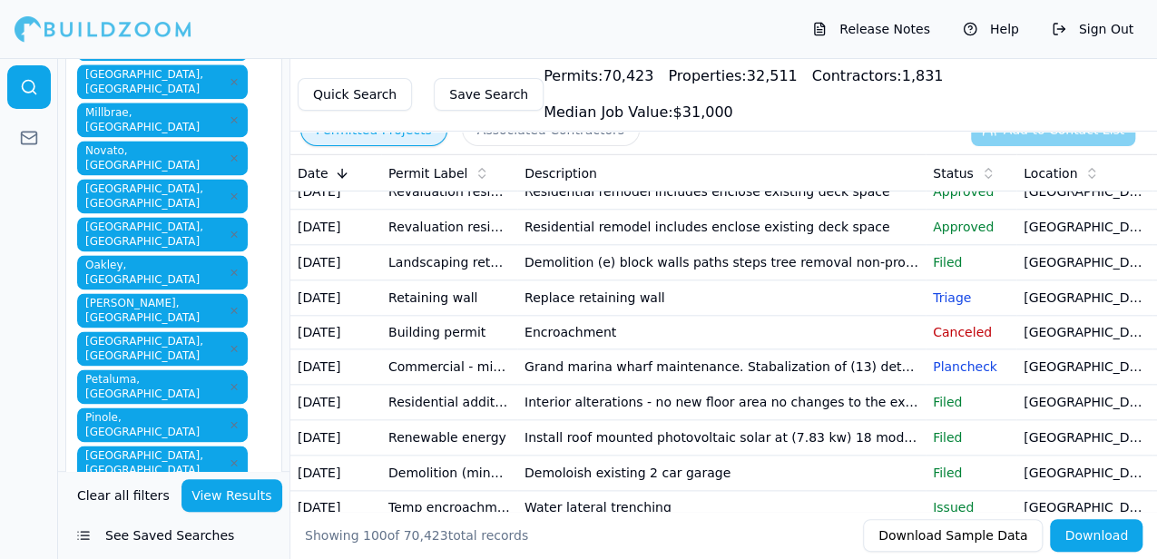
click at [672, 210] on td "Residential remodel includes enclose existing deck space" at bounding box center [721, 191] width 408 height 35
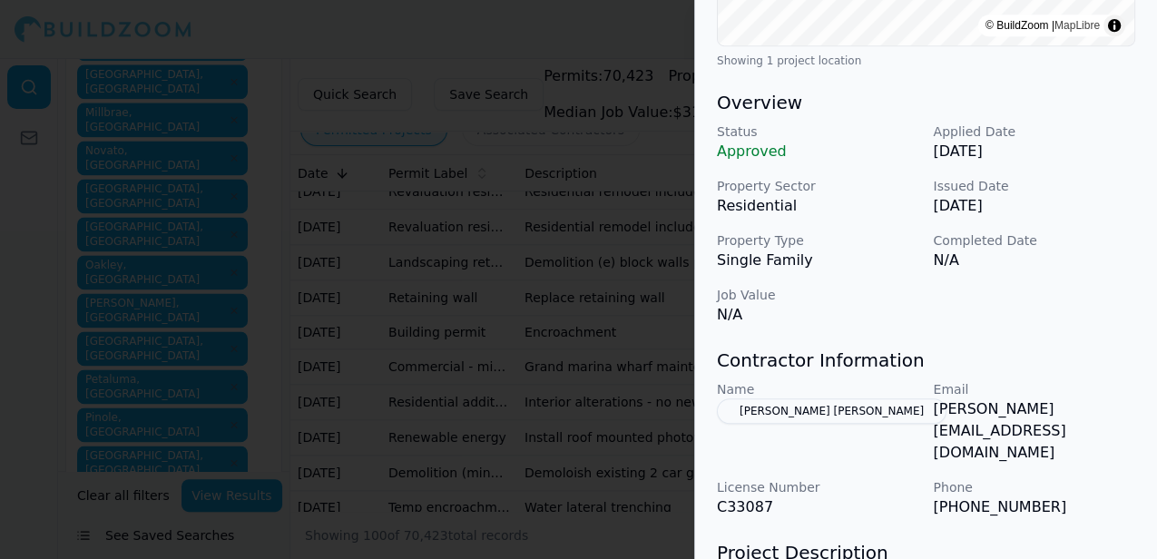
scroll to position [482, 0]
click at [824, 408] on button "McDonald Brooks Mitchell" at bounding box center [832, 409] width 230 height 25
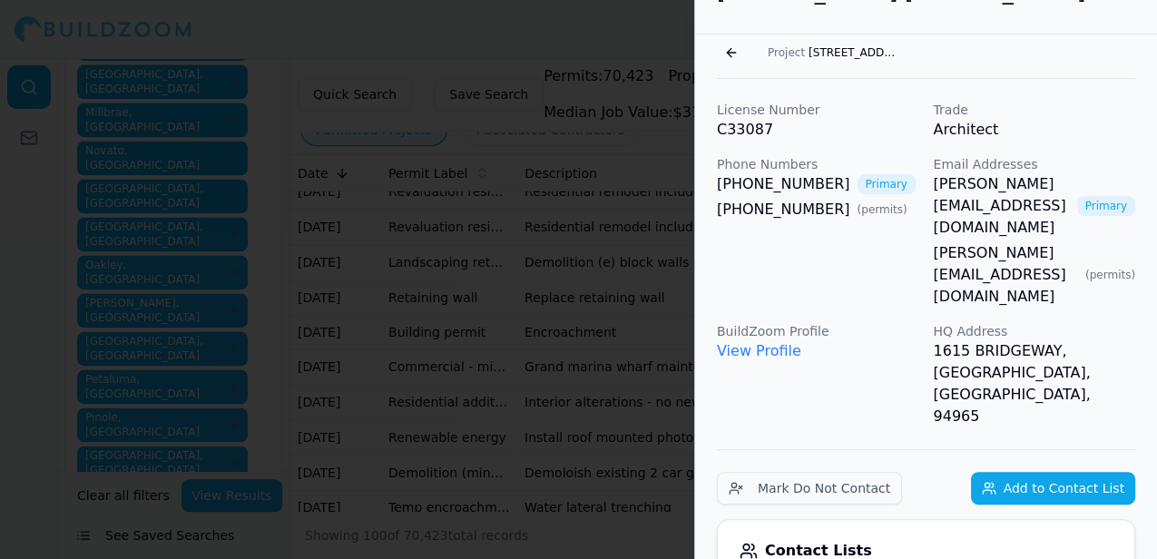
scroll to position [44, 0]
click at [773, 343] on link "View Profile" at bounding box center [759, 351] width 84 height 17
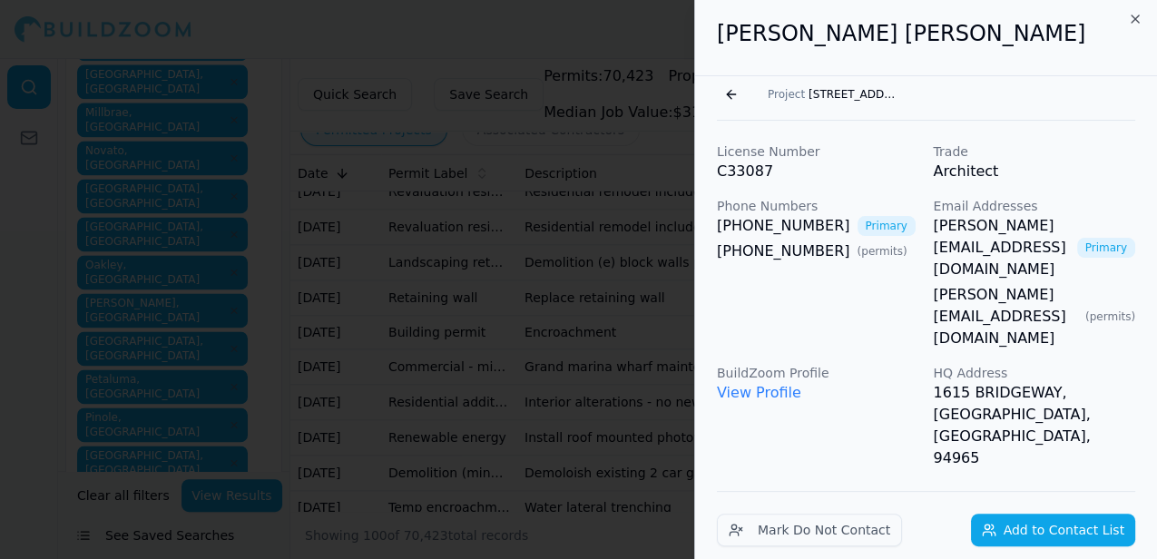
scroll to position [0, 0]
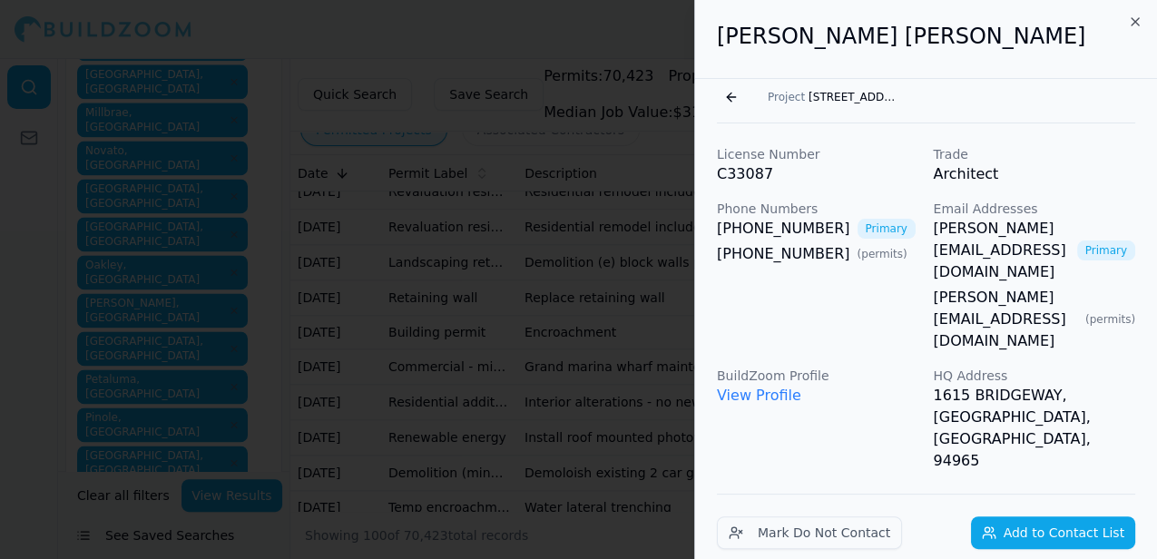
click at [726, 93] on button "Go back" at bounding box center [731, 97] width 29 height 29
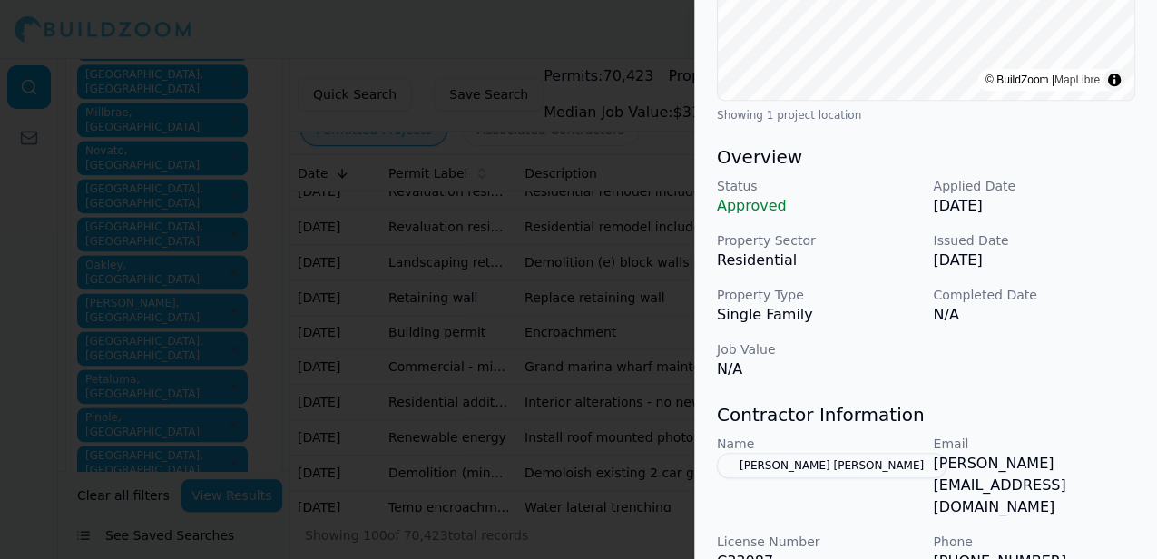
scroll to position [424, 0]
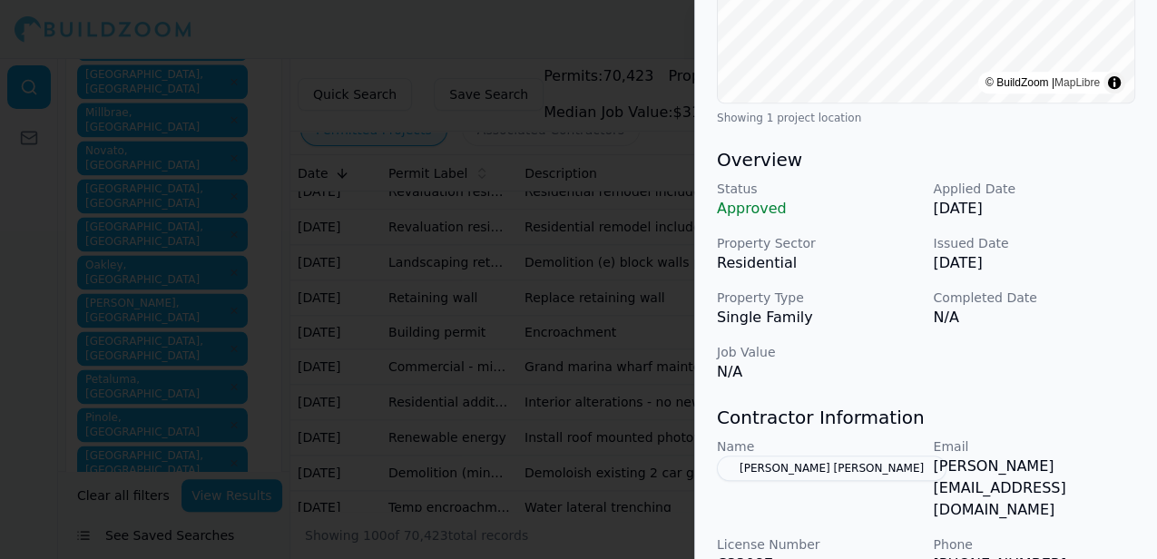
click at [569, 41] on div at bounding box center [578, 279] width 1157 height 559
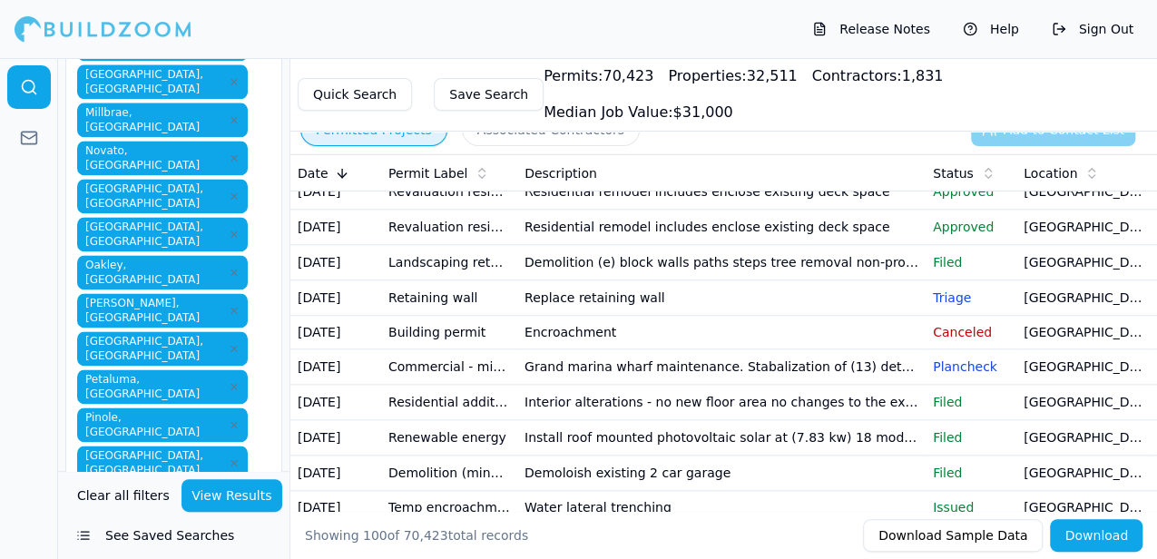
drag, startPoint x: 974, startPoint y: 436, endPoint x: 970, endPoint y: 458, distance: 23.0
drag, startPoint x: 970, startPoint y: 458, endPoint x: 849, endPoint y: 505, distance: 129.6
click at [849, 316] on td "Replace retaining wall" at bounding box center [721, 297] width 408 height 35
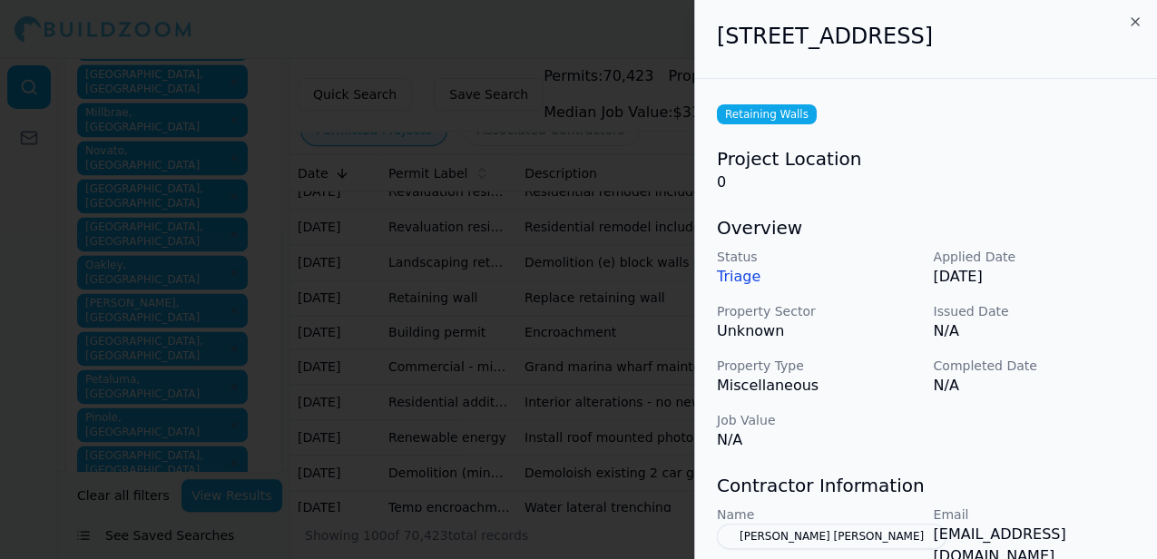
click at [621, 34] on div at bounding box center [578, 279] width 1157 height 559
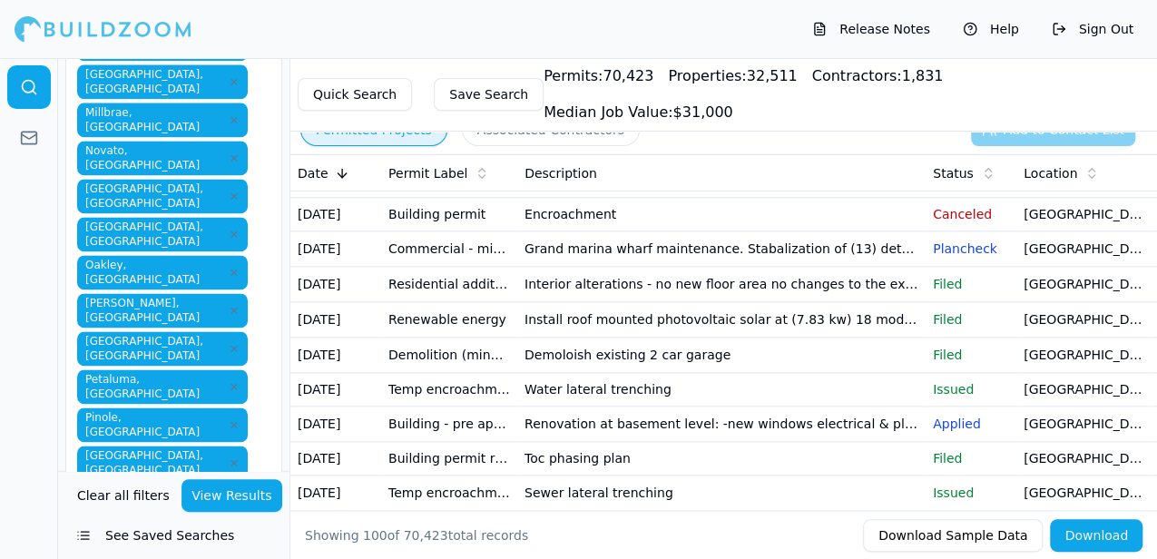
scroll to position [1080, 0]
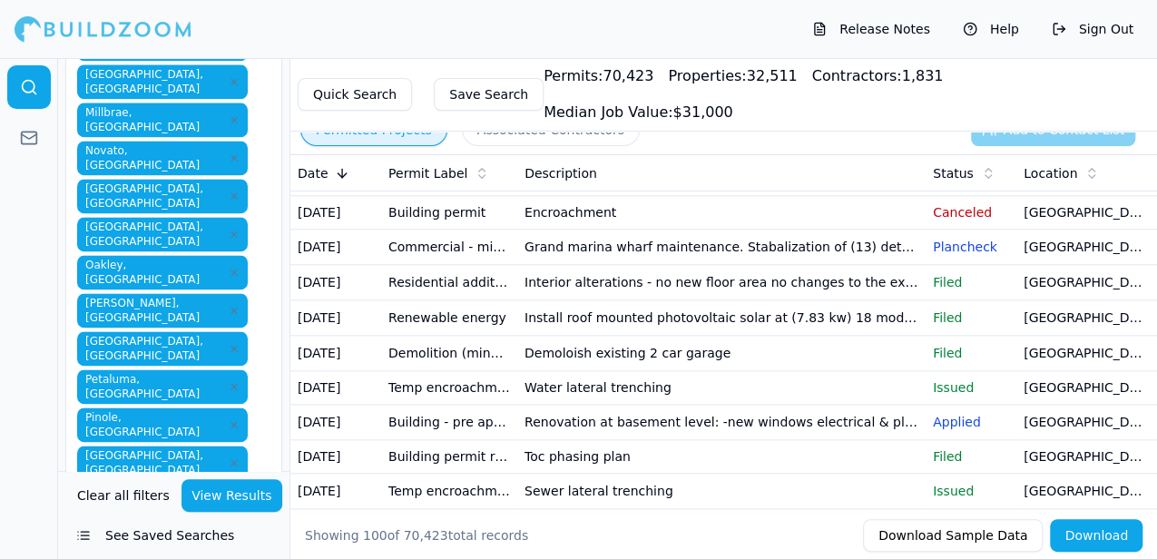
click at [1035, 196] on td "[GEOGRAPHIC_DATA], [GEOGRAPHIC_DATA]" at bounding box center [1084, 178] width 136 height 35
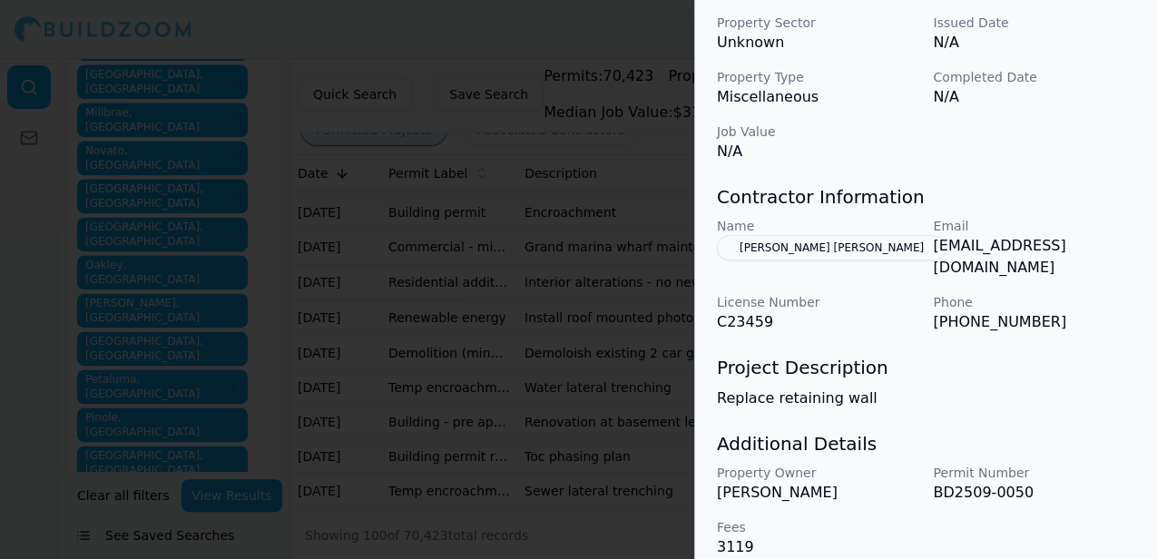
scroll to position [290, 0]
click at [605, 24] on div at bounding box center [578, 279] width 1157 height 559
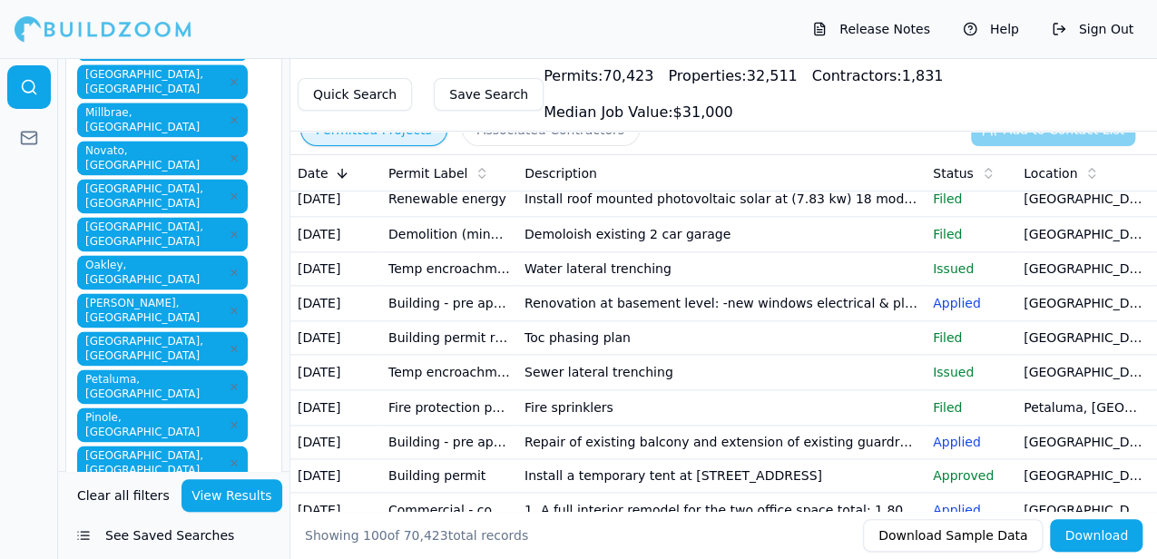
scroll to position [1200, 0]
click at [869, 181] on td "Interior alterations - no new floor area no changes to the exterior no new plum…" at bounding box center [721, 162] width 408 height 35
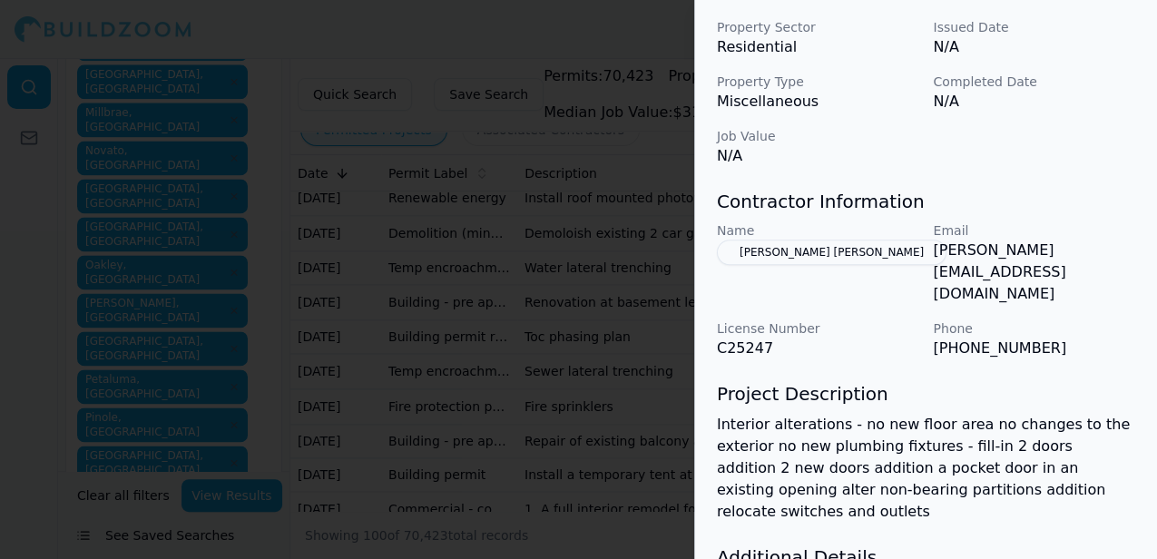
scroll to position [635, 0]
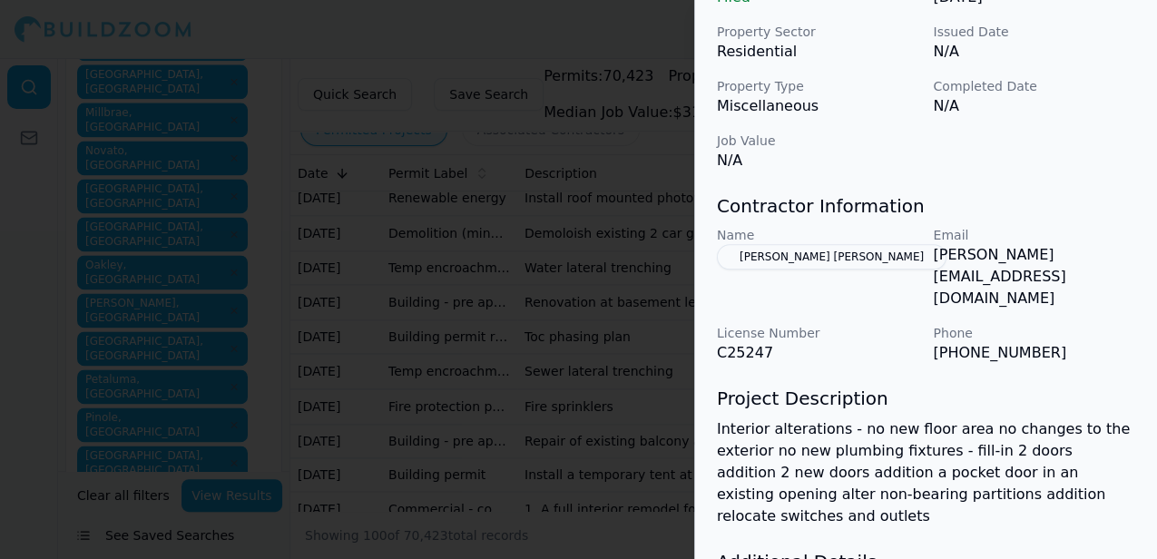
click at [656, 34] on div at bounding box center [578, 279] width 1157 height 559
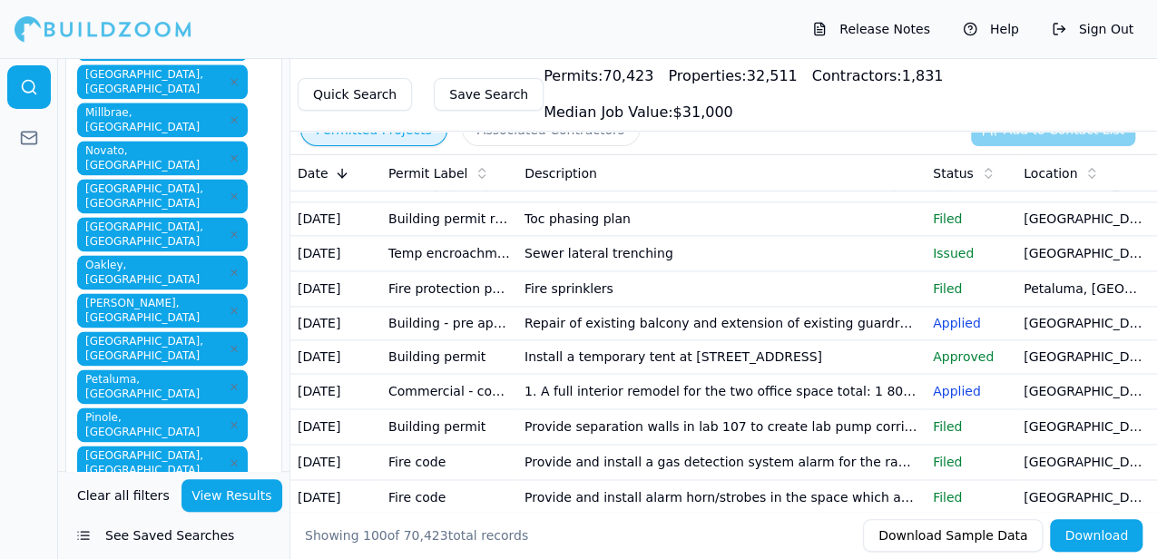
scroll to position [1319, 0]
click at [1042, 201] on td "[GEOGRAPHIC_DATA], [GEOGRAPHIC_DATA]" at bounding box center [1084, 183] width 136 height 35
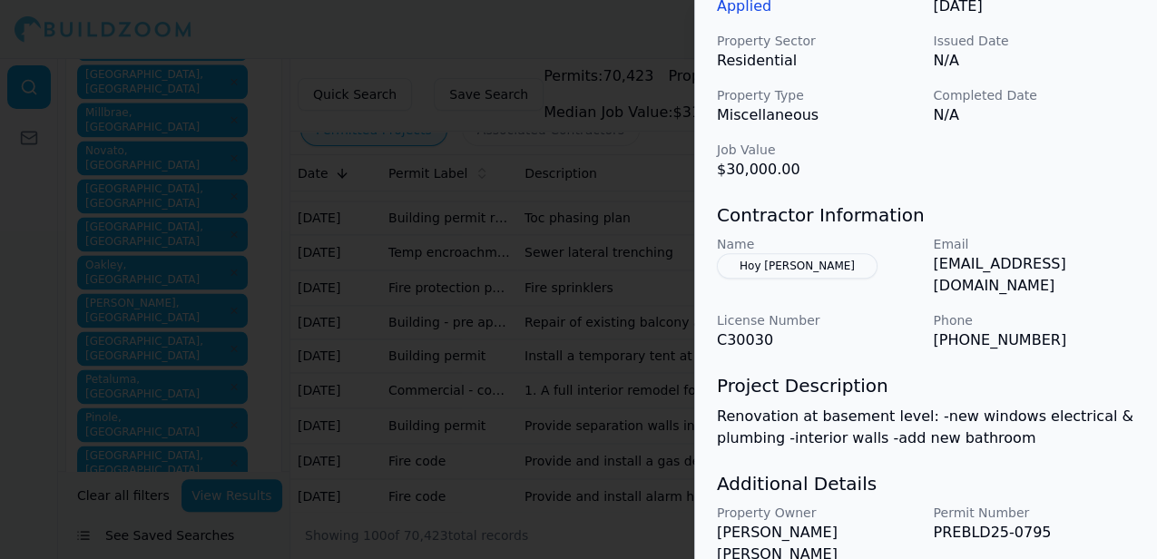
scroll to position [583, 0]
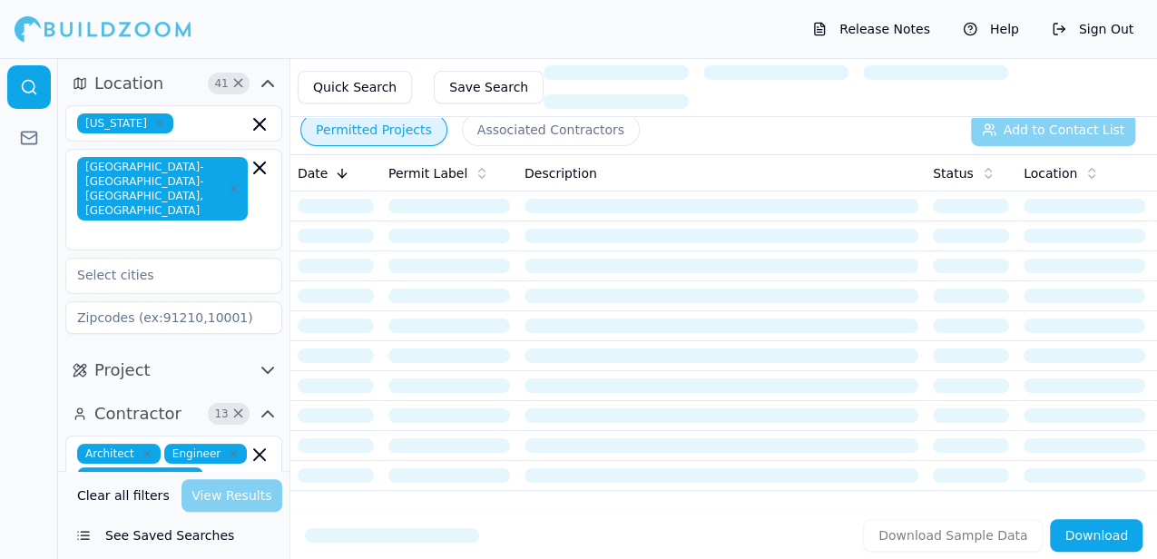
drag, startPoint x: 1047, startPoint y: 1, endPoint x: 601, endPoint y: 23, distance: 447.0
click at [601, 23] on div "Release Notes Help Sign Out" at bounding box center [578, 29] width 1157 height 58
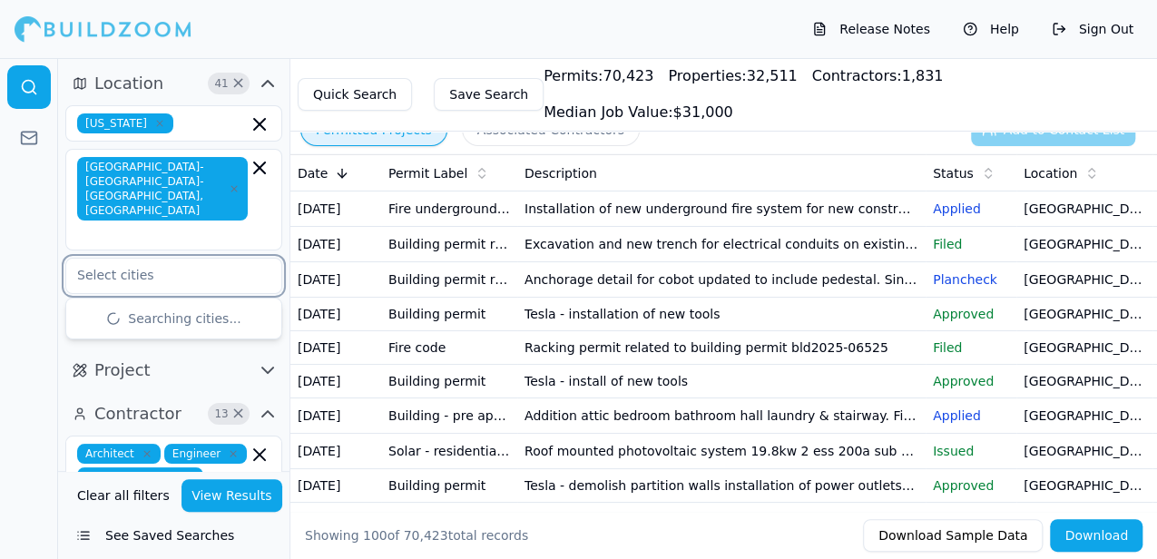
click at [140, 259] on input "text" at bounding box center [162, 275] width 192 height 33
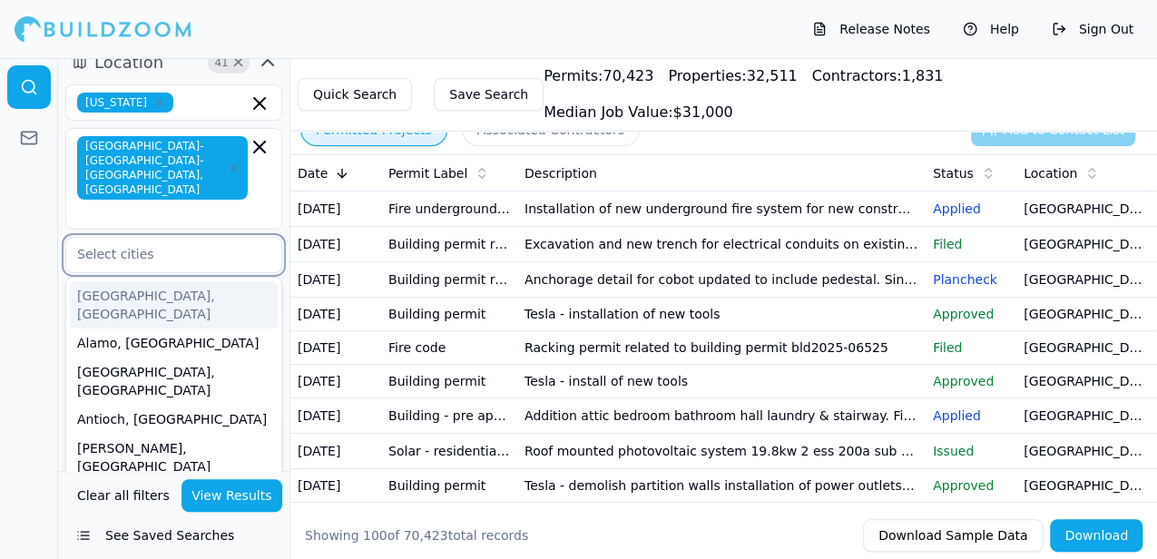
scroll to position [24, 0]
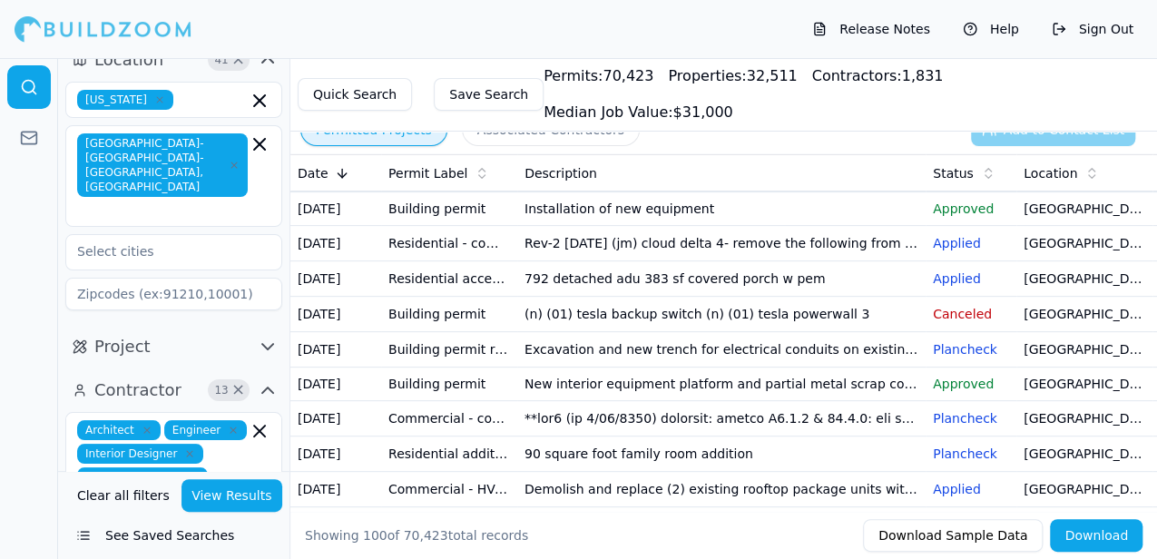
click at [46, 379] on div at bounding box center [29, 308] width 58 height 501
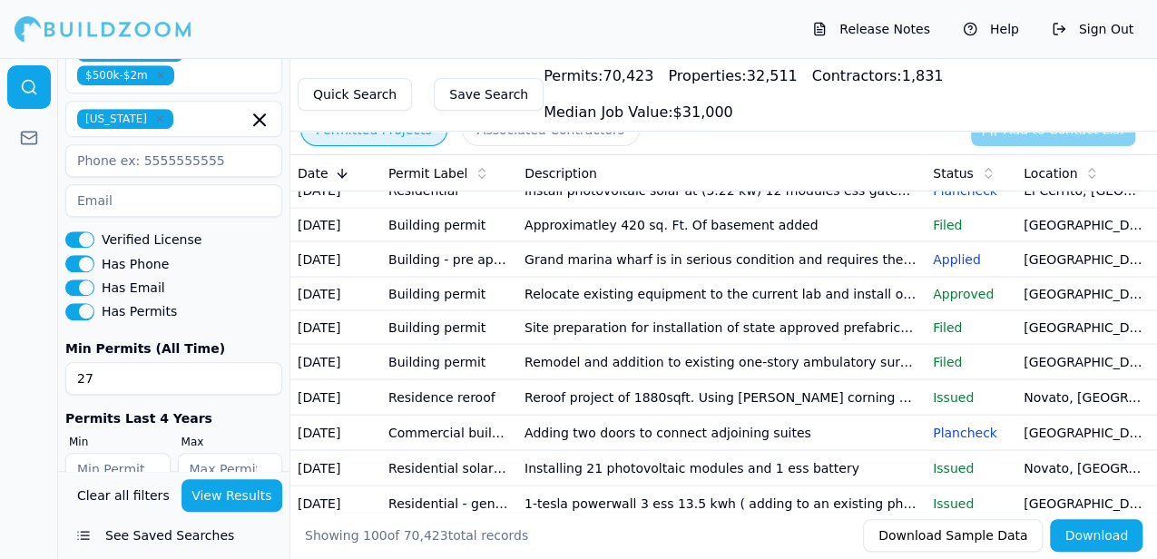
scroll to position [1766, 0]
